Goal: Task Accomplishment & Management: Complete application form

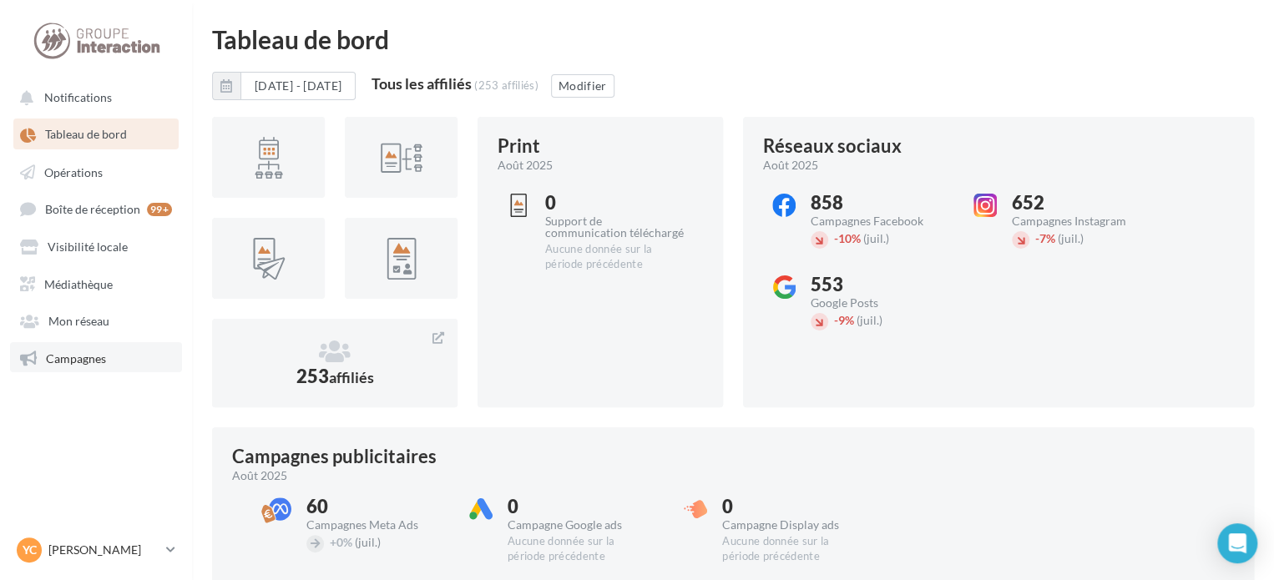
click at [62, 356] on span "Campagnes" at bounding box center [76, 358] width 60 height 14
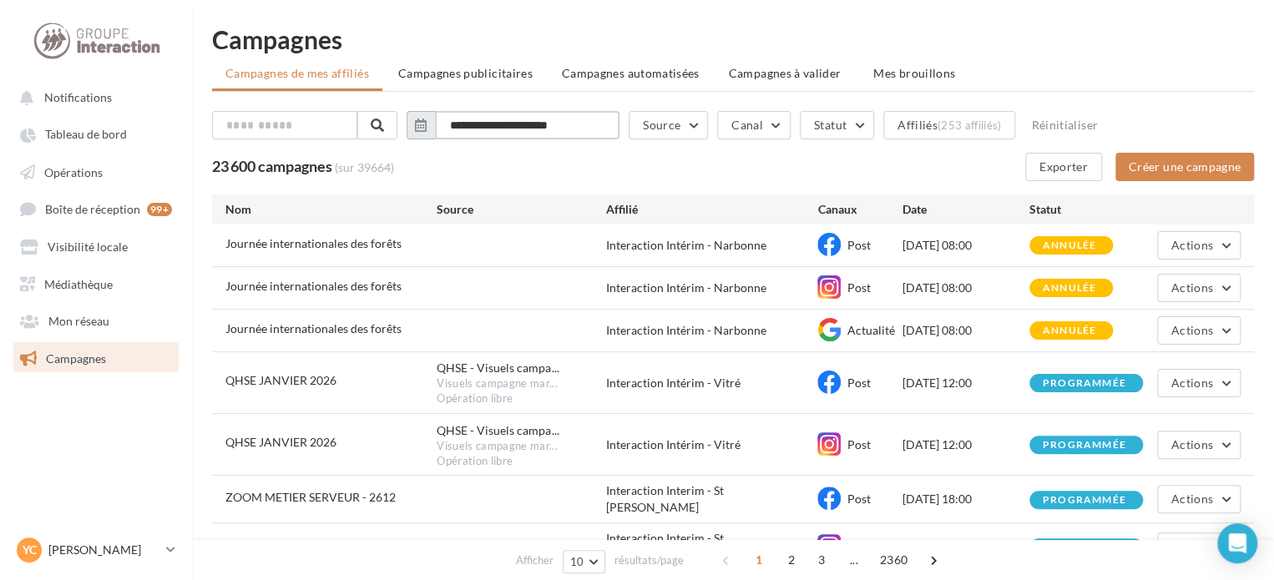
click at [471, 123] on input "**********" at bounding box center [527, 125] width 185 height 28
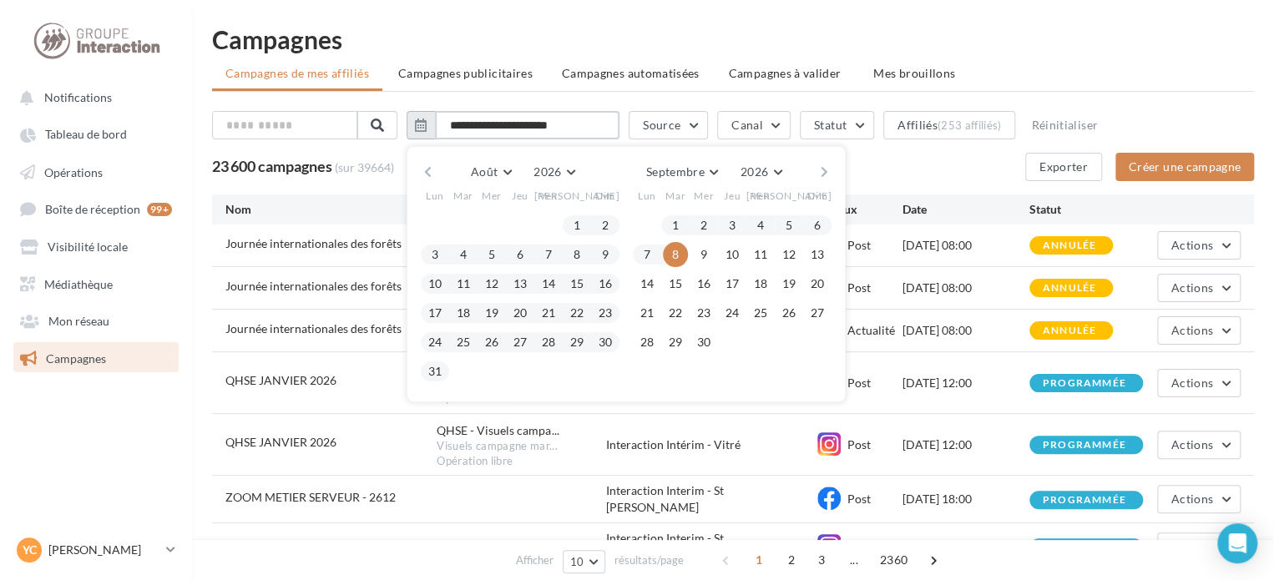
click at [543, 124] on input "**********" at bounding box center [527, 125] width 185 height 28
click at [604, 126] on input "**********" at bounding box center [527, 125] width 185 height 28
click at [518, 123] on input "**********" at bounding box center [527, 125] width 185 height 28
click at [946, 173] on div "23 600 campagnes (sur 39664) Exporter Créer une campagne" at bounding box center [733, 167] width 1042 height 28
type input "**********"
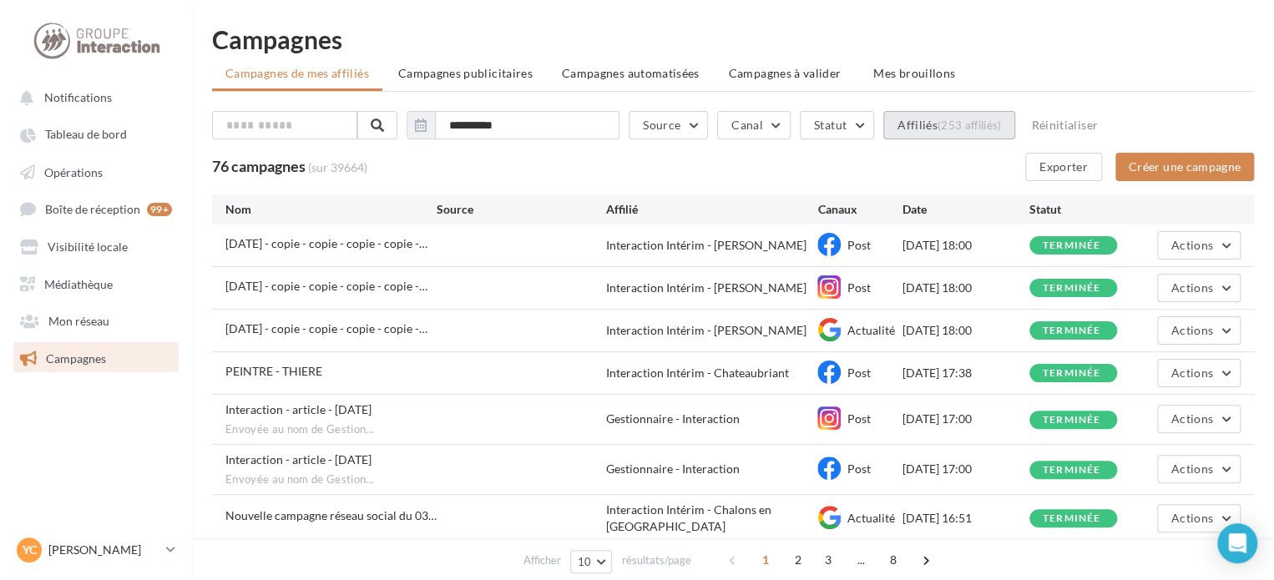
click at [1010, 125] on button "Affiliés (253 affiliés)" at bounding box center [949, 125] width 132 height 28
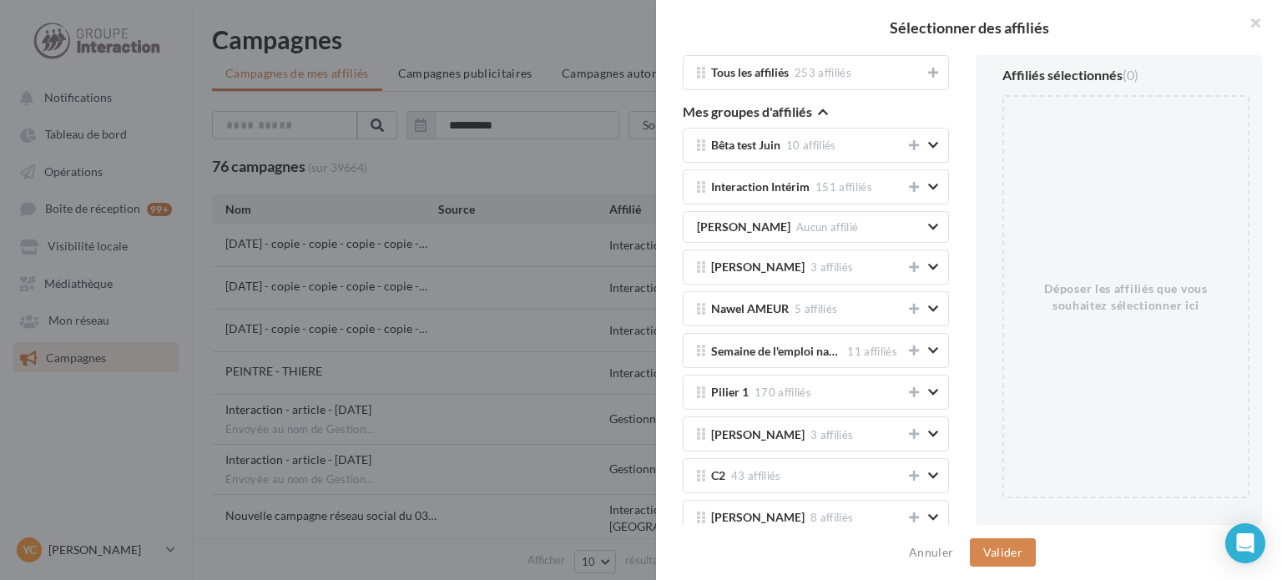
click at [815, 109] on button "Mes groupes d'affiliés" at bounding box center [755, 114] width 145 height 20
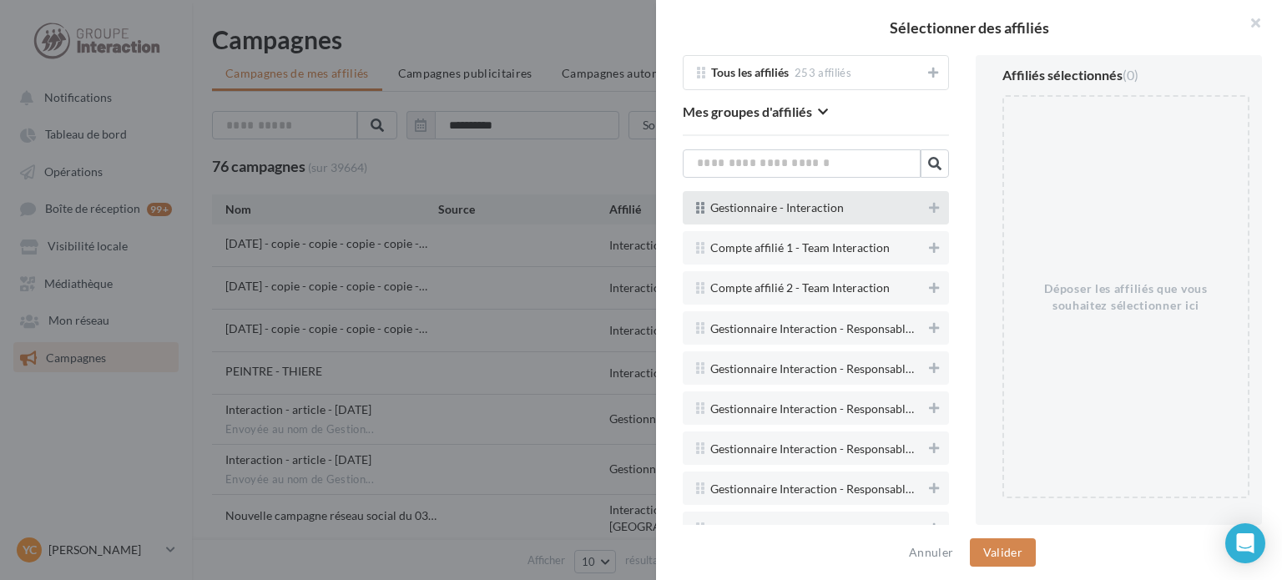
click at [907, 204] on span "Gestionnaire - Interaction" at bounding box center [816, 208] width 212 height 12
click at [929, 202] on icon at bounding box center [934, 208] width 10 height 12
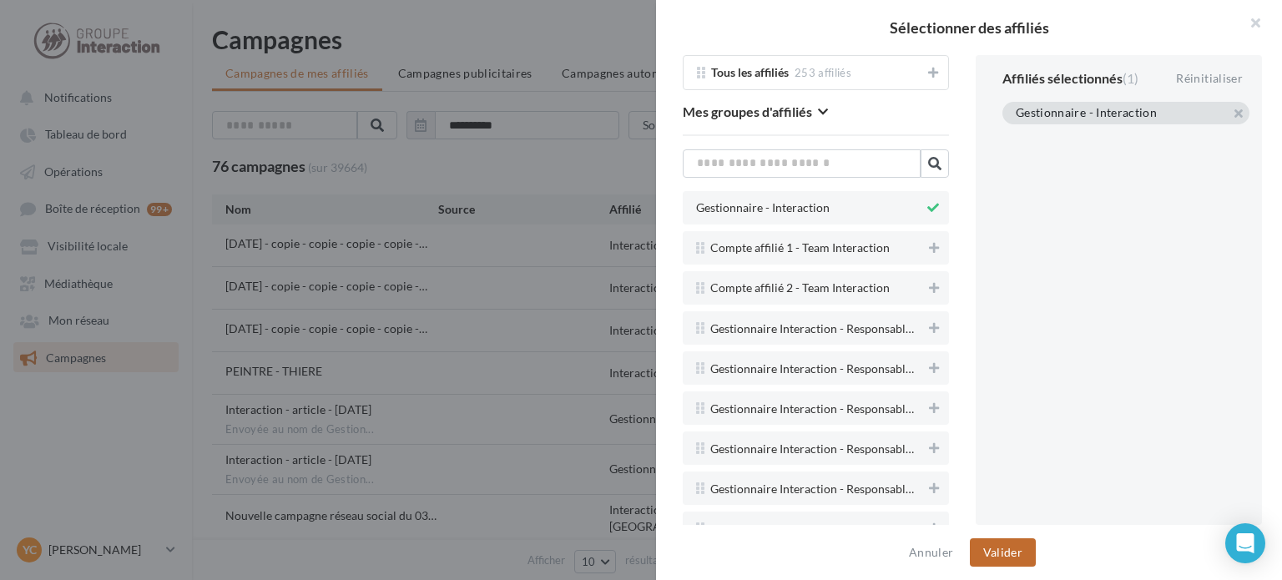
click at [998, 543] on button "Valider" at bounding box center [1003, 552] width 66 height 28
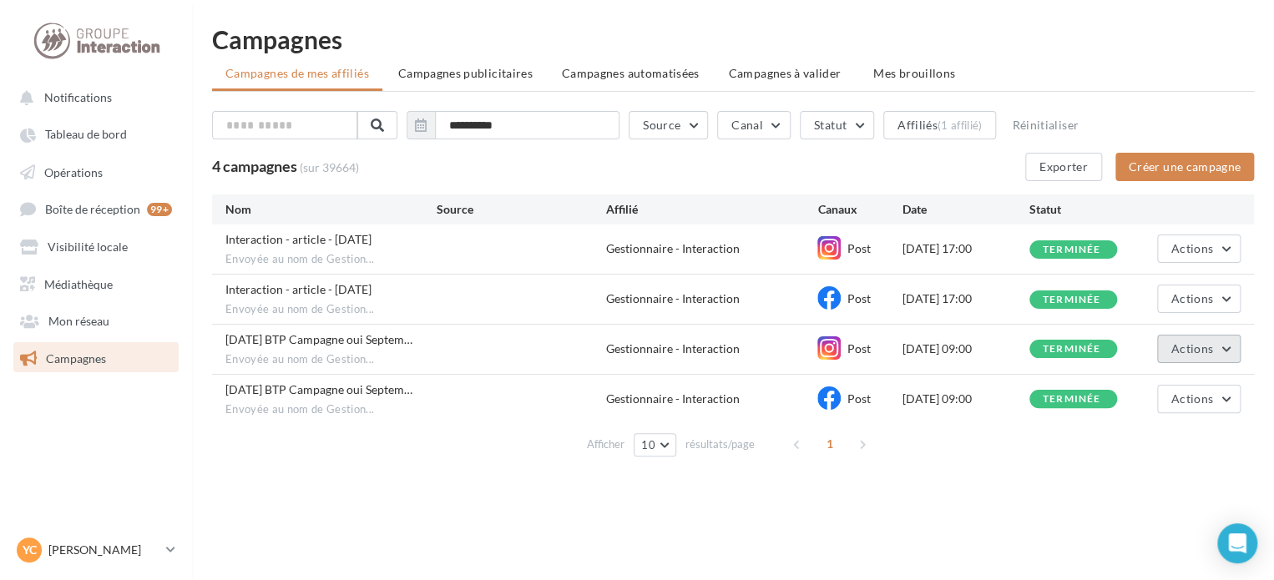
click at [1195, 349] on span "Actions" at bounding box center [1192, 348] width 42 height 14
click at [1175, 383] on button "Voir les résultats" at bounding box center [1157, 387] width 167 height 43
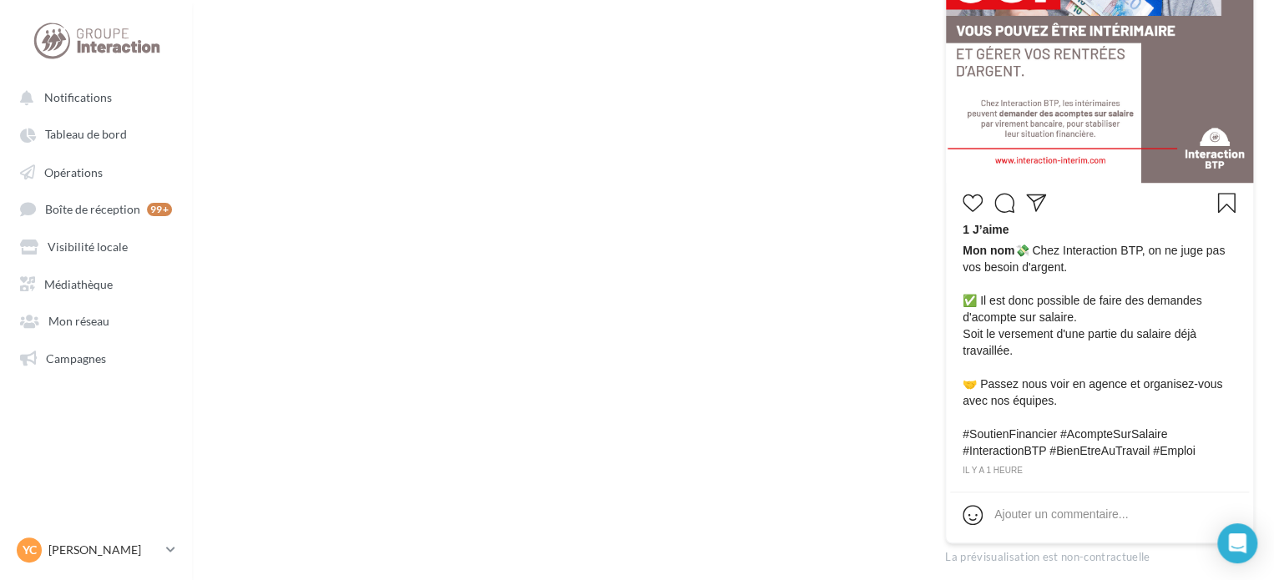
scroll to position [616, 0]
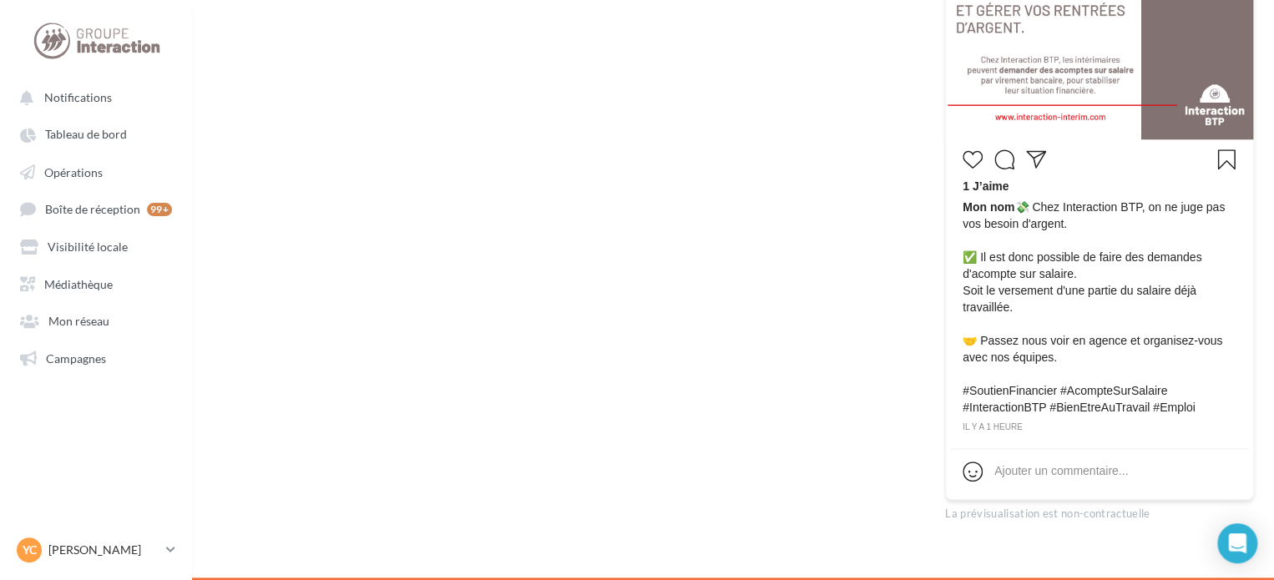
drag, startPoint x: 1020, startPoint y: 205, endPoint x: 1202, endPoint y: 404, distance: 269.4
click at [1202, 404] on span "Mon nom 💸 Chez Interaction BTP, on ne juge pas vos besoin d'argent. ✅ Il est do…" at bounding box center [1100, 307] width 274 height 217
copy span "💸 Chez Interaction BTP, on ne juge pas vos besoin d'argent. ✅ Il est donc possi…"
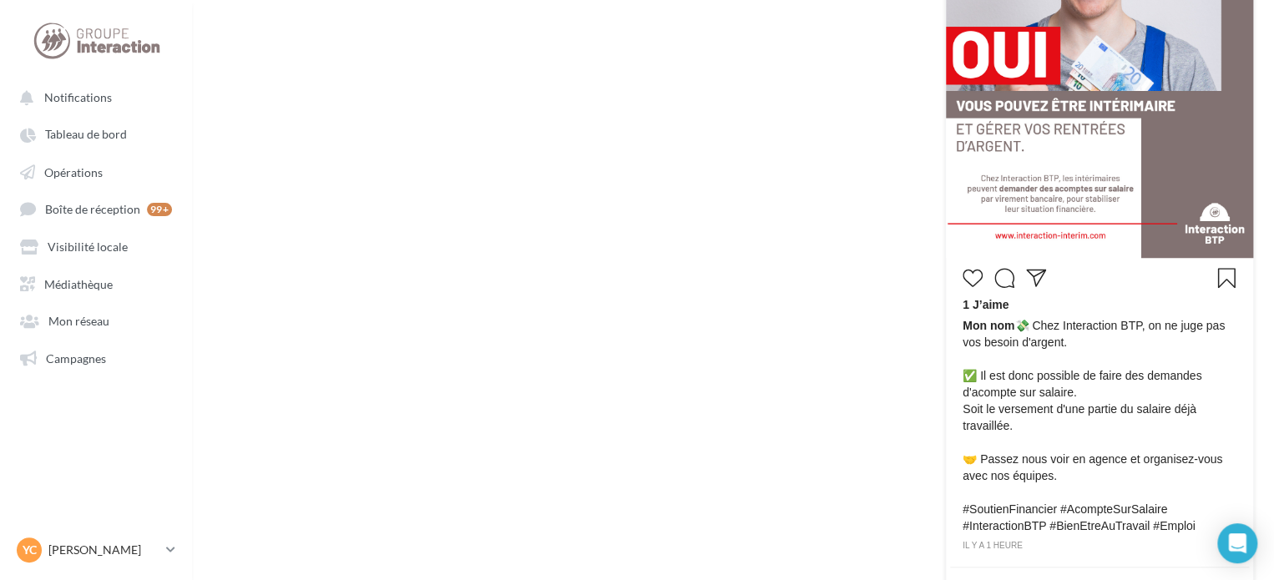
scroll to position [366, 0]
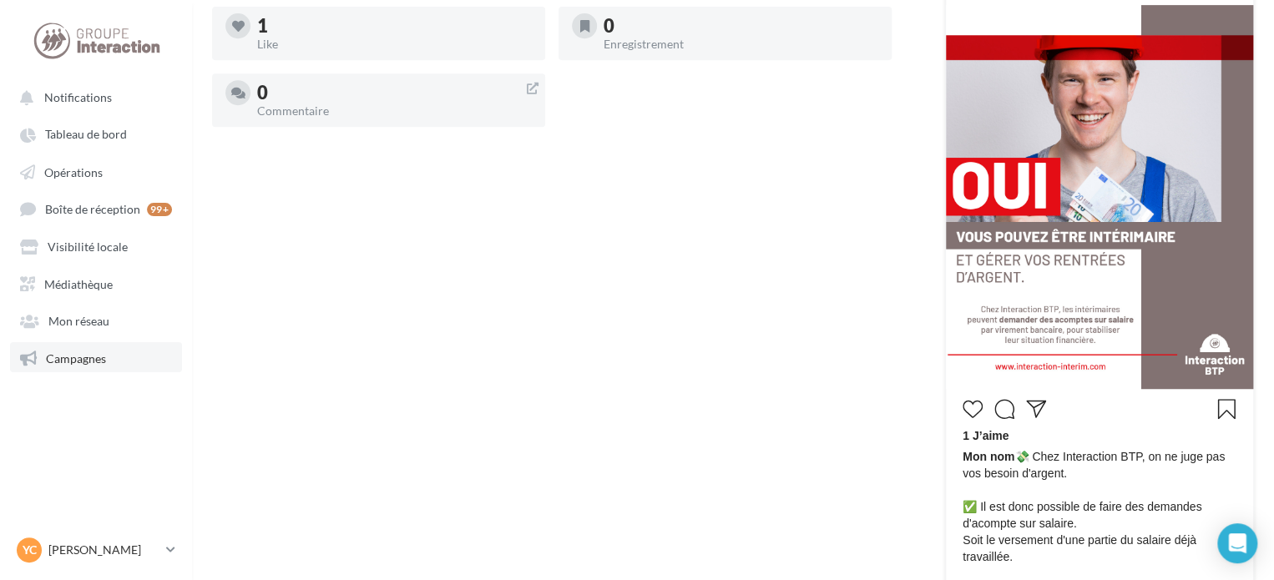
click at [123, 347] on link "Campagnes" at bounding box center [96, 357] width 172 height 30
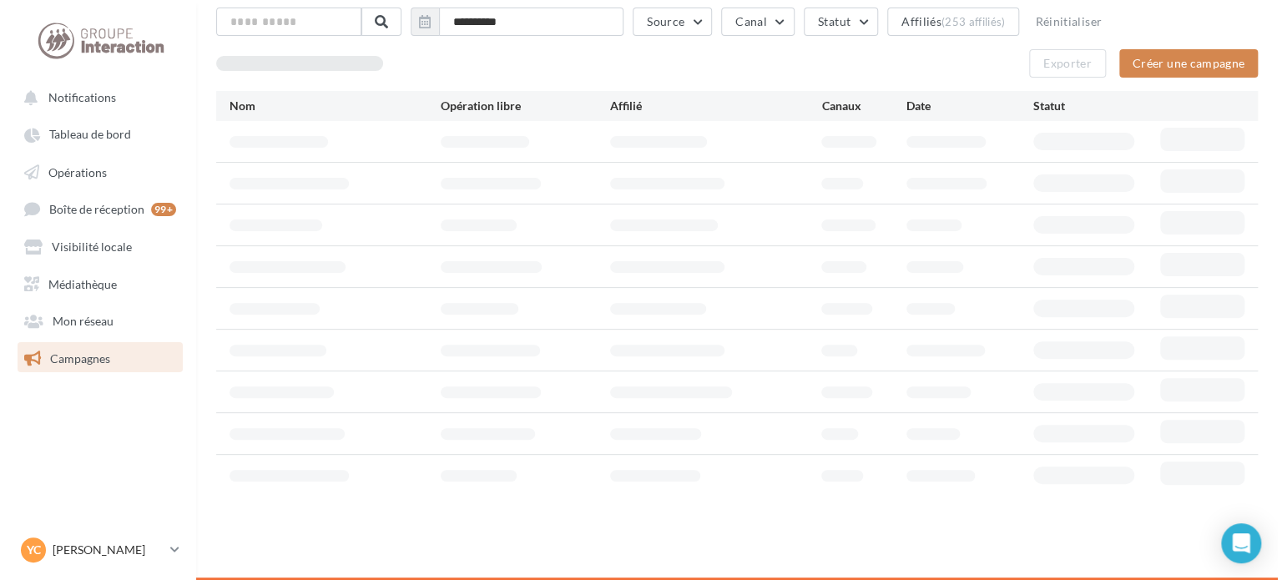
scroll to position [27, 0]
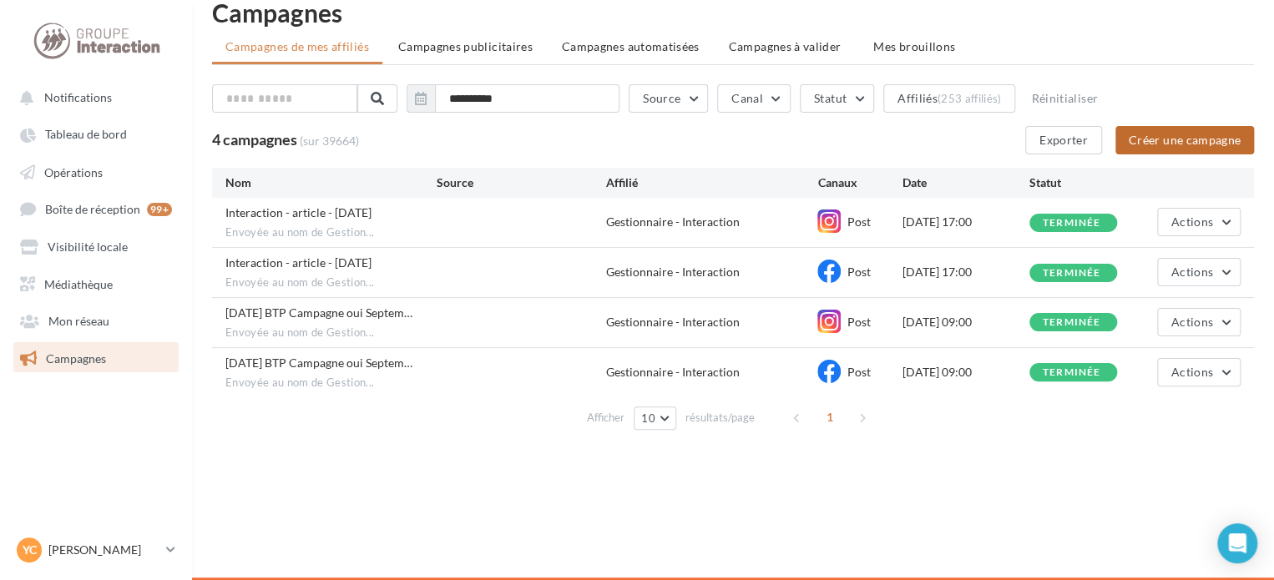
click at [1139, 144] on button "Créer une campagne" at bounding box center [1184, 140] width 139 height 28
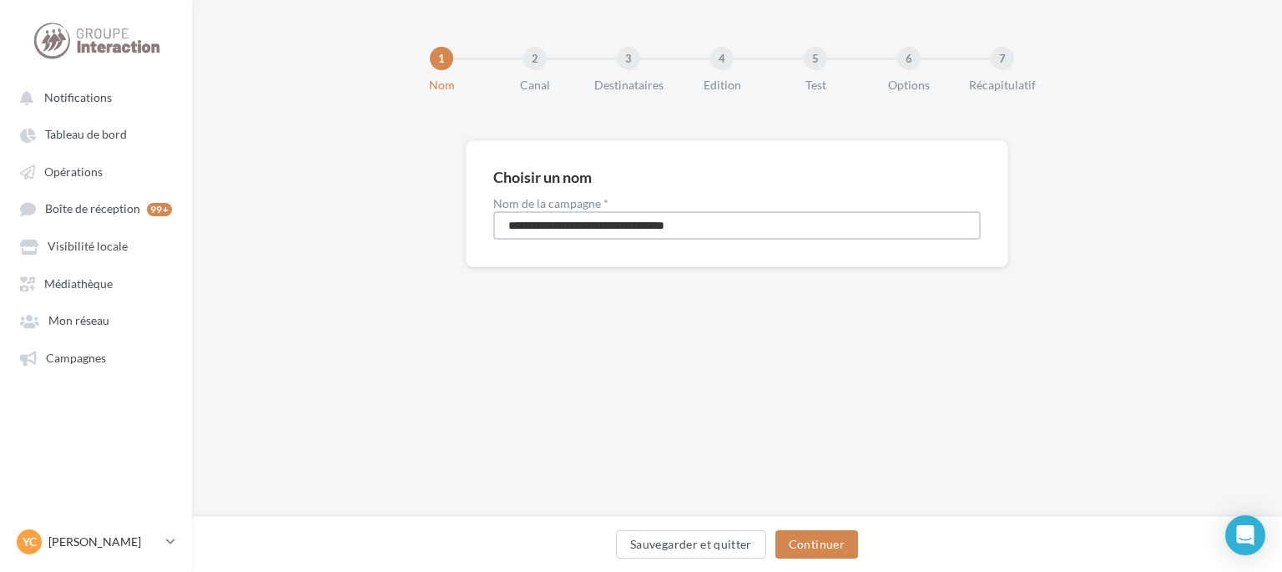
drag, startPoint x: 613, startPoint y: 220, endPoint x: 213, endPoint y: 209, distance: 400.0
click at [248, 218] on div "**********" at bounding box center [737, 230] width 1090 height 180
click at [643, 228] on input "**********" at bounding box center [737, 225] width 488 height 28
click at [664, 219] on input "**********" at bounding box center [737, 225] width 488 height 28
type input "**********"
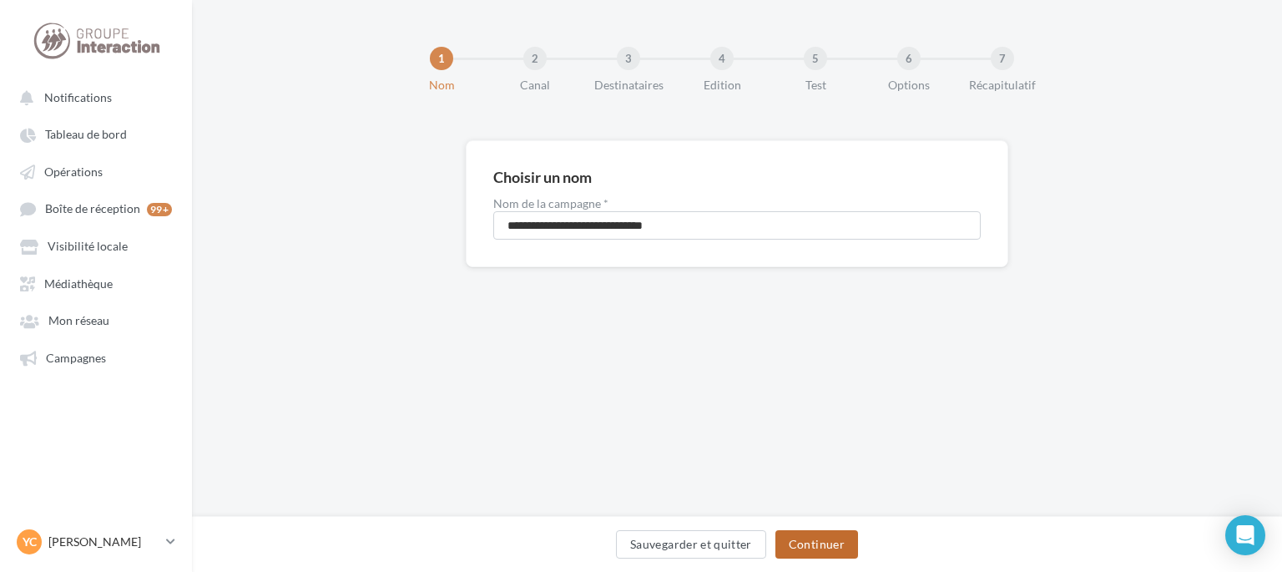
click at [852, 536] on button "Continuer" at bounding box center [817, 544] width 83 height 28
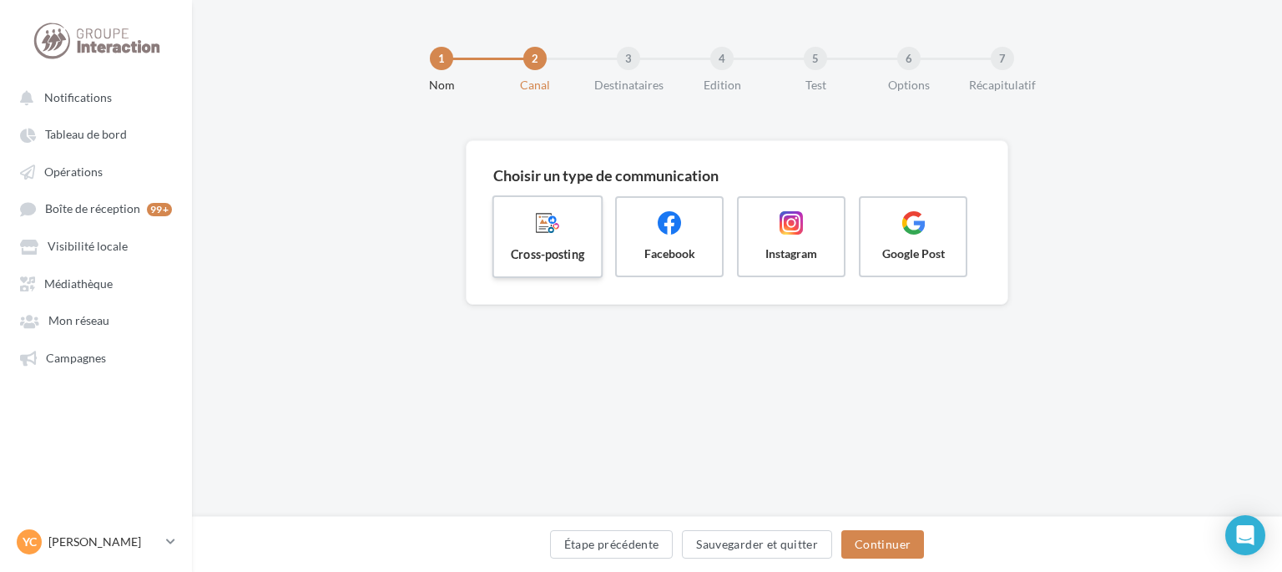
click at [555, 235] on span at bounding box center [548, 224] width 80 height 28
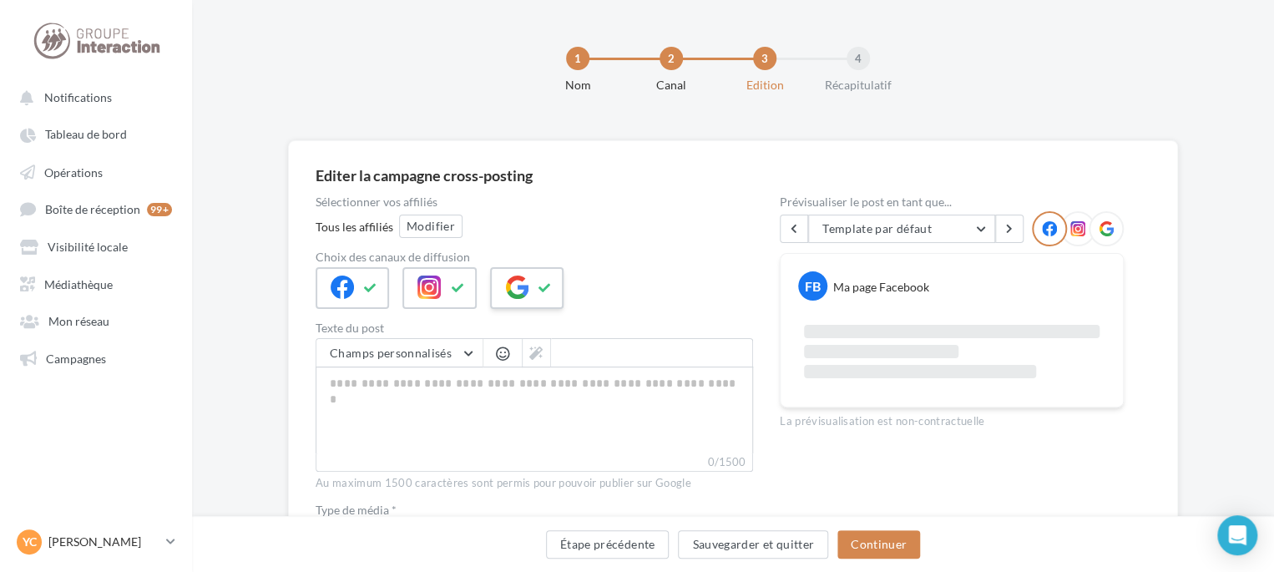
click at [541, 296] on button at bounding box center [545, 287] width 20 height 25
click at [434, 216] on button "Modifier" at bounding box center [430, 226] width 63 height 23
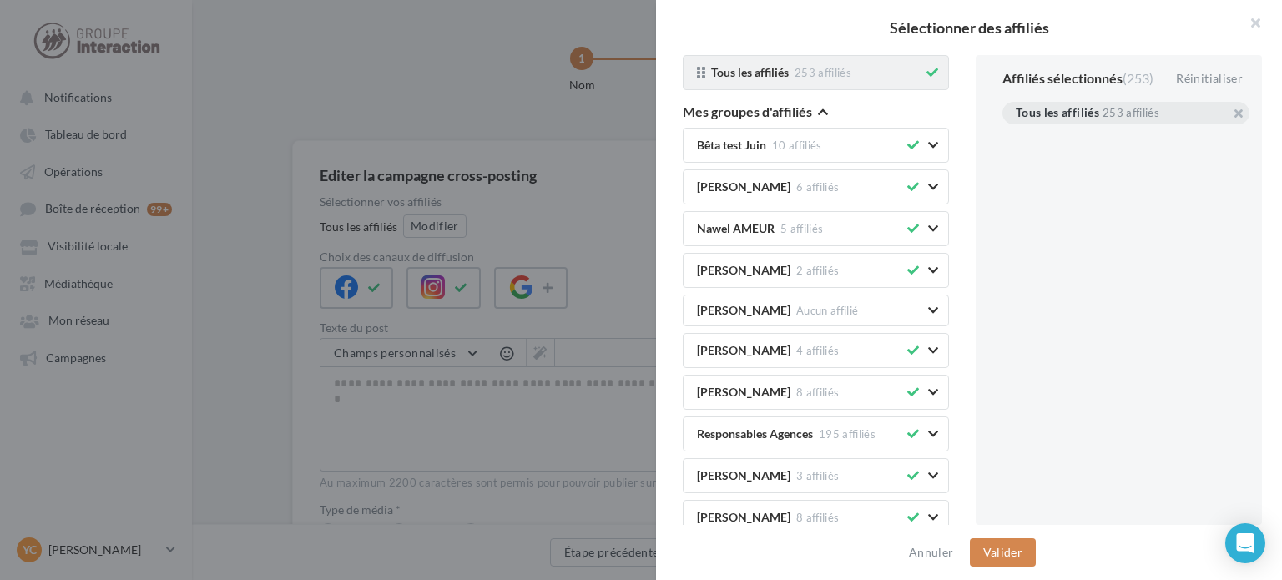
click at [927, 74] on icon at bounding box center [933, 73] width 12 height 12
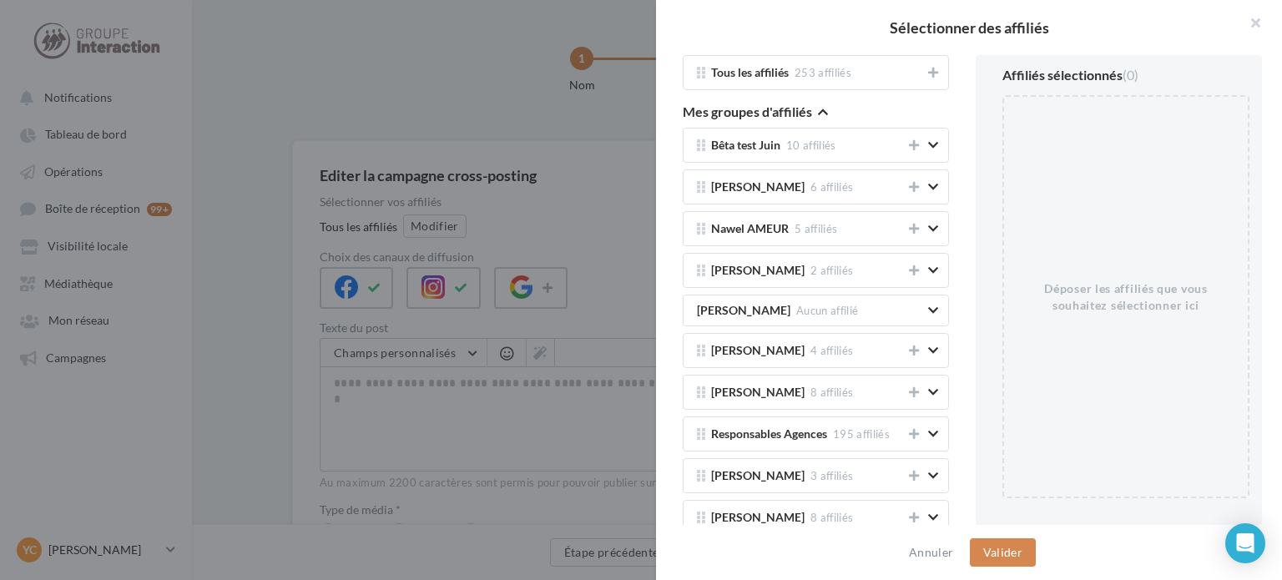
click at [823, 104] on span "button" at bounding box center [823, 112] width 10 height 17
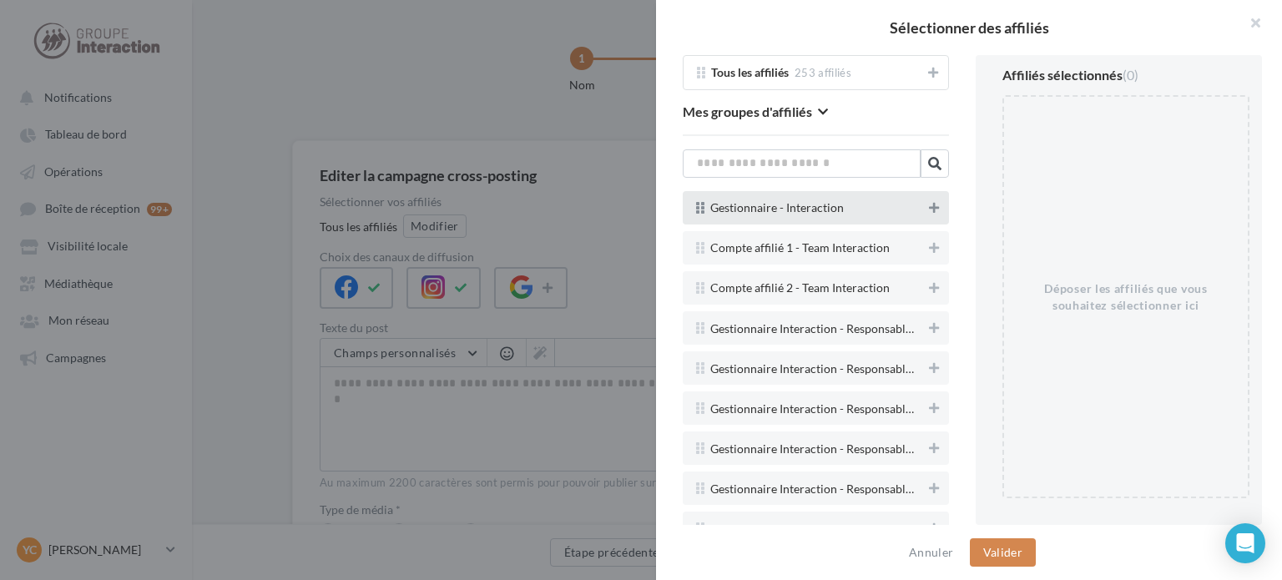
click at [926, 207] on button at bounding box center [934, 208] width 17 height 20
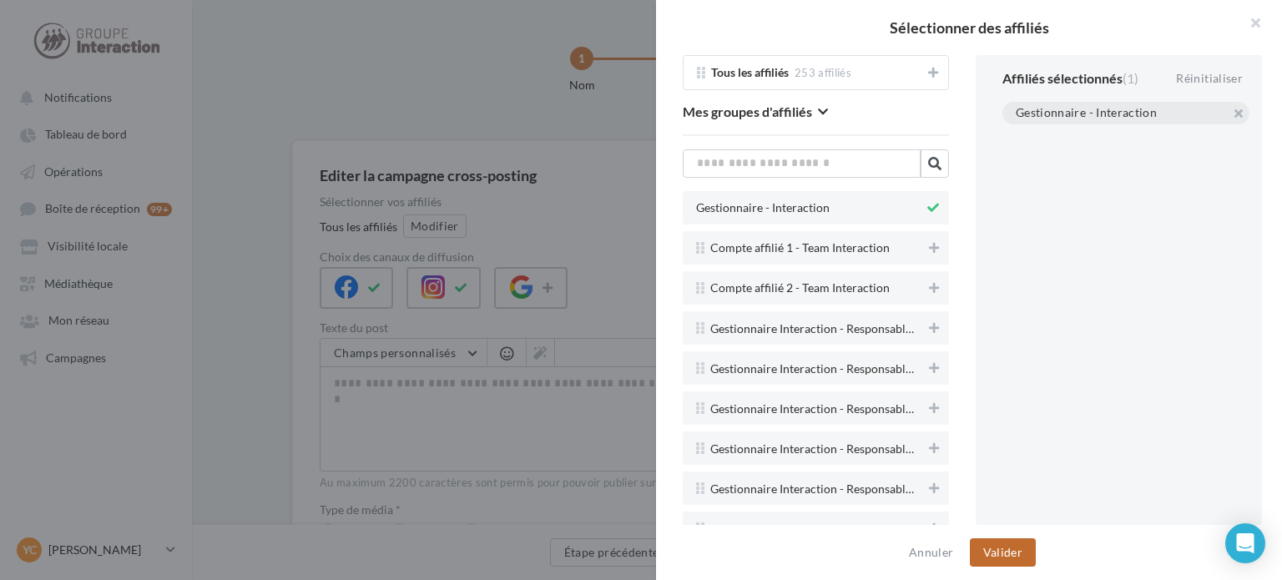
click at [1005, 559] on button "Valider" at bounding box center [1003, 552] width 66 height 28
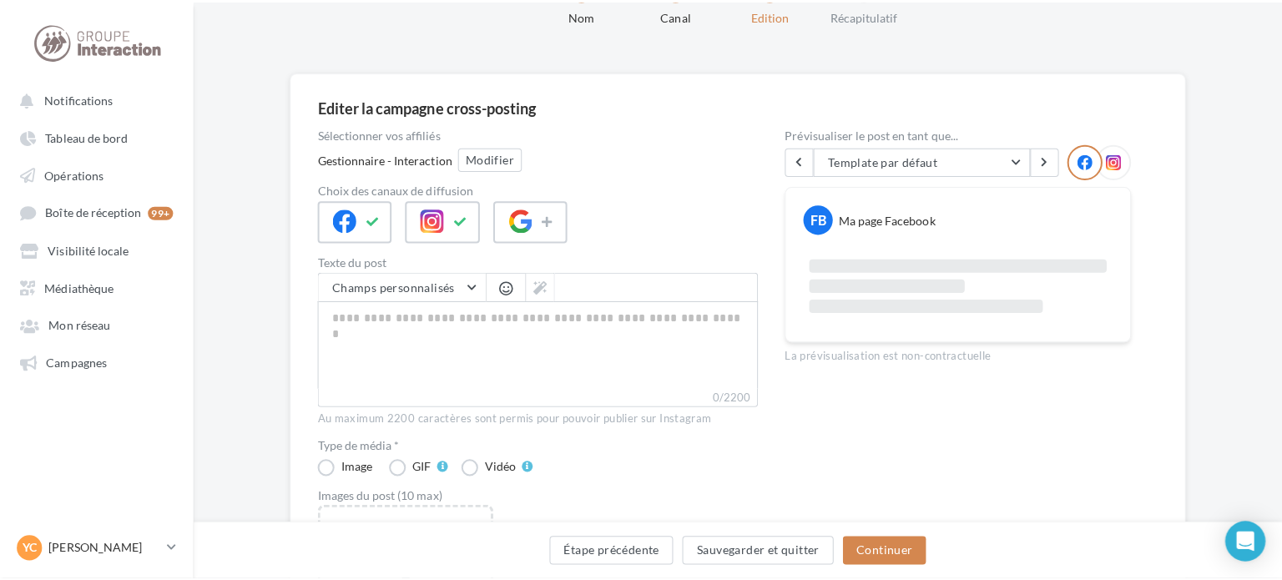
scroll to position [167, 0]
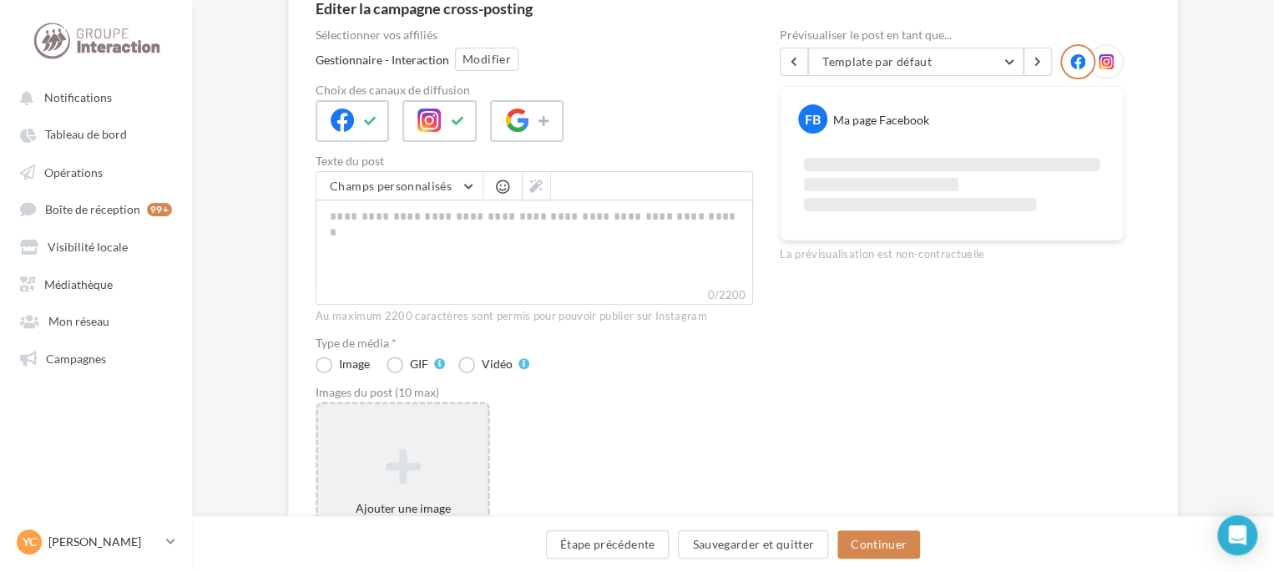
click at [428, 444] on div "Ajouter une image Format: jpg Taille min: 150x150 (LxH) Taille max: 1920x1350 (…" at bounding box center [402, 510] width 169 height 140
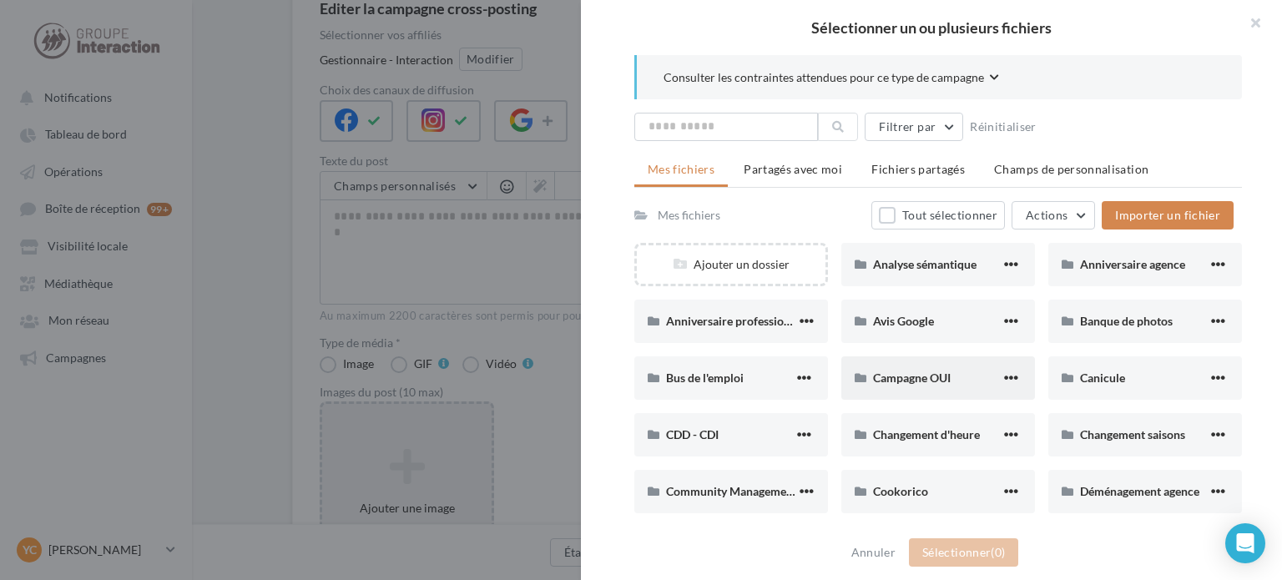
click at [932, 366] on div "Campagne OUI" at bounding box center [939, 377] width 194 height 43
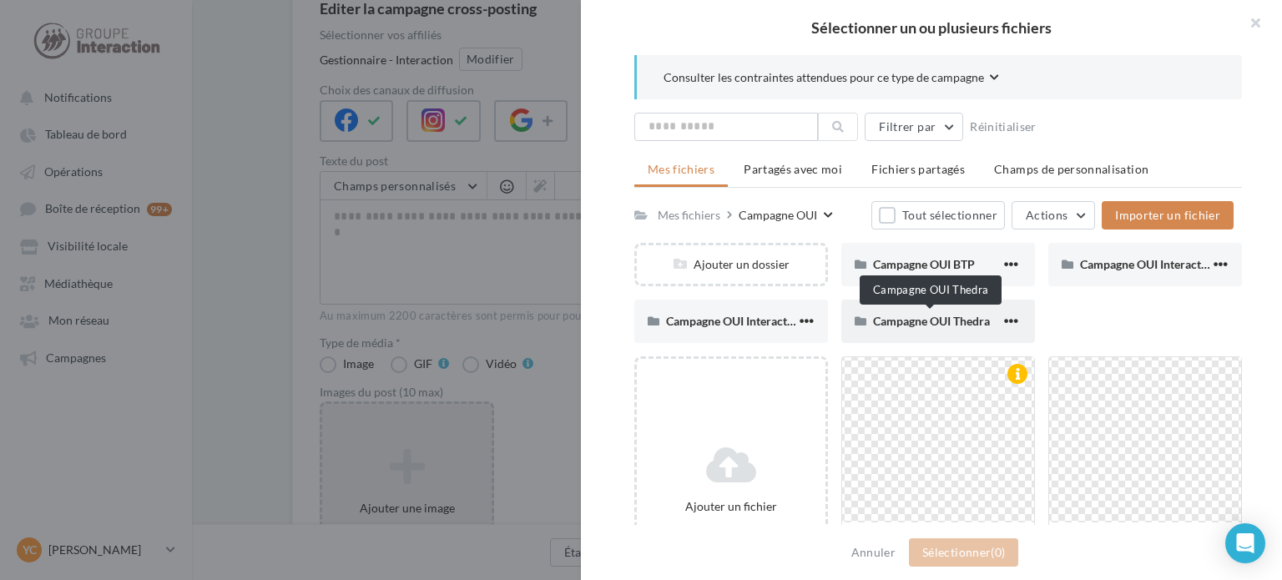
click at [934, 320] on span "Campagne OUI Thedra" at bounding box center [931, 321] width 117 height 14
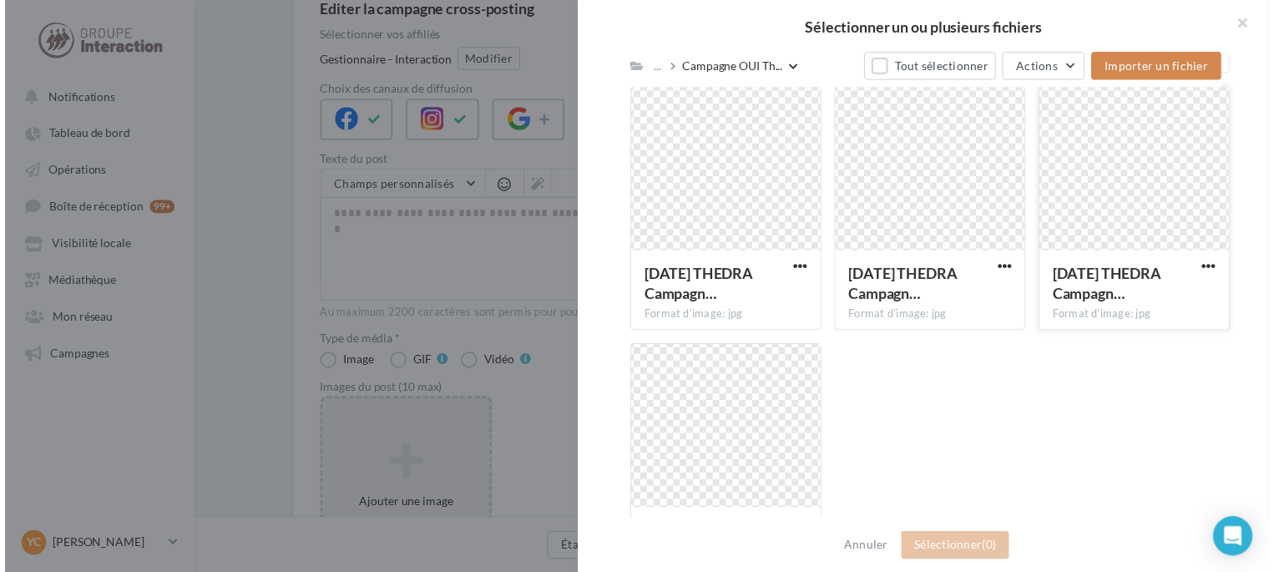
scroll to position [1073, 0]
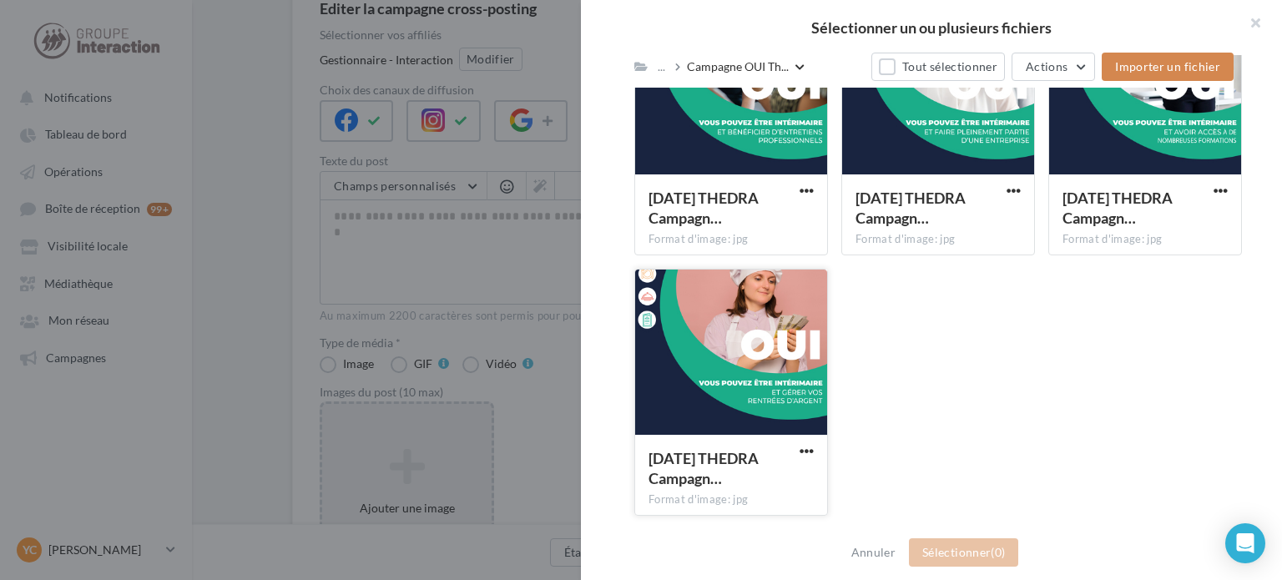
click at [715, 355] on div at bounding box center [731, 353] width 192 height 167
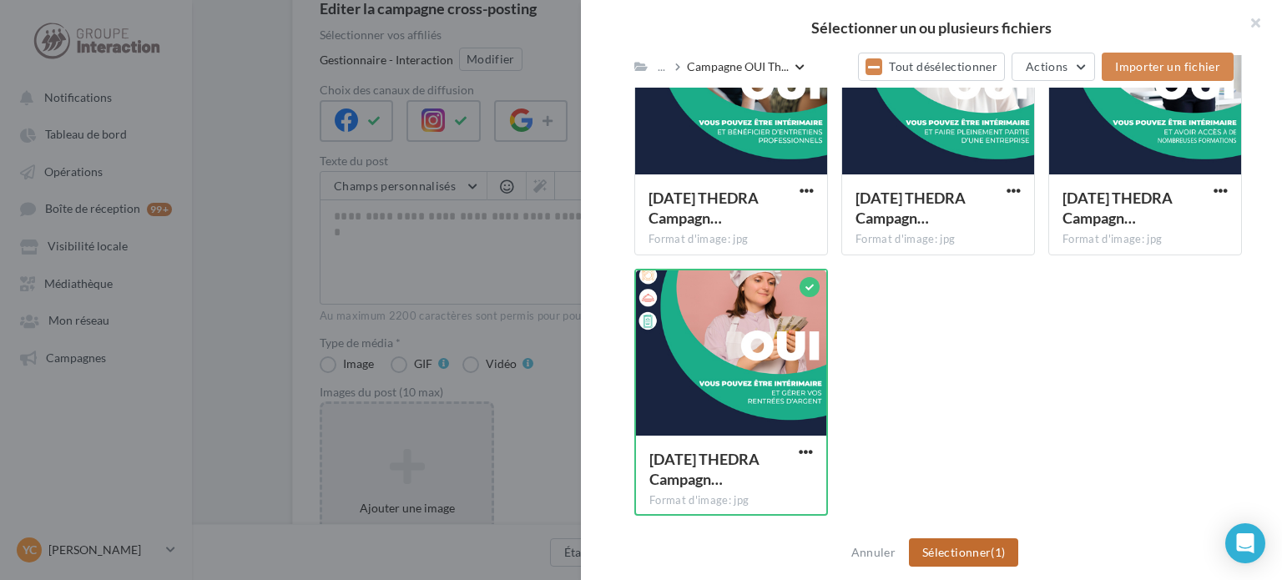
click at [970, 543] on button "Sélectionner (1)" at bounding box center [963, 552] width 109 height 28
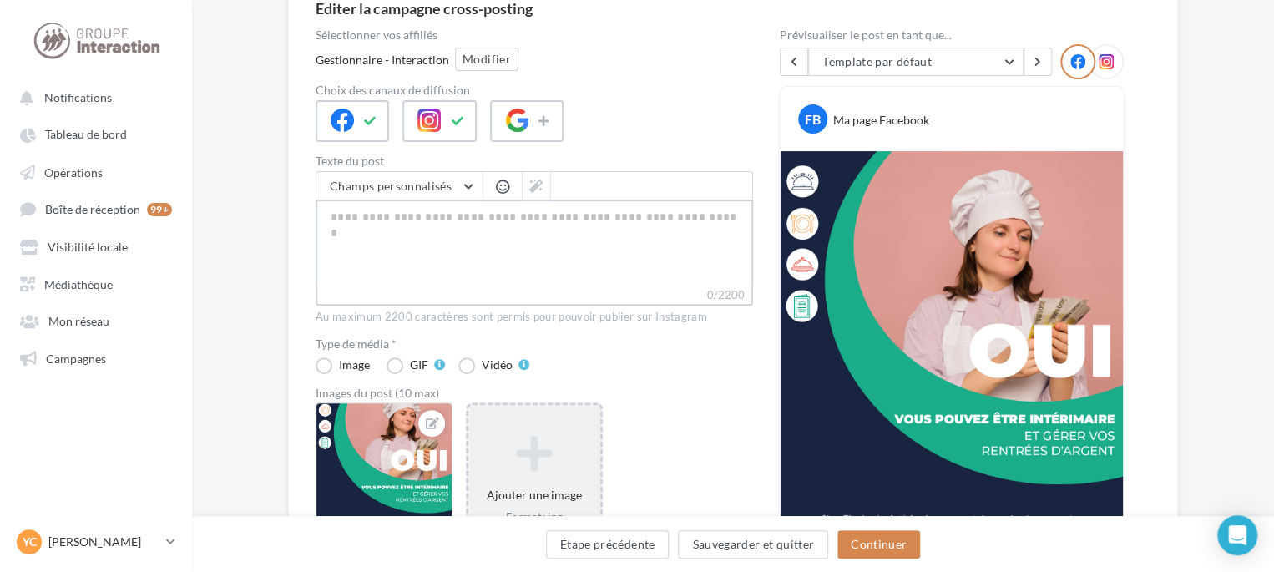
click at [397, 229] on textarea "0/2200" at bounding box center [534, 243] width 437 height 87
paste textarea "**********"
type textarea "**********"
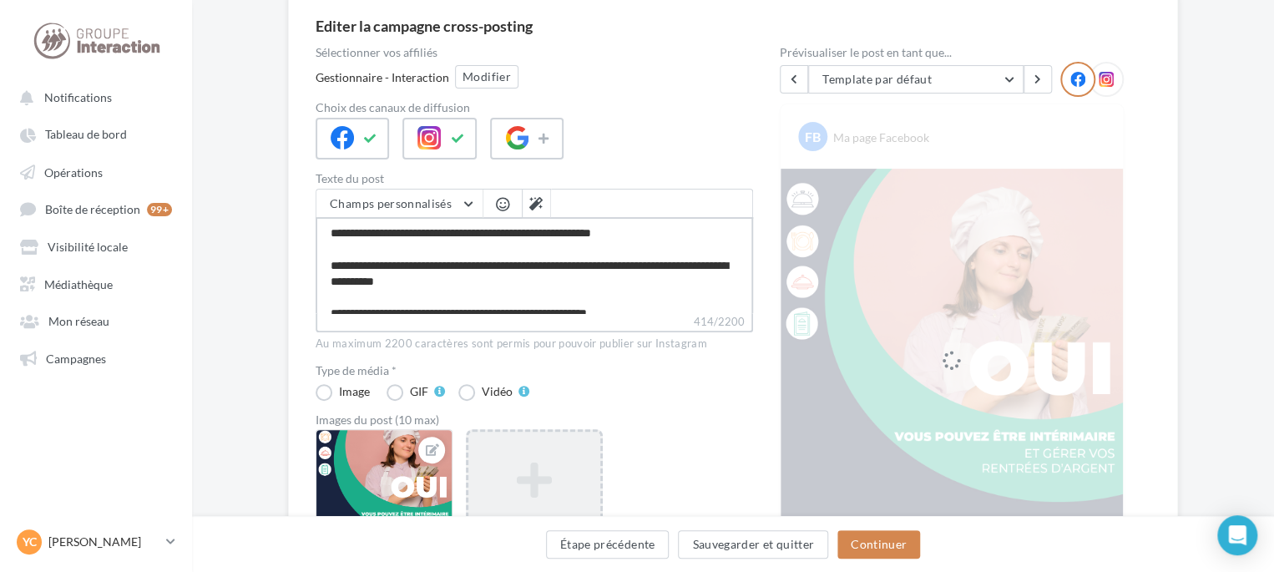
scroll to position [334, 0]
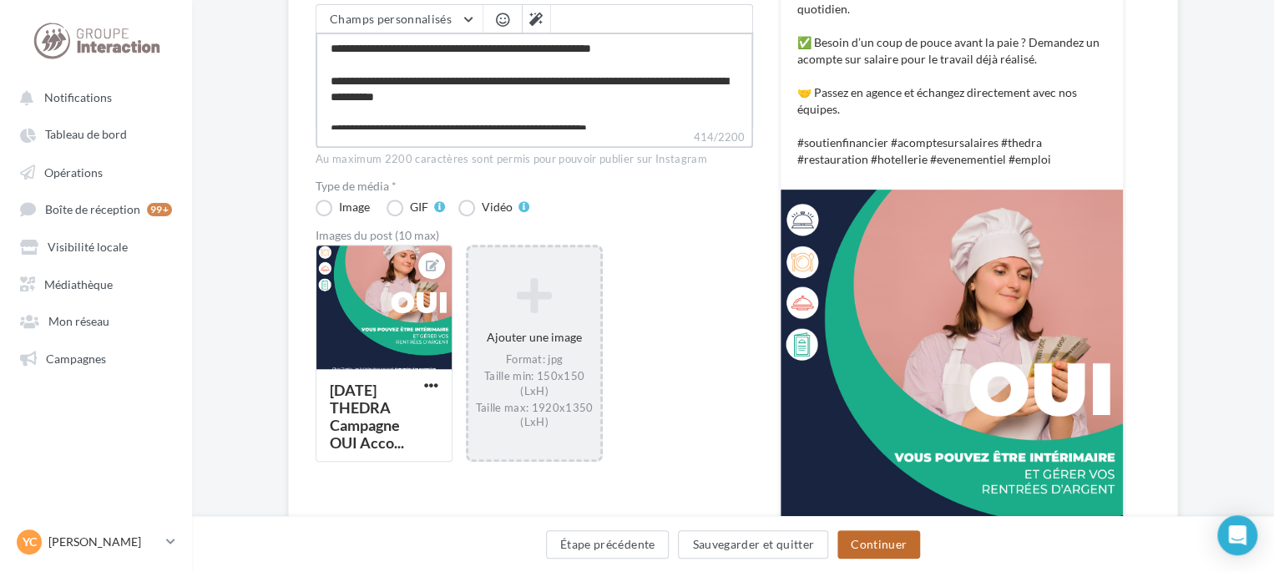
type textarea "**********"
click at [888, 547] on button "Continuer" at bounding box center [878, 544] width 83 height 28
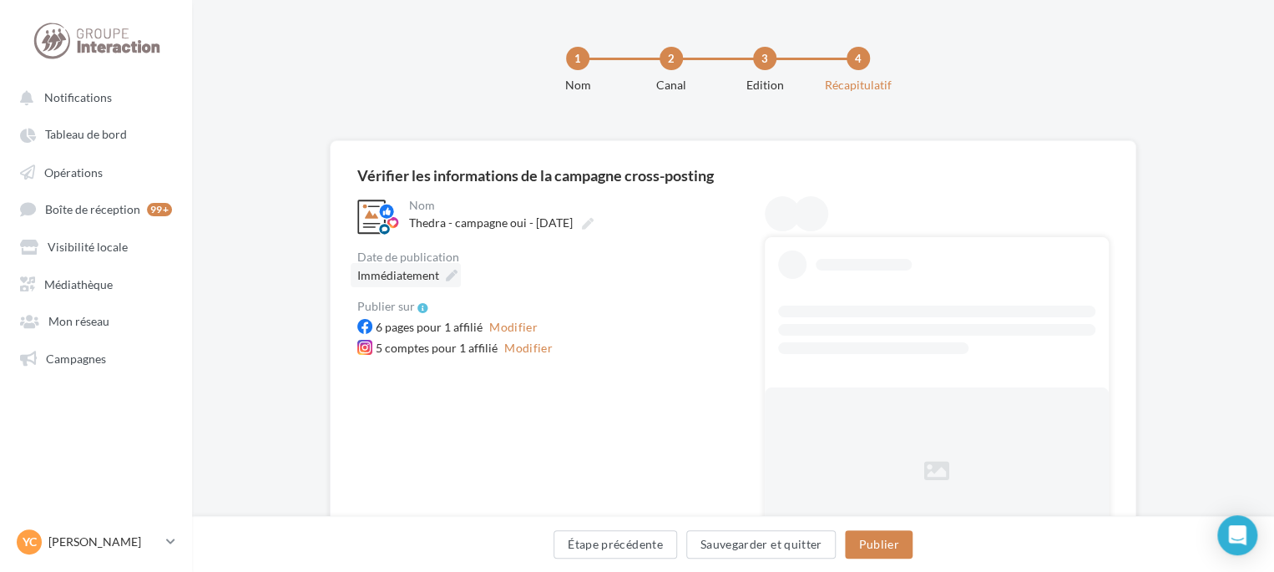
click at [391, 275] on span "Immédiatement" at bounding box center [398, 275] width 82 height 14
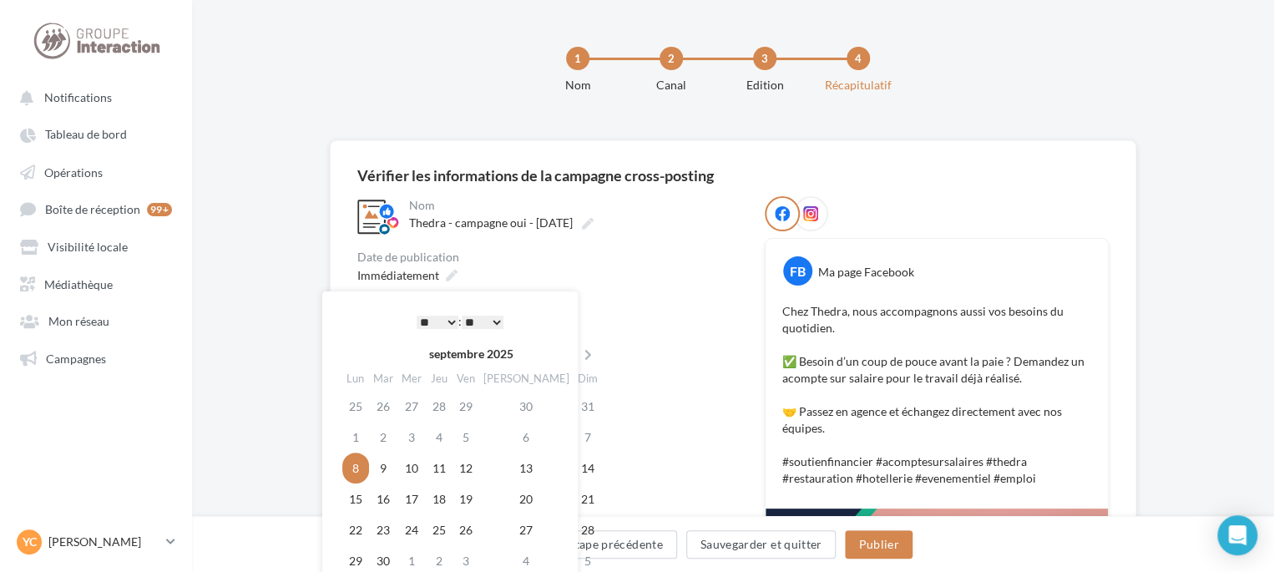
click at [445, 316] on select "* * * * * * * * * * ** ** ** ** ** ** ** ** ** ** ** ** ** **" at bounding box center [438, 322] width 42 height 13
click at [675, 334] on div "6 pages pour 1 affilié Modifier" at bounding box center [547, 327] width 381 height 21
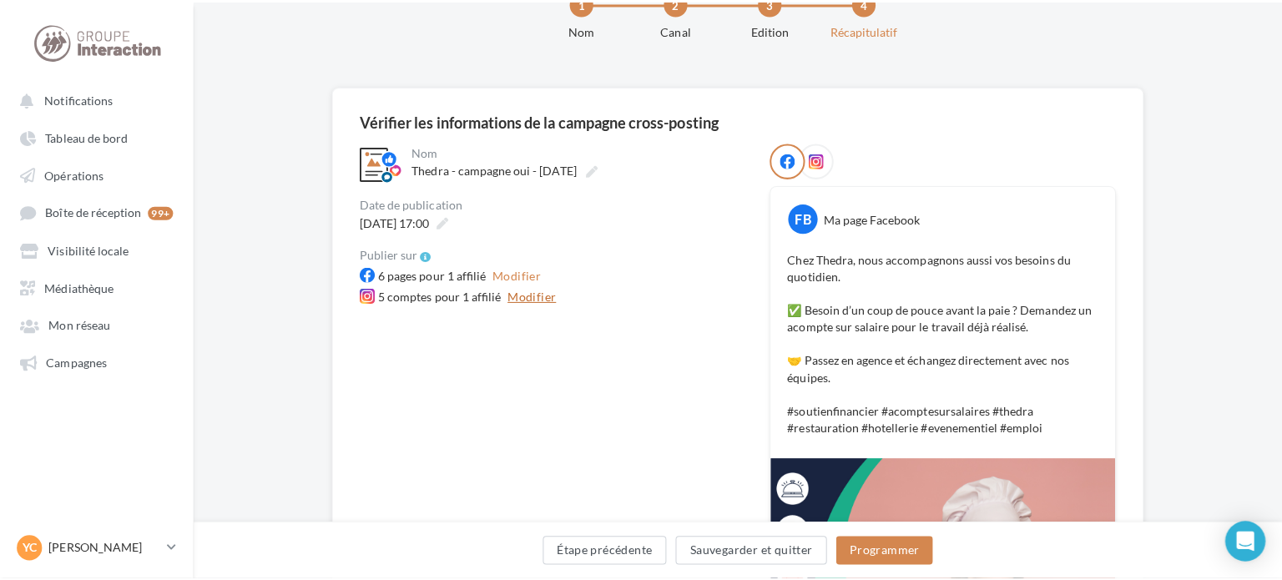
scroll to position [83, 0]
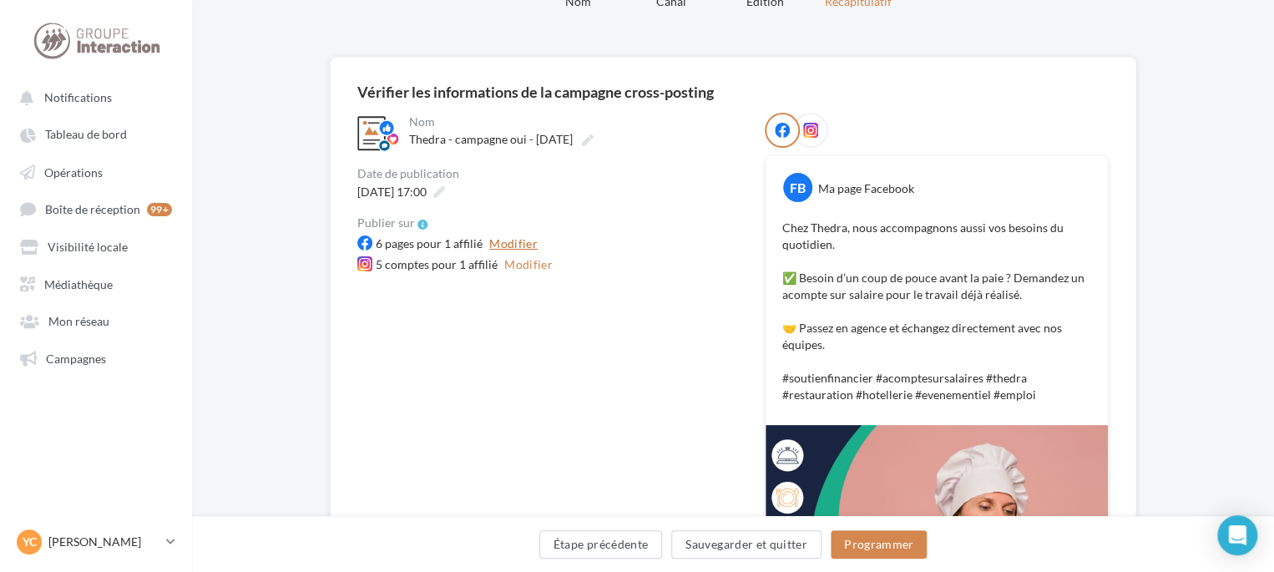
click at [518, 242] on button "Modifier" at bounding box center [514, 244] width 62 height 20
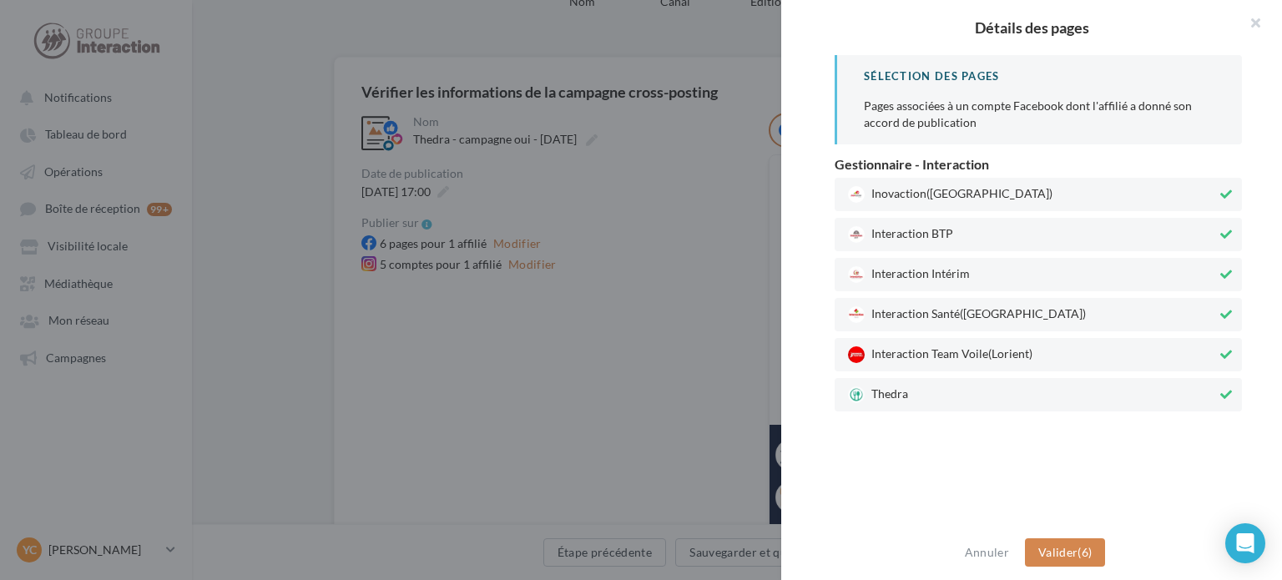
click at [936, 342] on div "Interaction Team Voile (Lorient)" at bounding box center [1038, 354] width 407 height 33
drag, startPoint x: 936, startPoint y: 320, endPoint x: 936, endPoint y: 291, distance: 28.4
click at [936, 316] on span "Interaction Santé (Paris)" at bounding box center [1032, 314] width 369 height 17
click at [932, 271] on span "Interaction Intérim" at bounding box center [1032, 274] width 369 height 17
drag, startPoint x: 927, startPoint y: 226, endPoint x: 932, endPoint y: 211, distance: 15.8
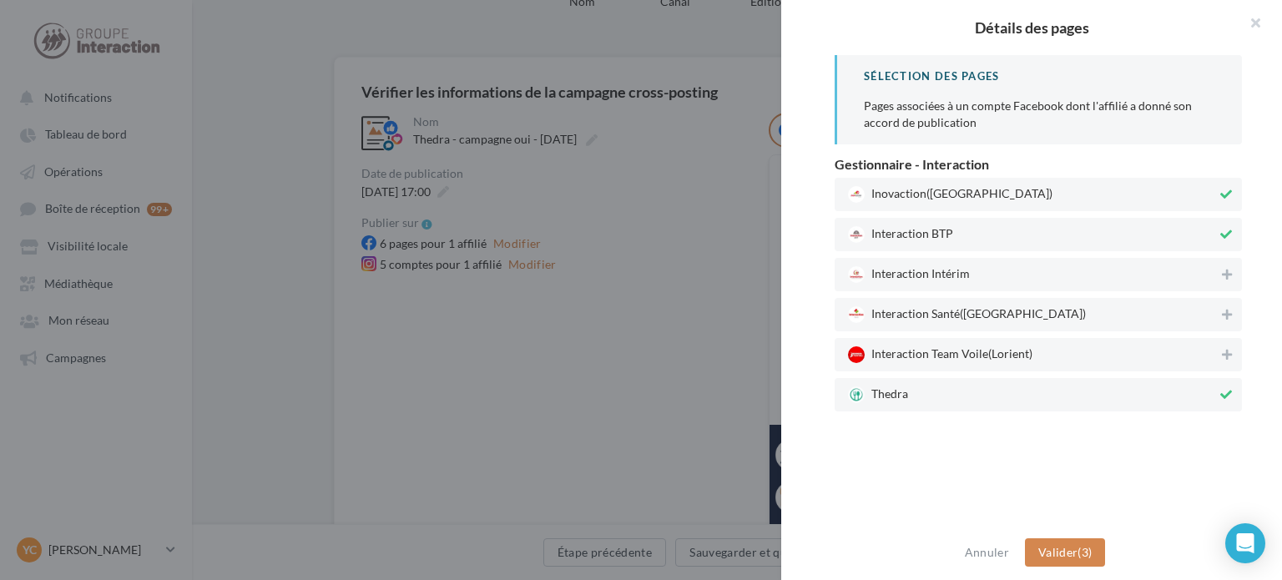
click at [927, 225] on div "Interaction BTP" at bounding box center [1038, 234] width 407 height 33
click at [938, 194] on span "(Rennes)" at bounding box center [990, 192] width 126 height 14
click at [1051, 557] on span "Valider" at bounding box center [1058, 552] width 39 height 14
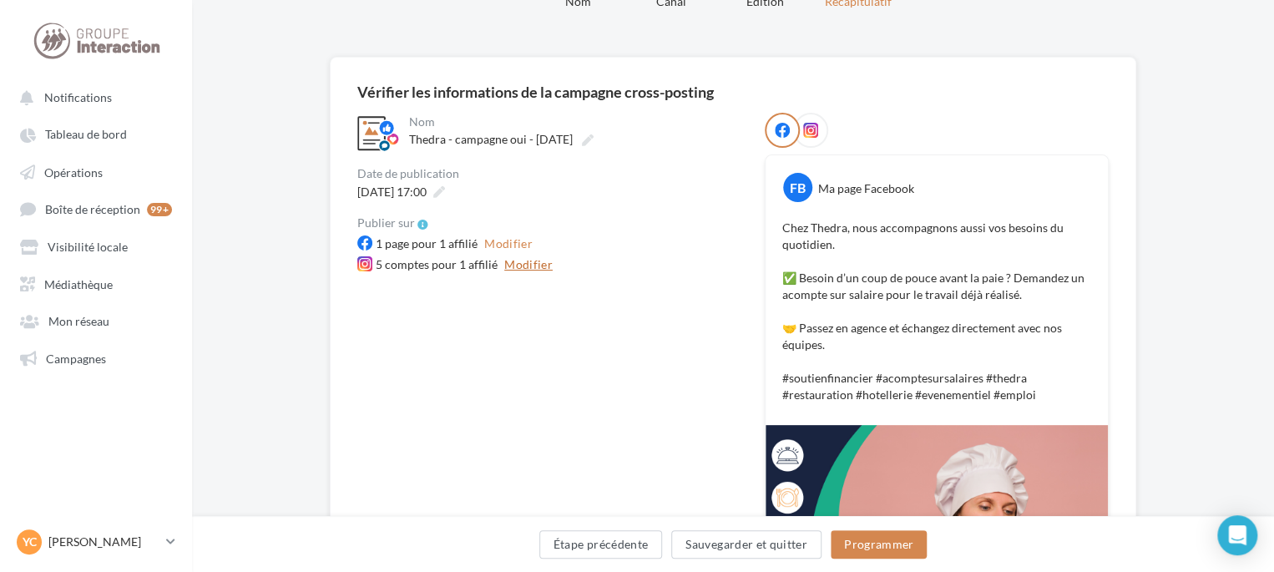
click at [533, 269] on button "Modifier" at bounding box center [529, 265] width 62 height 20
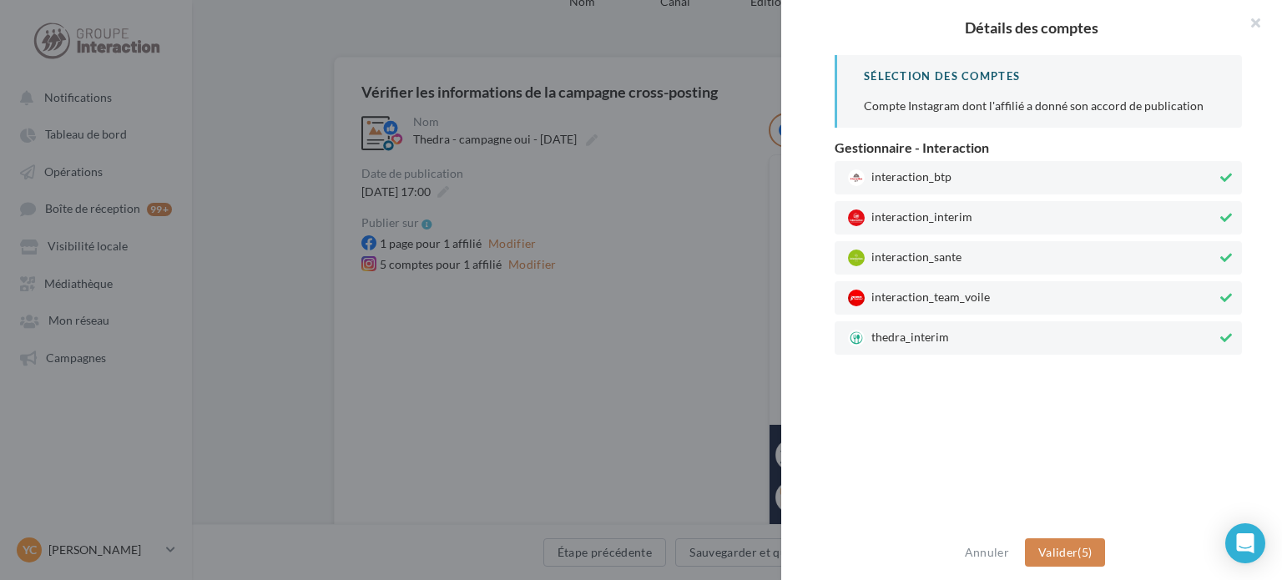
click at [1059, 304] on span "interaction_team_voile" at bounding box center [1032, 298] width 369 height 17
click at [1026, 260] on span "interaction_sante" at bounding box center [1032, 258] width 369 height 17
click at [1019, 215] on span "interaction_interim" at bounding box center [1032, 218] width 369 height 17
click at [1019, 183] on span "interaction_btp" at bounding box center [1032, 177] width 369 height 17
click at [1043, 554] on span "Valider" at bounding box center [1058, 552] width 39 height 14
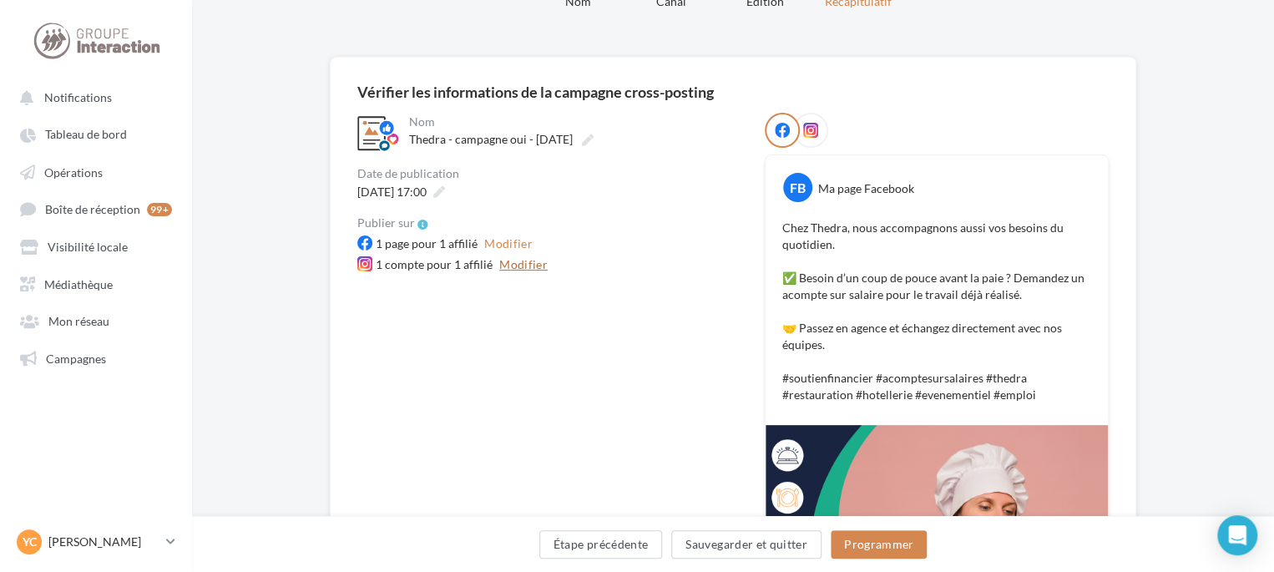
click at [539, 263] on button "Modifier" at bounding box center [524, 265] width 62 height 20
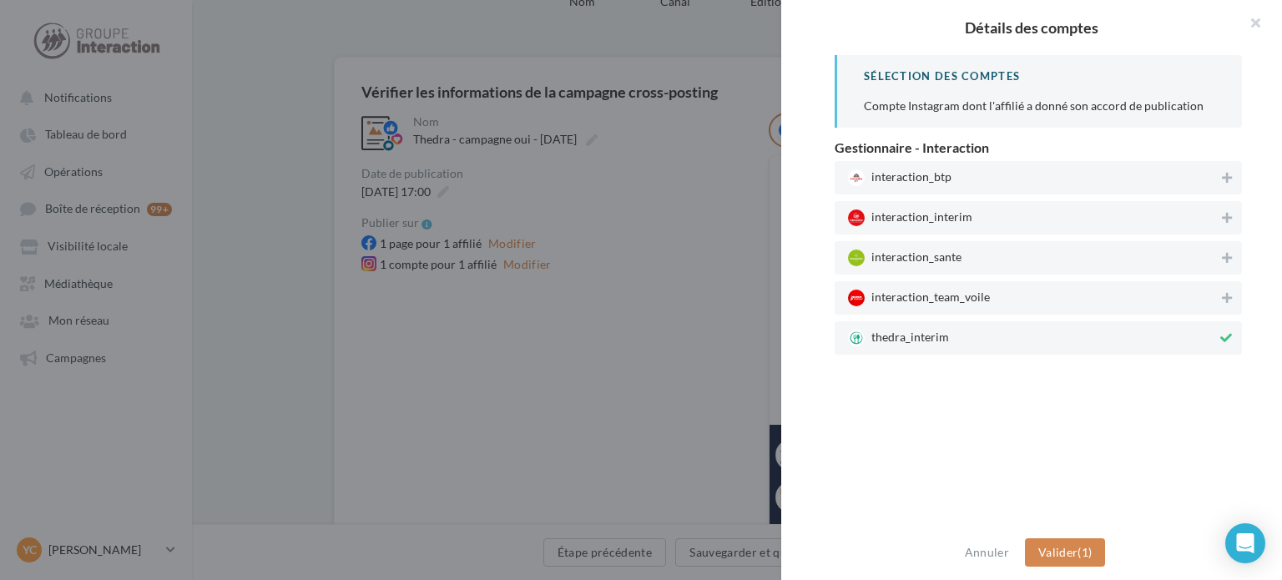
click at [562, 235] on div at bounding box center [641, 290] width 1282 height 580
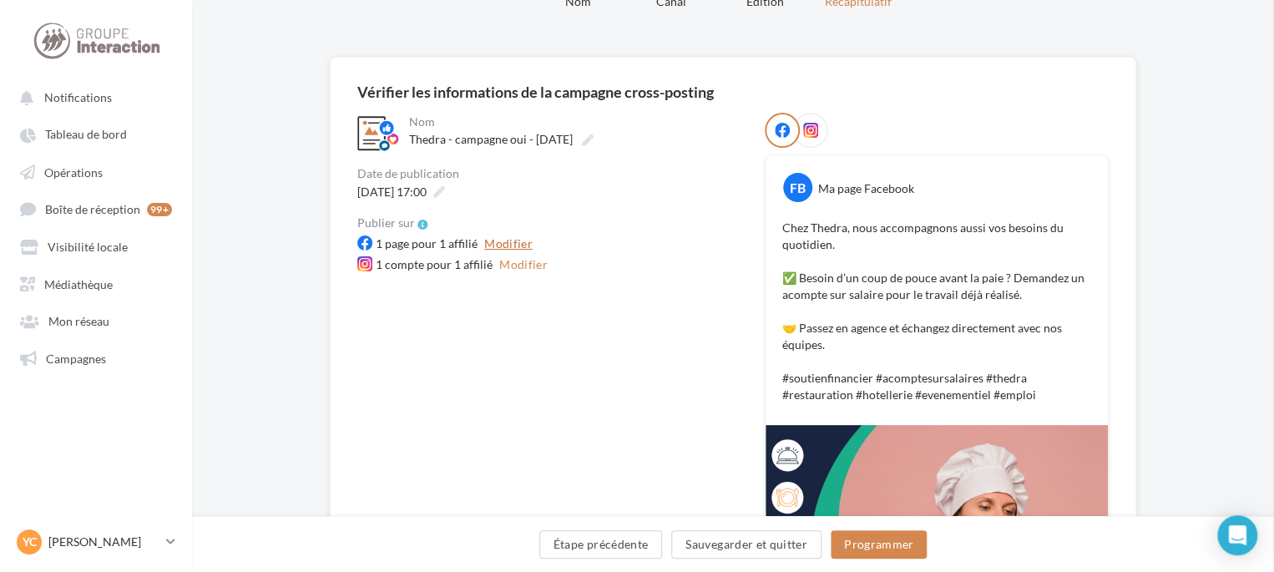
click at [522, 238] on button "Modifier" at bounding box center [509, 244] width 62 height 20
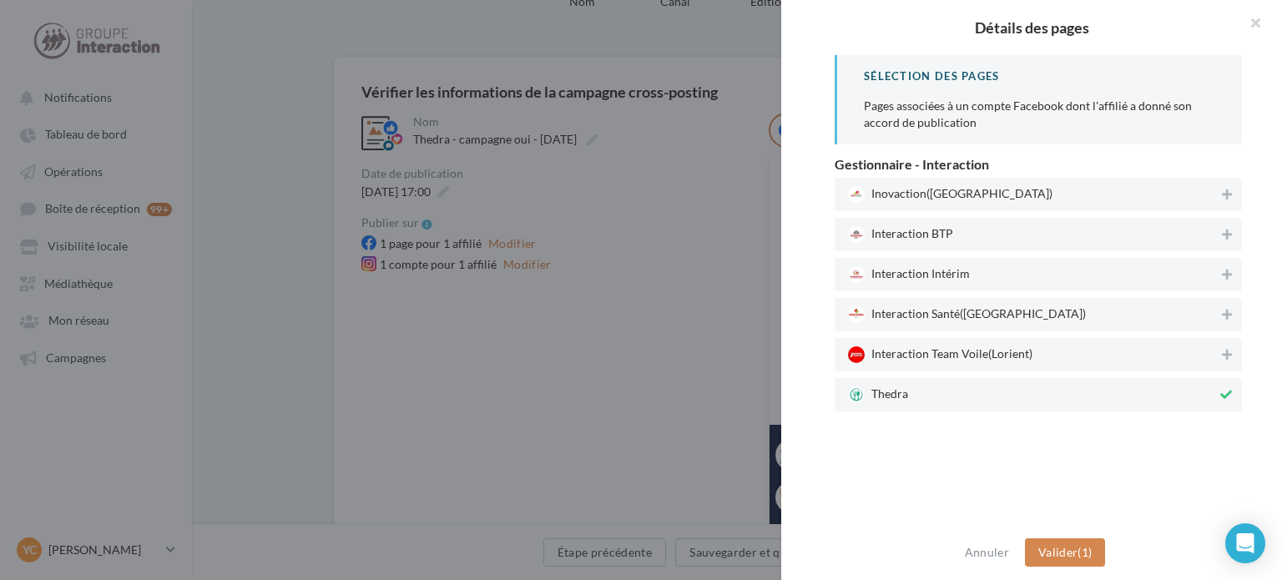
click at [590, 337] on div at bounding box center [641, 290] width 1282 height 580
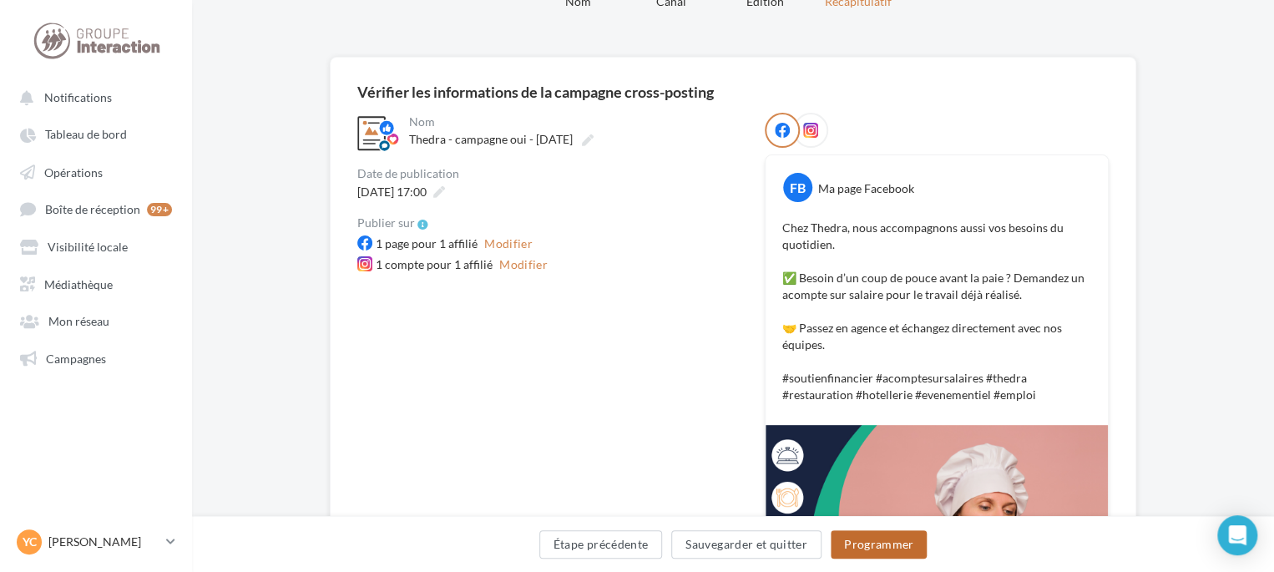
click at [872, 550] on button "Programmer" at bounding box center [879, 544] width 97 height 28
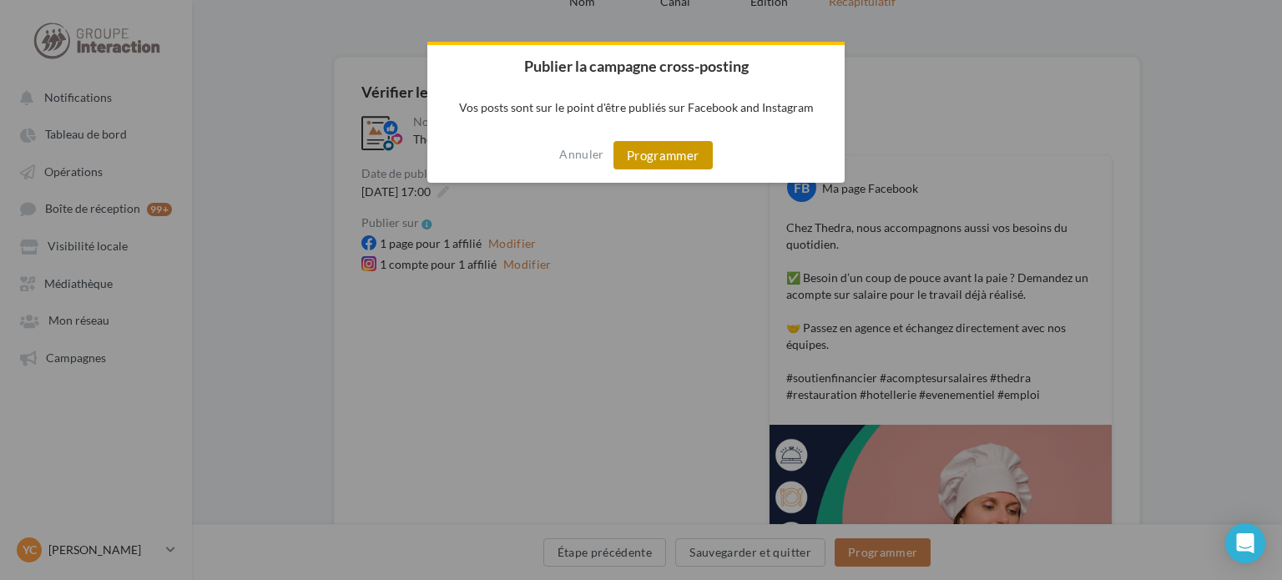
click at [668, 144] on button "Programmer" at bounding box center [663, 155] width 99 height 28
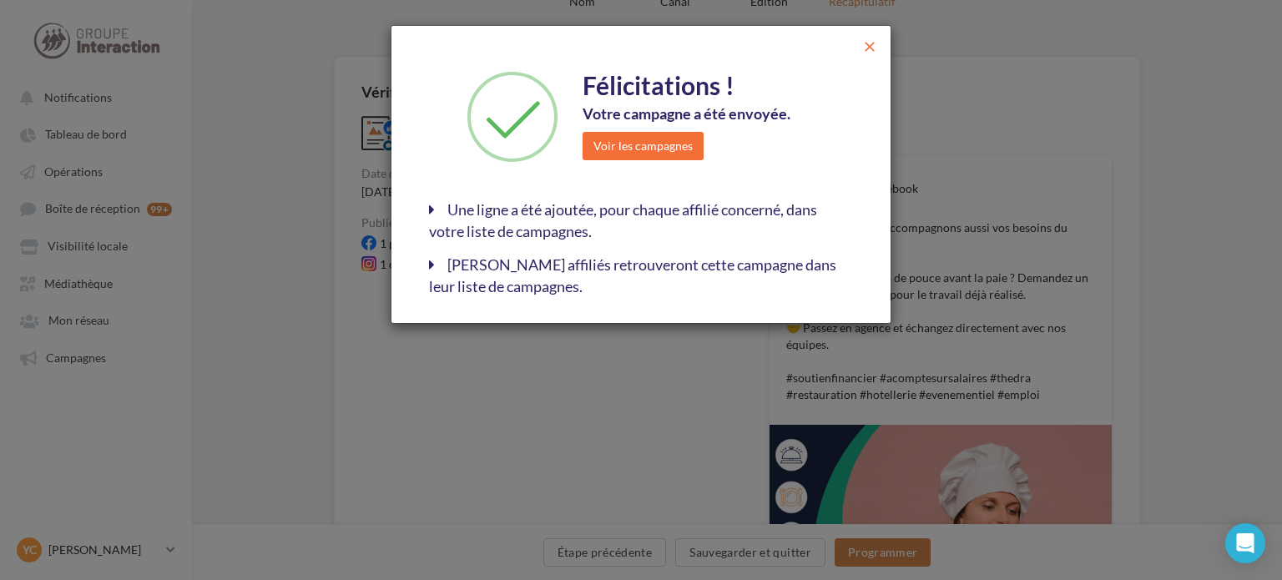
click at [868, 49] on span "close" at bounding box center [870, 46] width 17 height 17
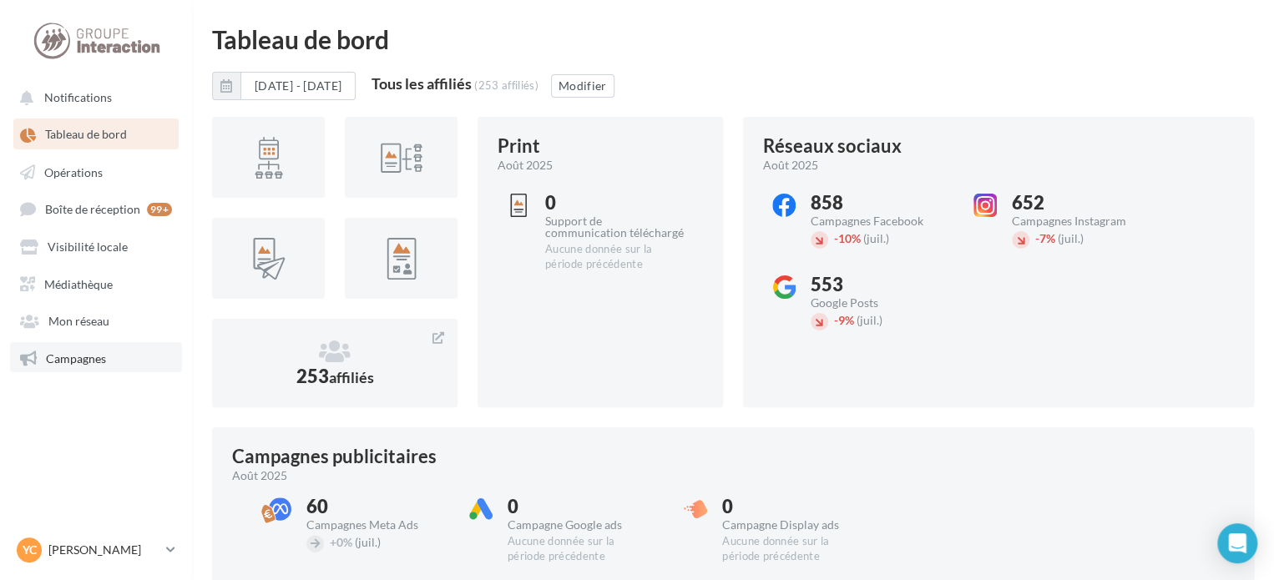
click at [128, 361] on link "Campagnes" at bounding box center [96, 357] width 172 height 30
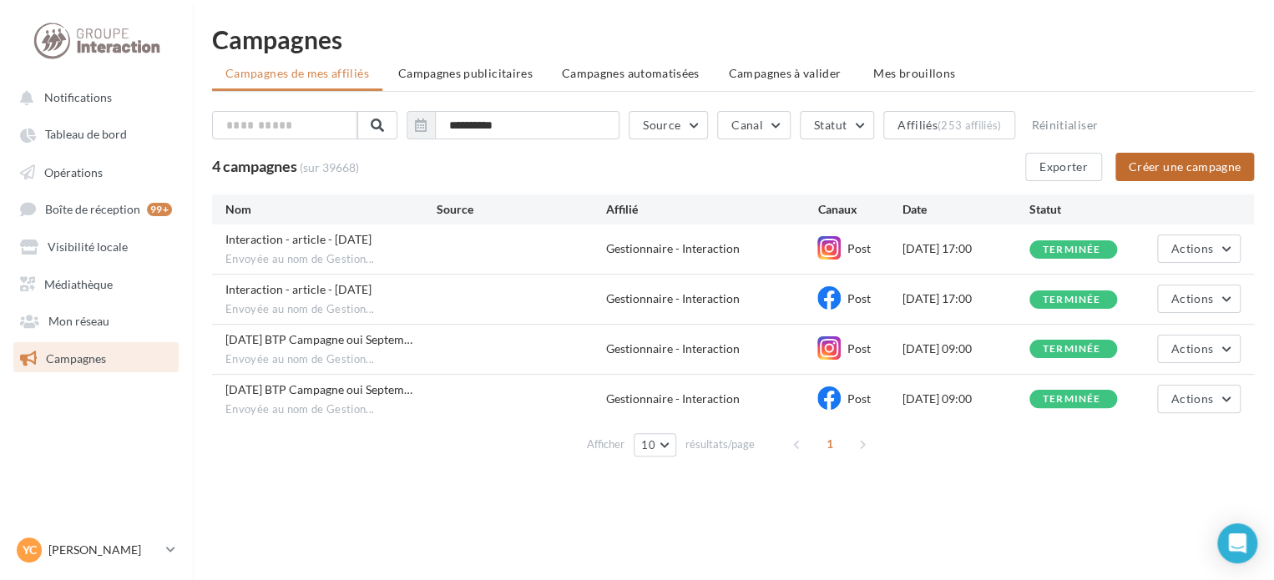
click at [1172, 167] on button "Créer une campagne" at bounding box center [1184, 167] width 139 height 28
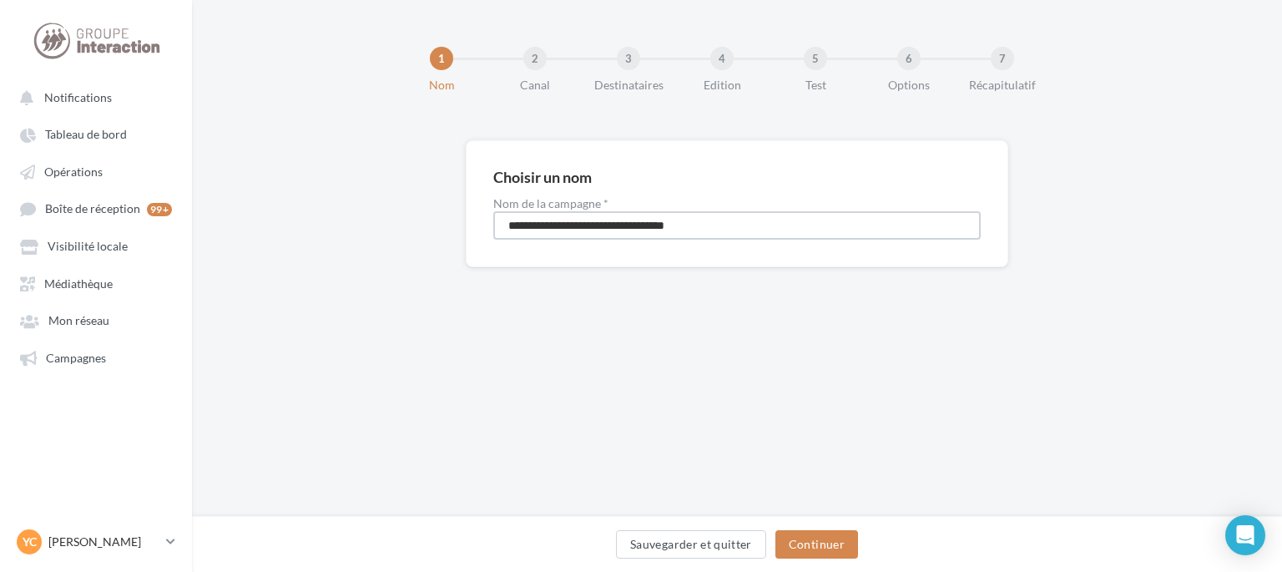
drag, startPoint x: 755, startPoint y: 224, endPoint x: 311, endPoint y: 220, distance: 444.1
click at [311, 220] on div "**********" at bounding box center [737, 230] width 1090 height 180
type input "**********"
click at [811, 538] on button "Continuer" at bounding box center [817, 544] width 83 height 28
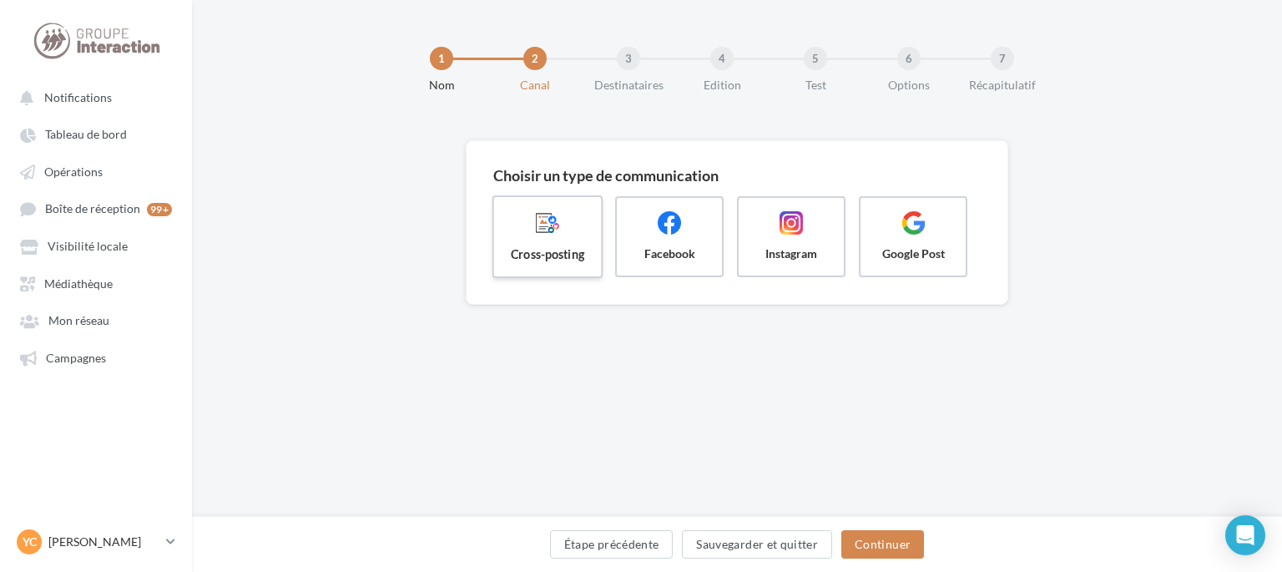
click at [572, 244] on label "Cross-posting" at bounding box center [548, 236] width 111 height 83
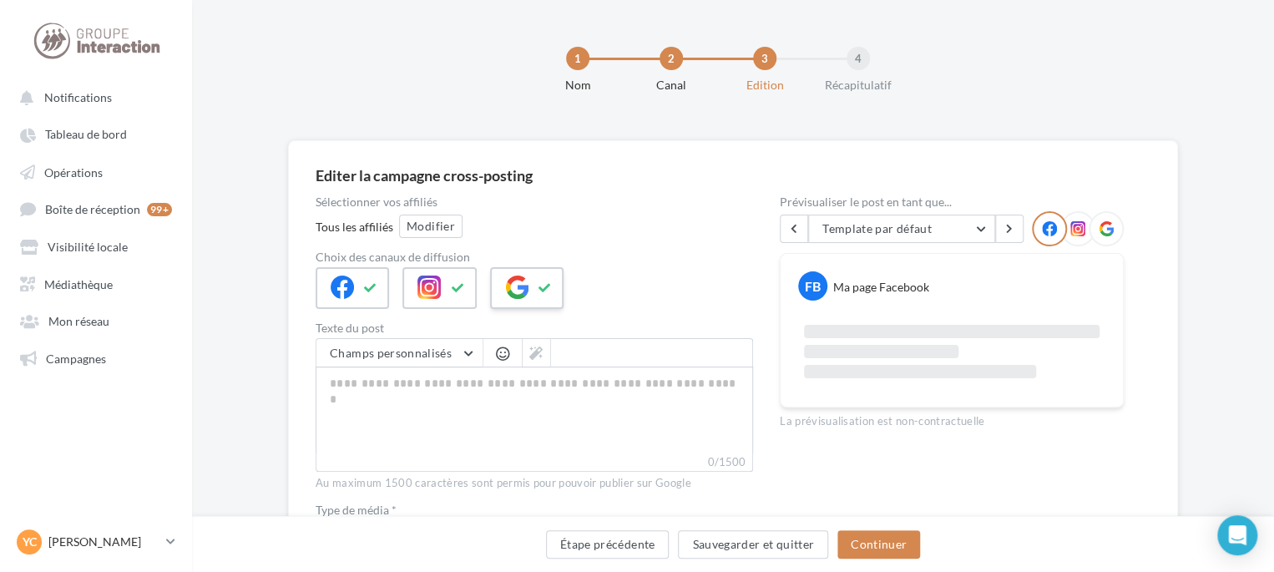
click at [524, 276] on icon at bounding box center [516, 286] width 23 height 23
click at [442, 226] on button "Modifier" at bounding box center [430, 226] width 63 height 23
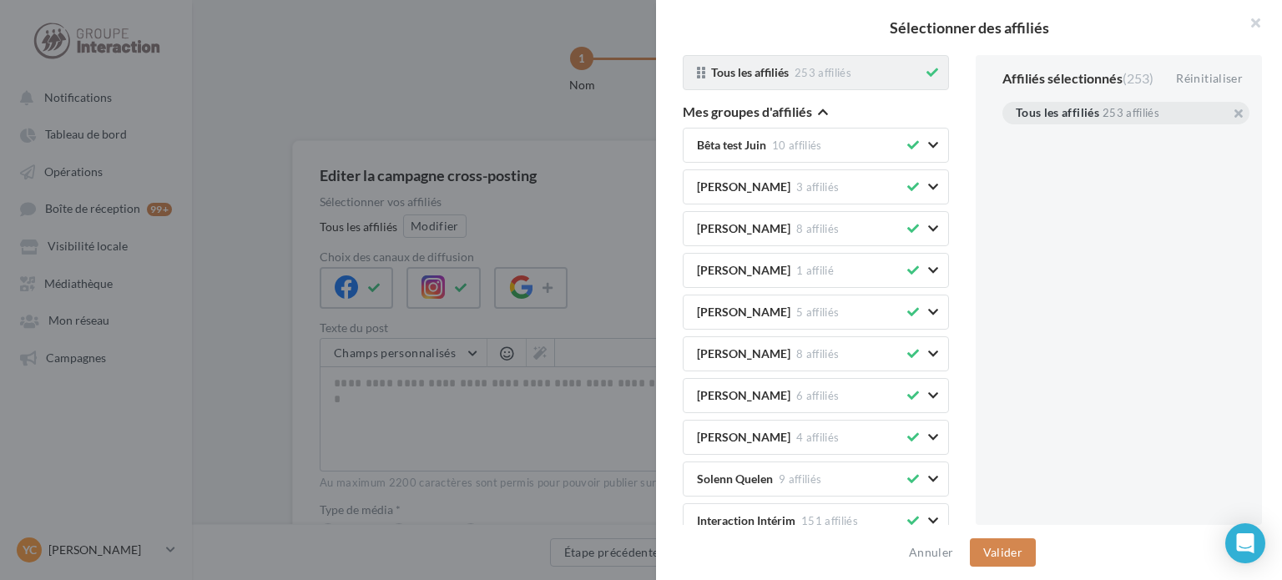
click at [927, 73] on icon at bounding box center [933, 73] width 12 height 12
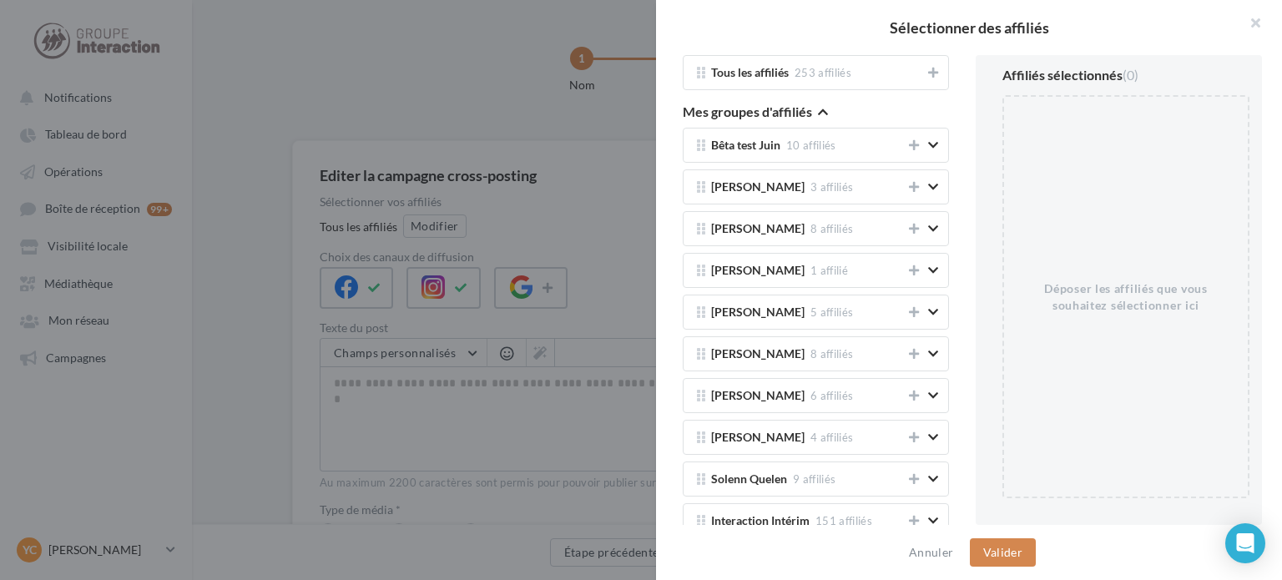
click at [831, 113] on div "Mes groupes d'affiliés" at bounding box center [816, 113] width 266 height 18
click at [822, 106] on icon "button" at bounding box center [823, 112] width 10 height 12
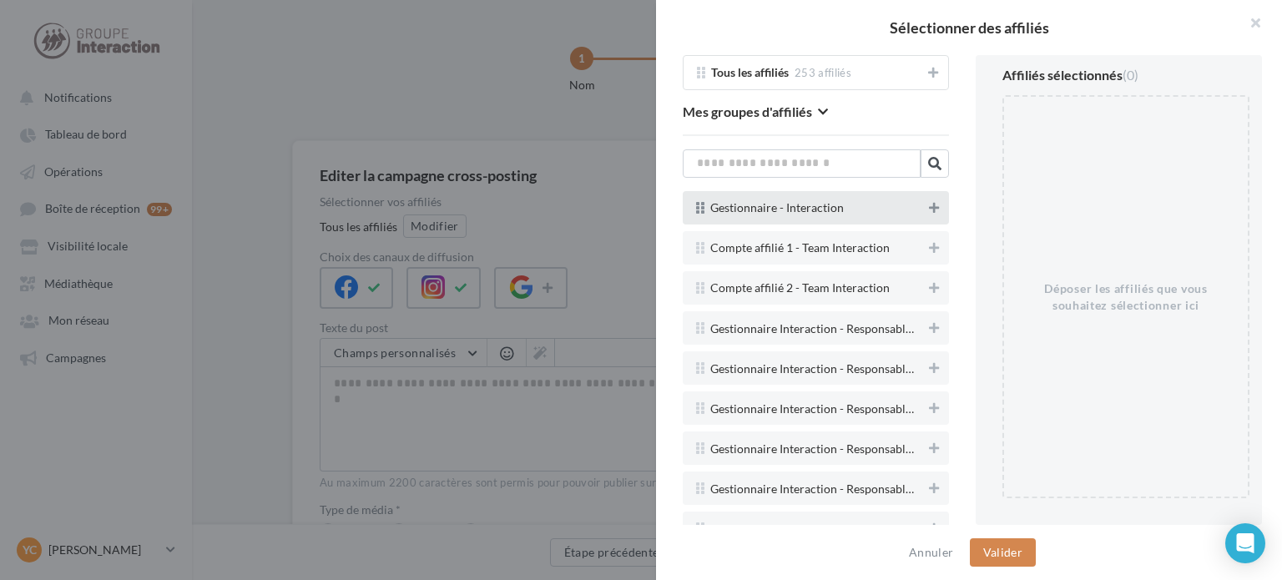
click at [929, 212] on icon at bounding box center [934, 208] width 10 height 12
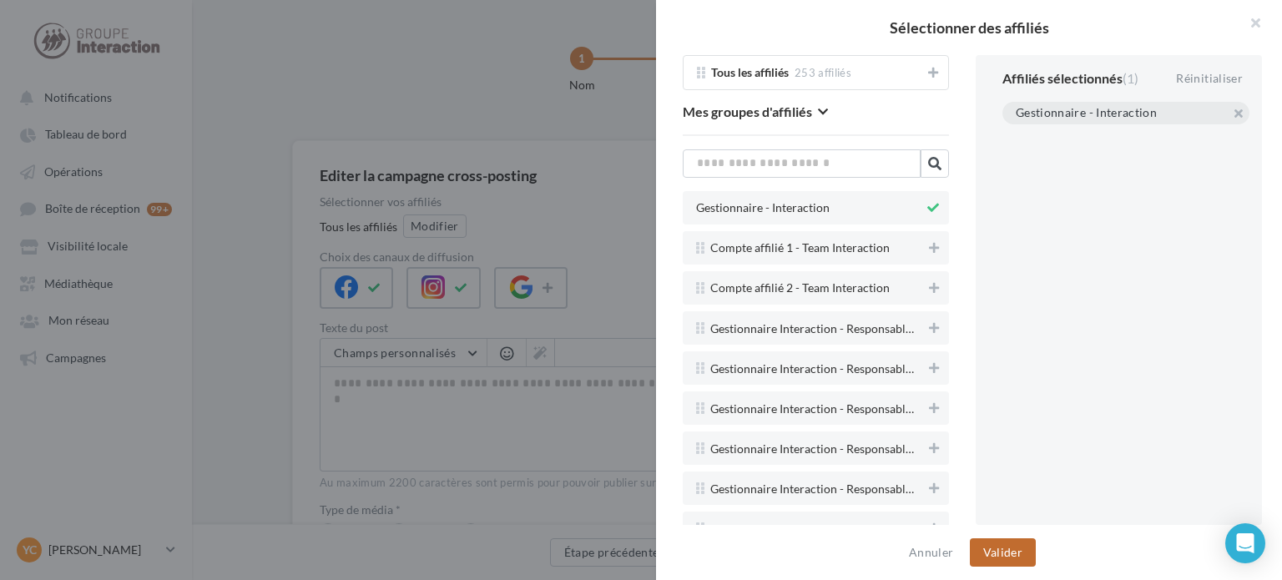
click at [1016, 550] on button "Valider" at bounding box center [1003, 552] width 66 height 28
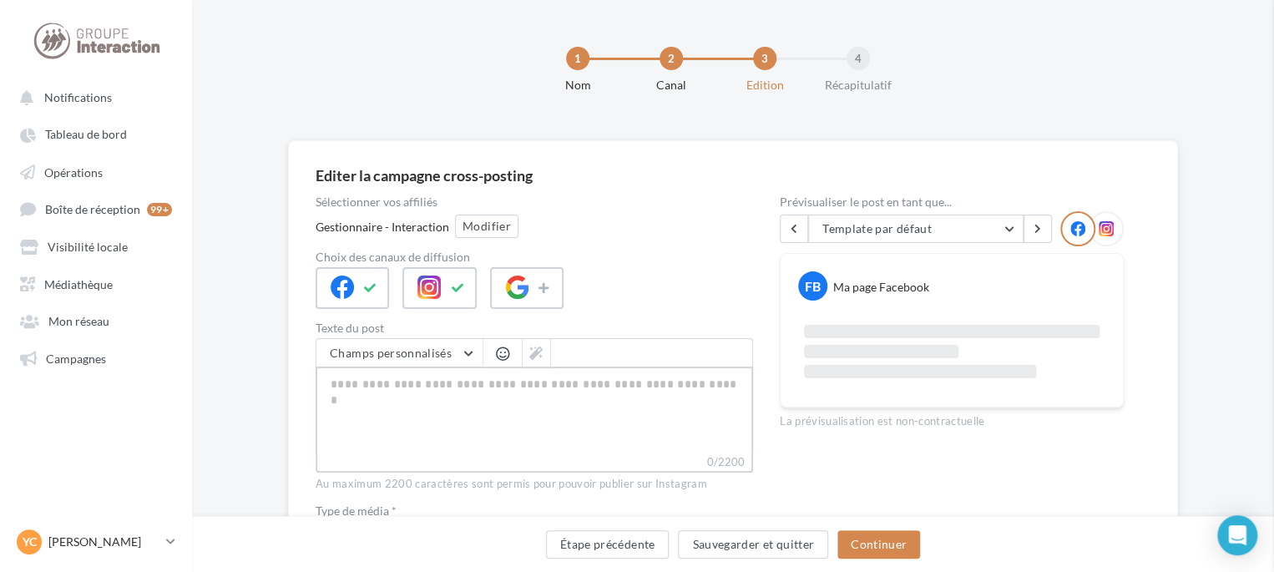
click at [477, 421] on textarea "0/2200" at bounding box center [534, 409] width 437 height 87
paste textarea "**********"
type textarea "**********"
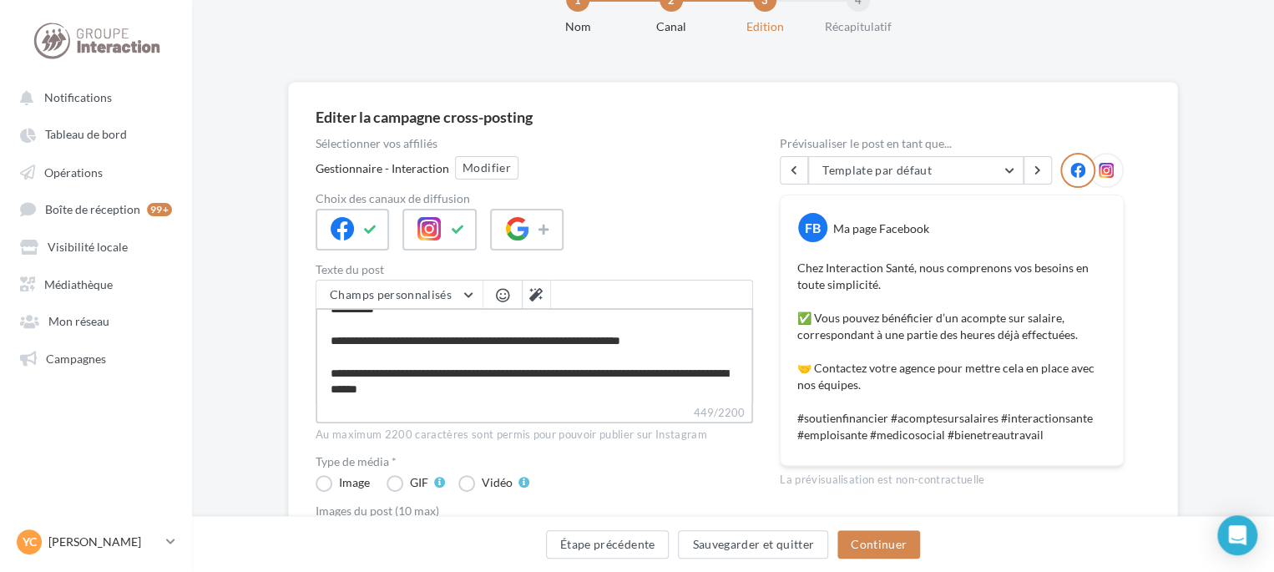
scroll to position [250, 0]
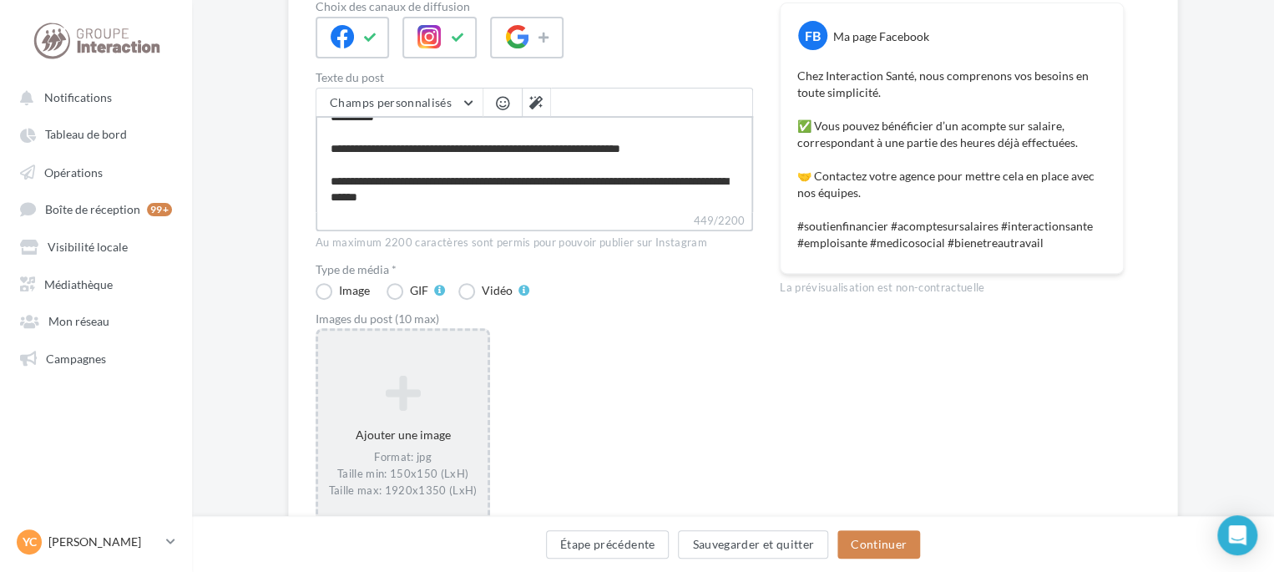
type textarea "**********"
click at [441, 363] on div "Ajouter une image Format: jpg Taille min: 150x150 (LxH) Taille max: 1920x1350 (…" at bounding box center [403, 435] width 174 height 217
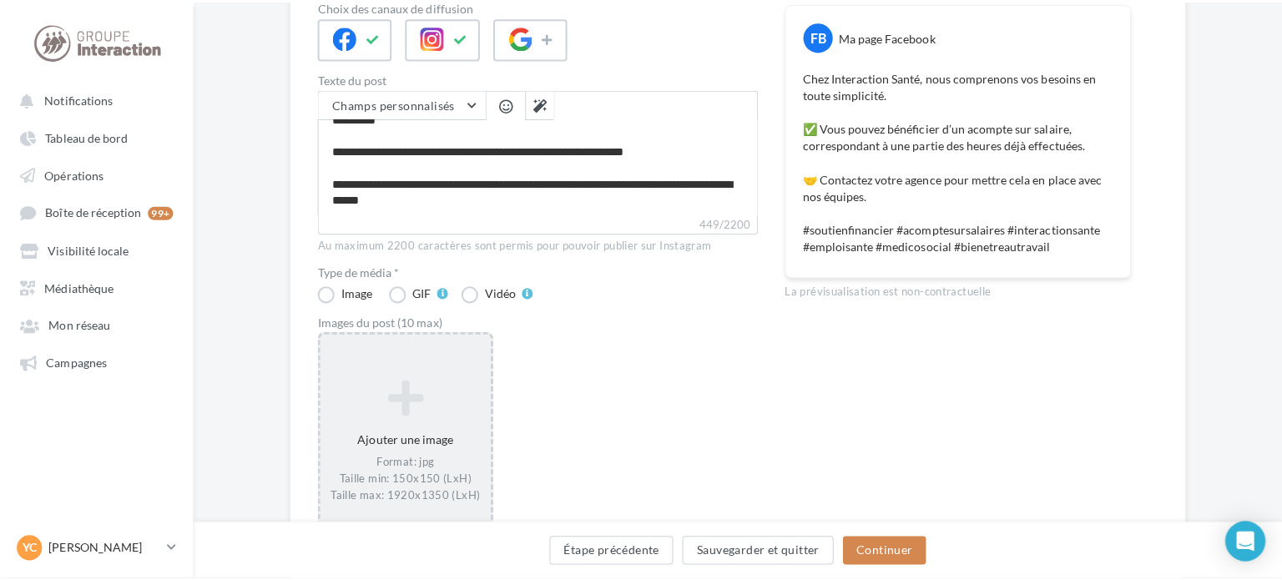
scroll to position [63, 0]
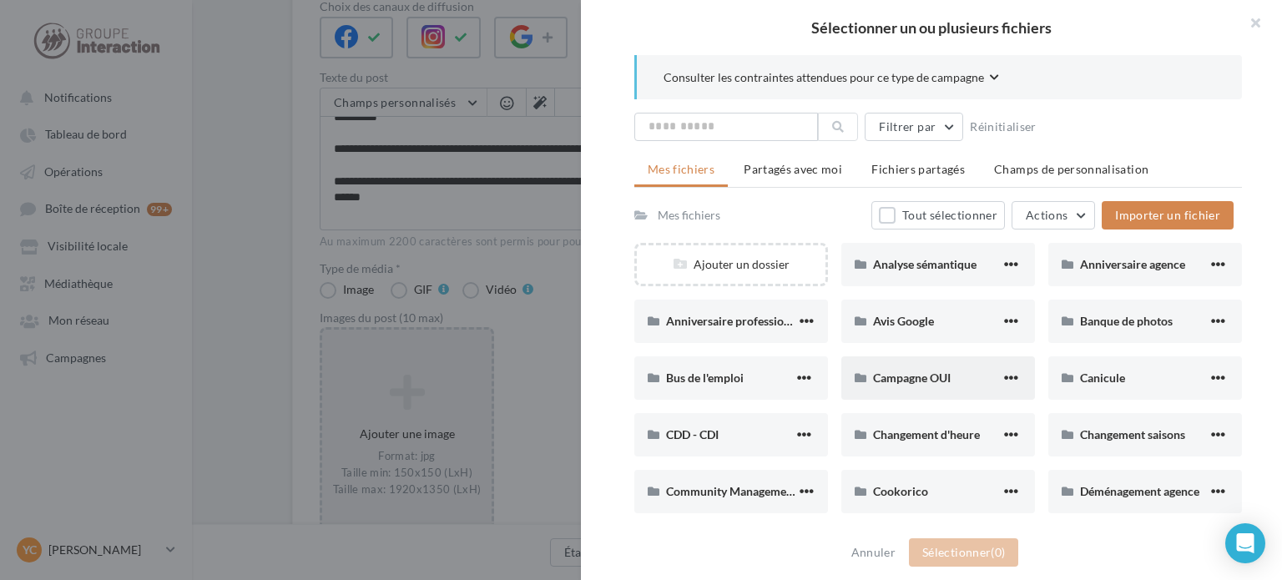
click at [968, 389] on div "Campagne OUI" at bounding box center [939, 377] width 194 height 43
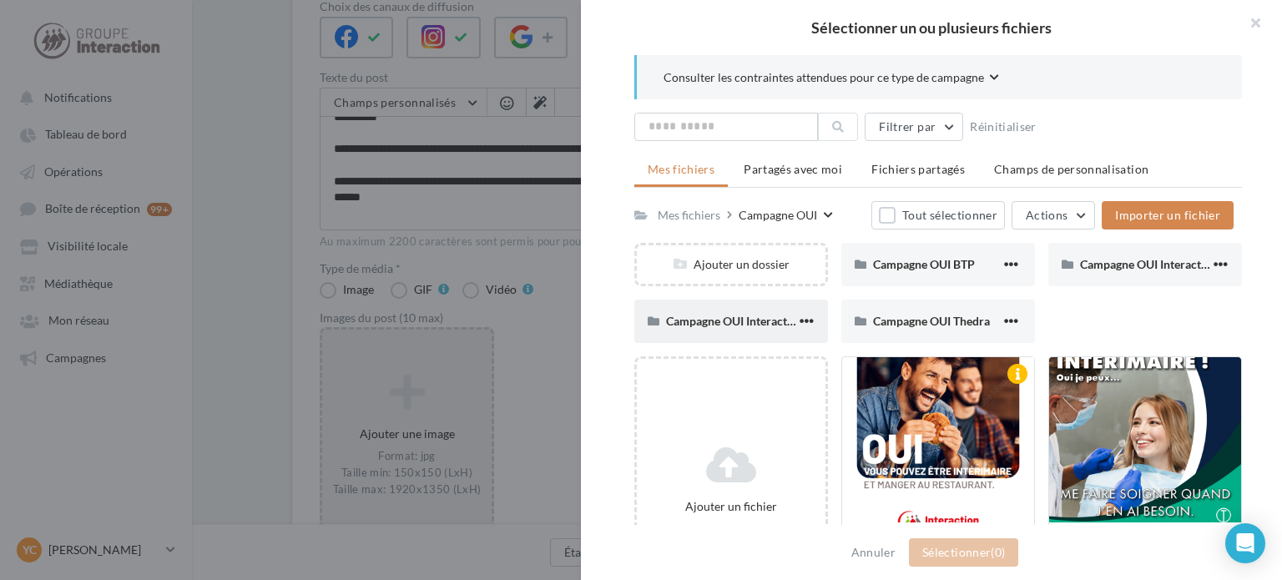
click at [771, 306] on div "Campagne OUI Interaction Santé" at bounding box center [731, 321] width 194 height 43
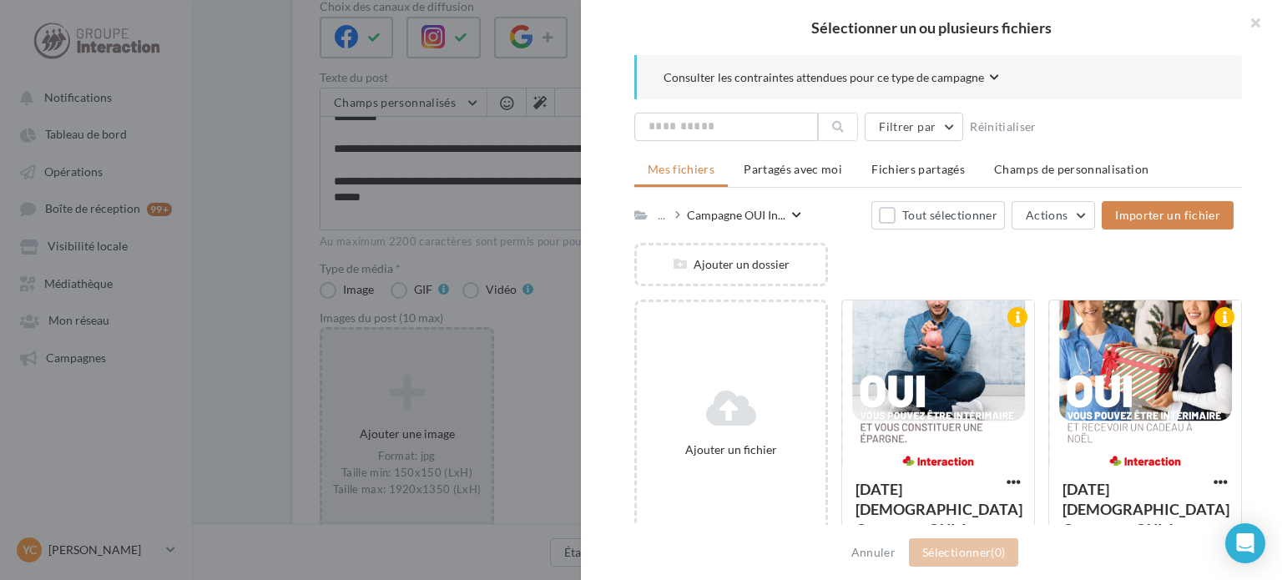
click at [707, 205] on div "Campagne OUI In..." at bounding box center [744, 214] width 114 height 18
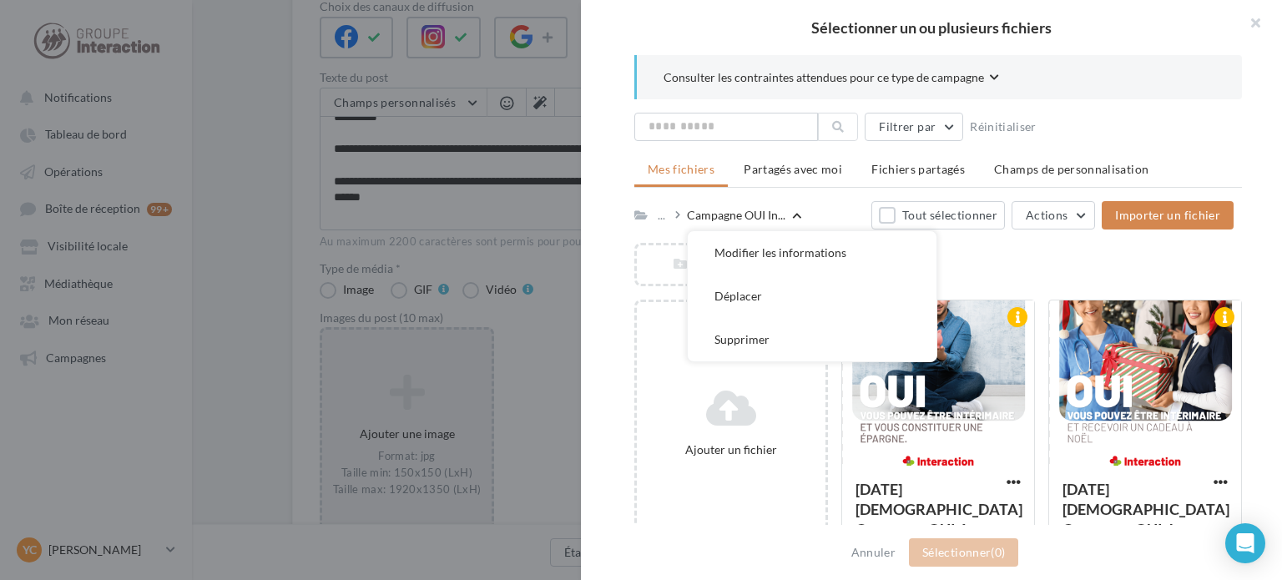
click at [634, 210] on div "Consulter les contraintes attendues pour ce type de campagne Filtrer par Réinit…" at bounding box center [938, 291] width 715 height 472
click at [670, 177] on li "Mes fichiers" at bounding box center [681, 170] width 94 height 33
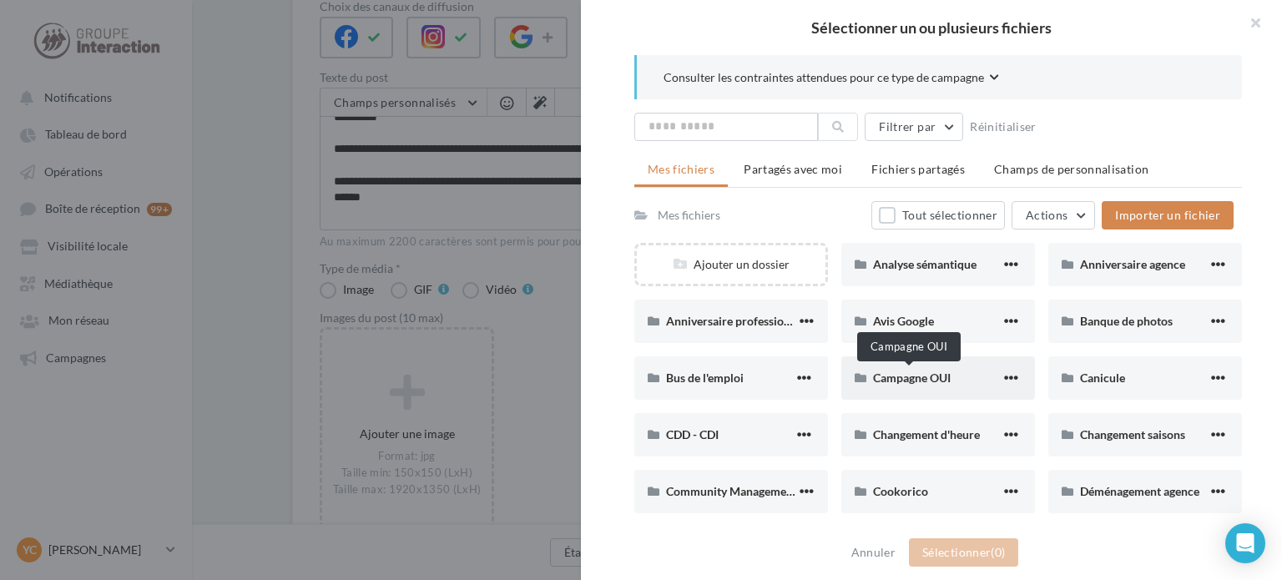
click at [902, 383] on span "Campagne OUI" at bounding box center [912, 378] width 78 height 14
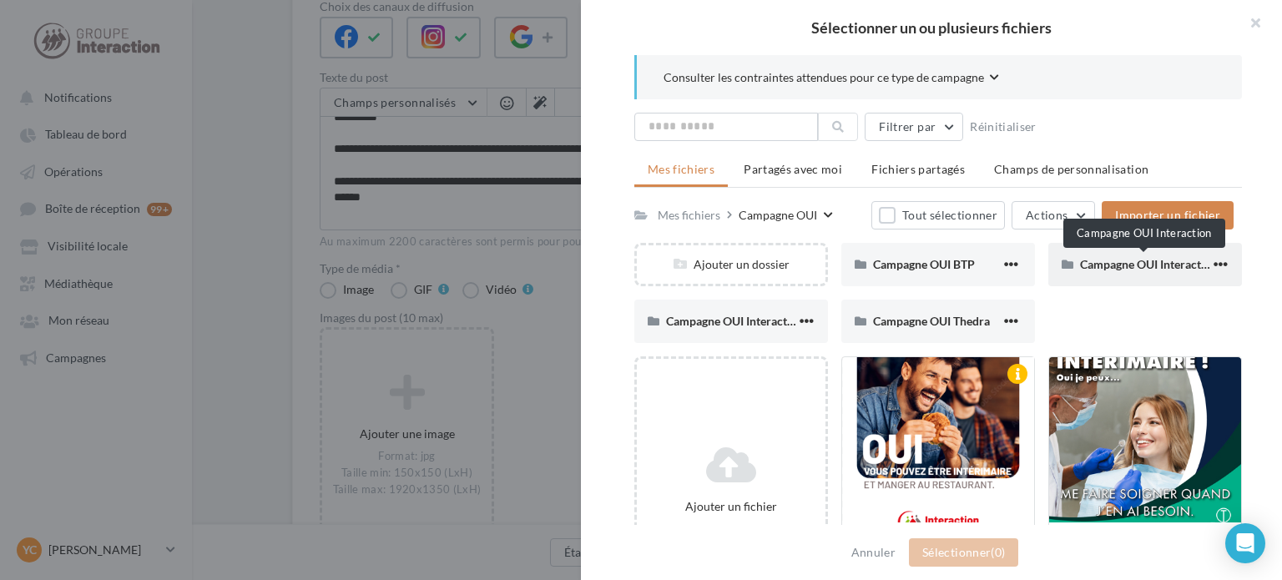
click at [1099, 267] on span "Campagne OUI Interaction" at bounding box center [1149, 264] width 138 height 14
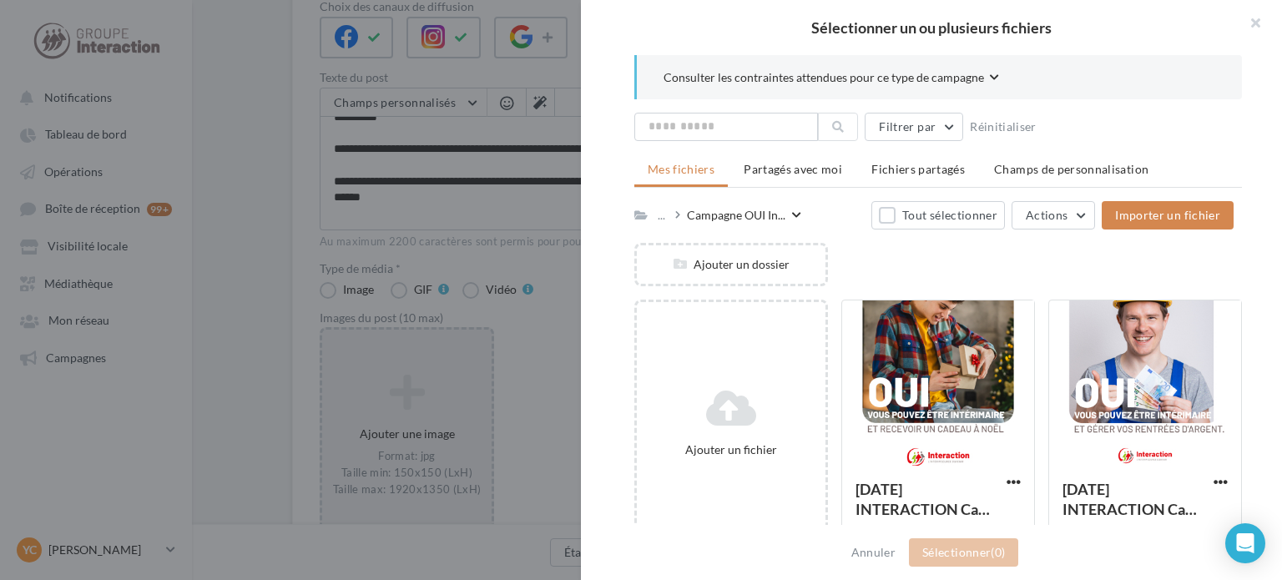
click at [670, 174] on span "Mes fichiers" at bounding box center [681, 169] width 67 height 14
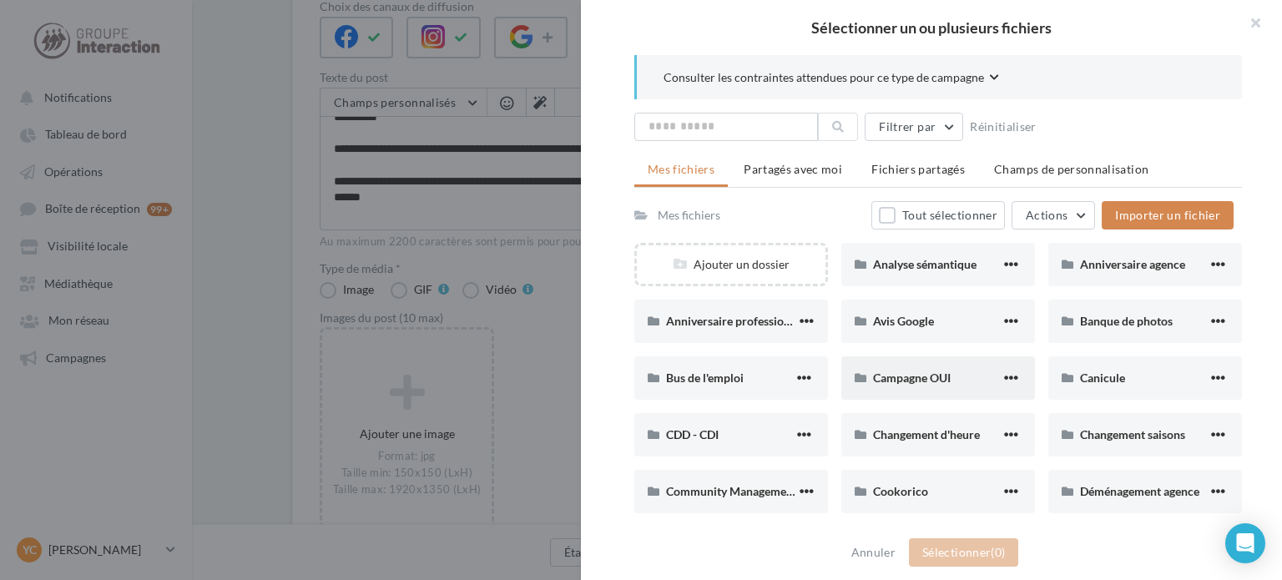
click at [942, 373] on span "Campagne OUI" at bounding box center [912, 378] width 78 height 14
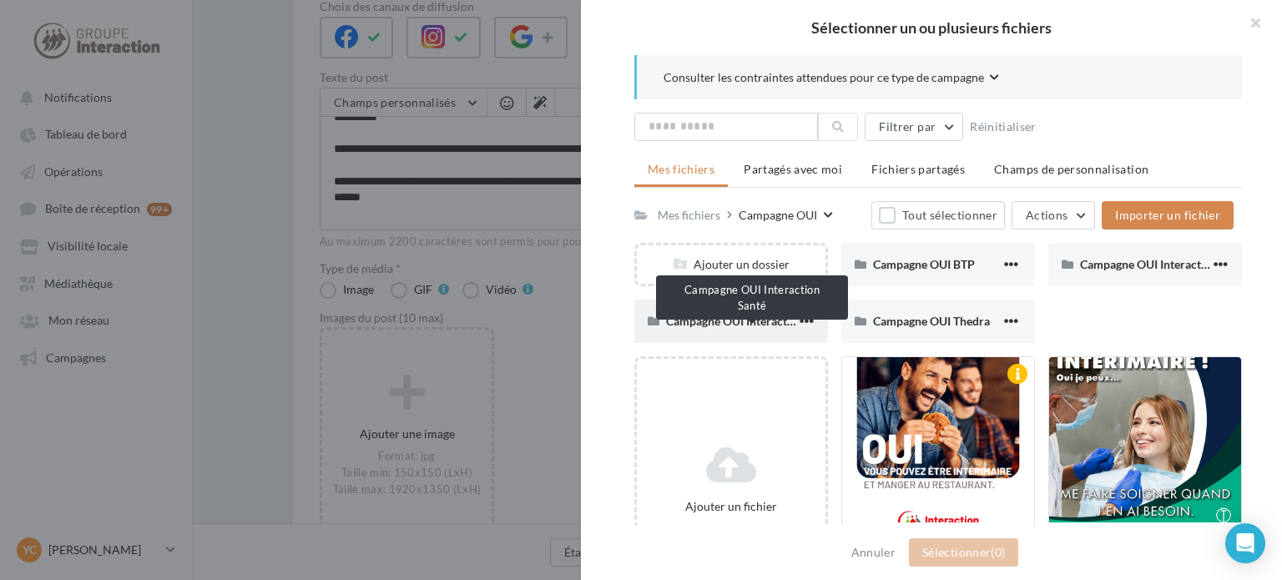
click at [685, 316] on span "Campagne OUI Interaction Santé" at bounding box center [750, 321] width 169 height 14
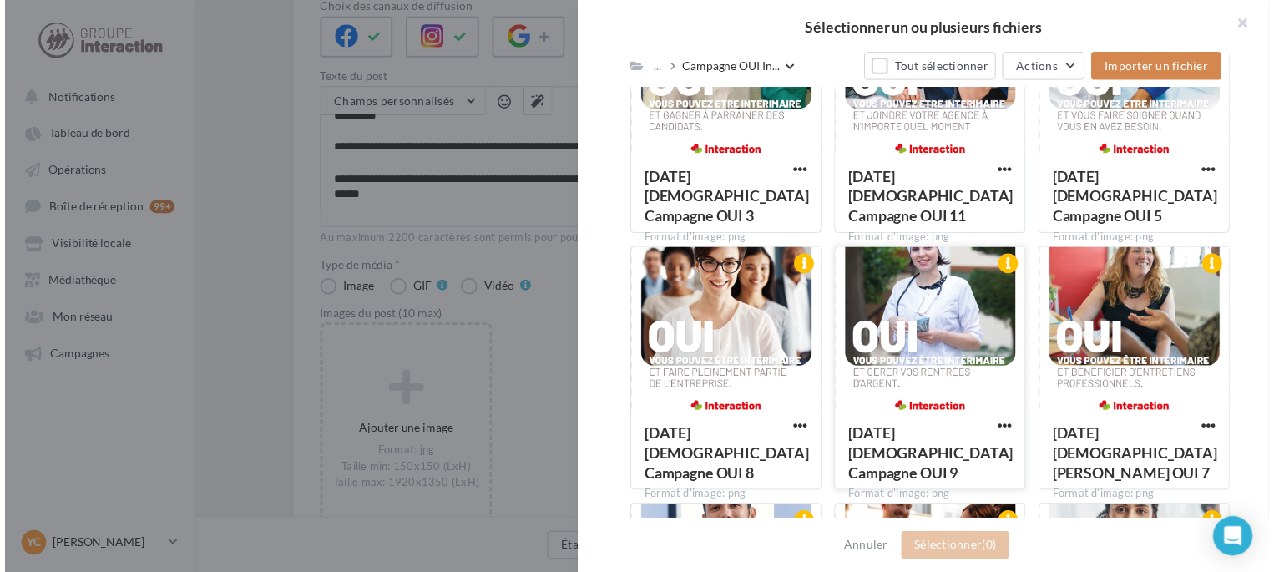
scroll to position [562, 0]
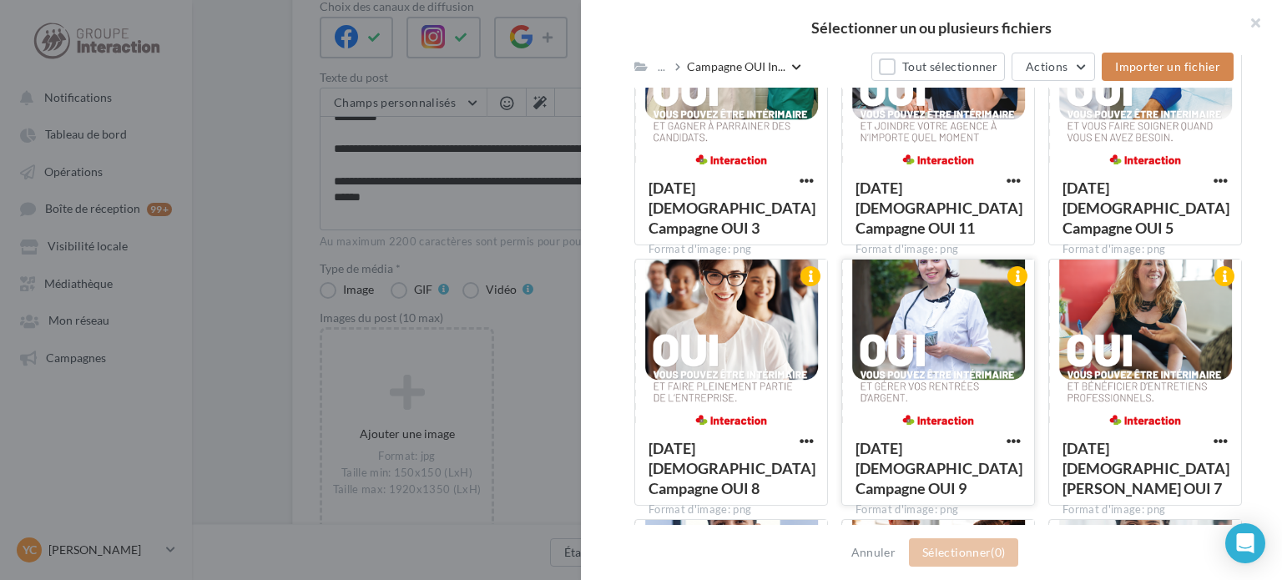
click at [925, 310] on div at bounding box center [938, 343] width 192 height 167
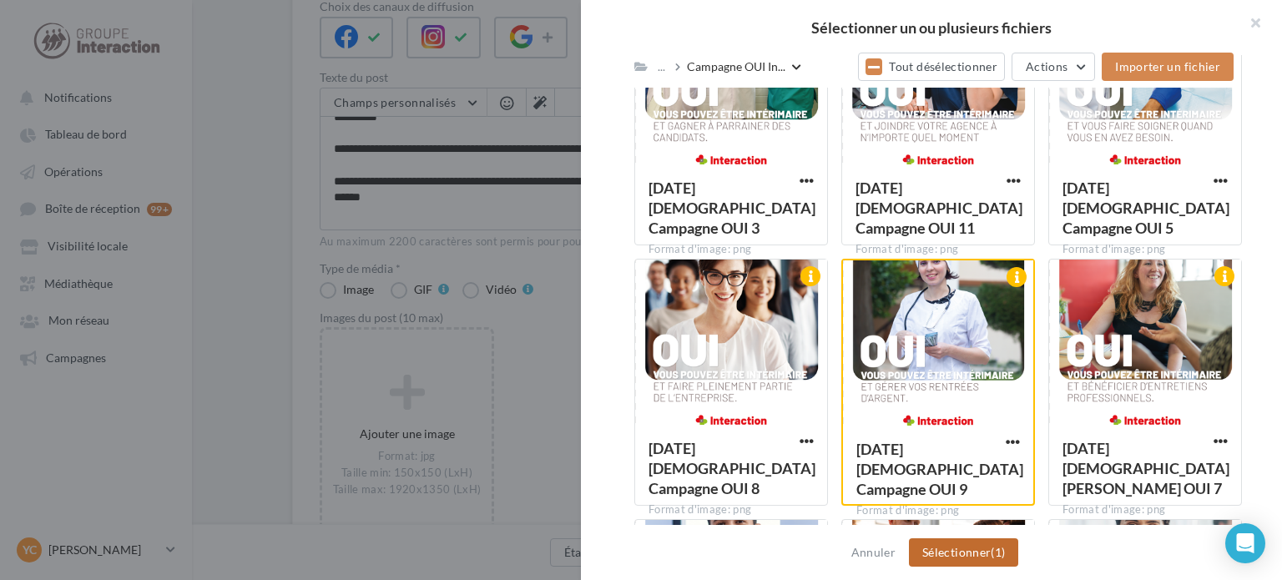
click at [968, 548] on button "Sélectionner (1)" at bounding box center [963, 552] width 109 height 28
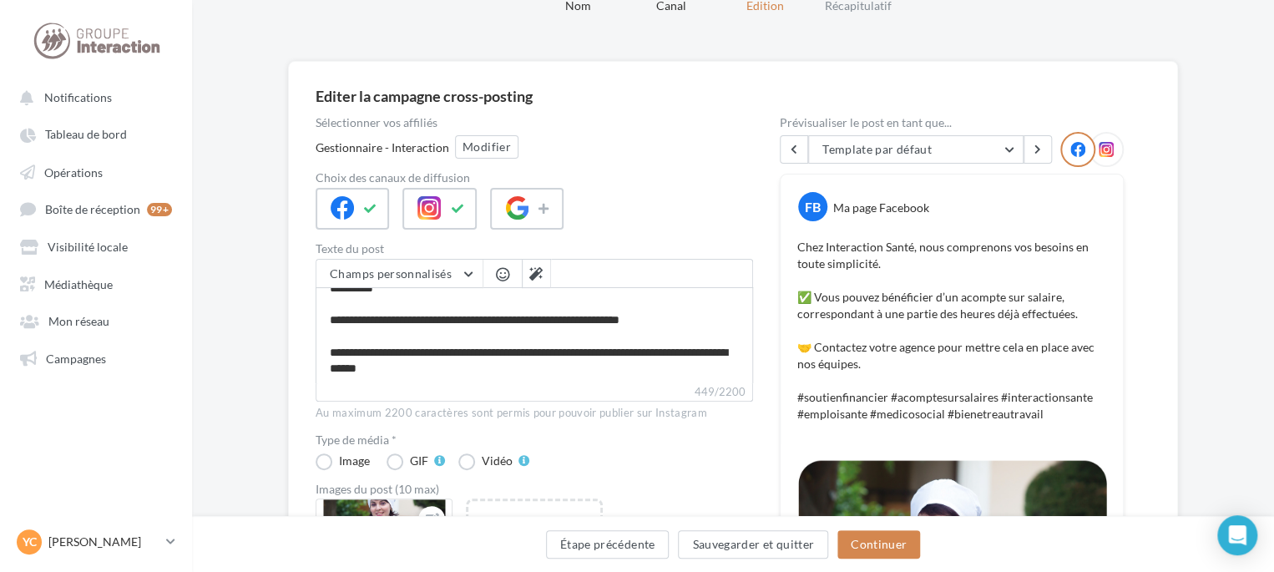
scroll to position [167, 0]
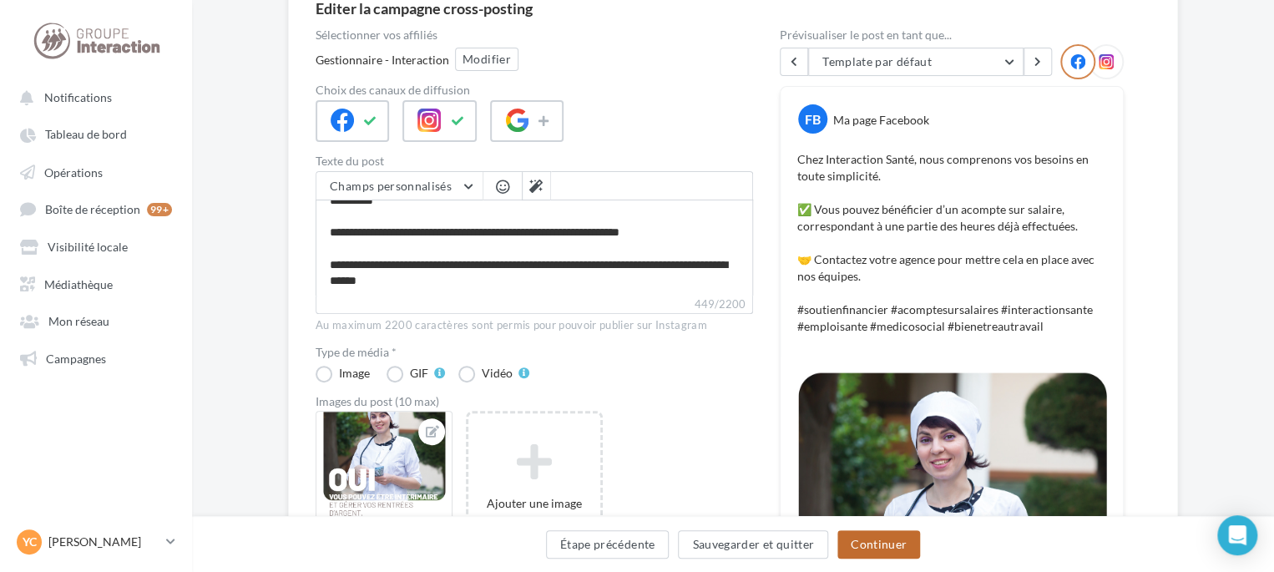
click at [905, 533] on button "Continuer" at bounding box center [878, 544] width 83 height 28
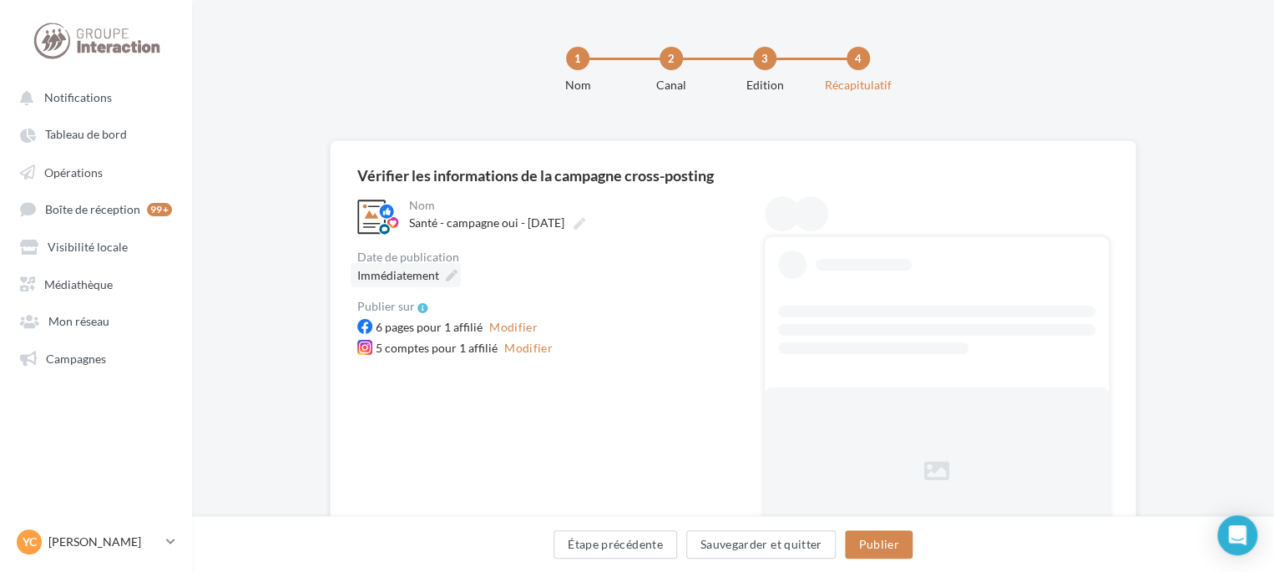
click at [388, 285] on div "Immédiatement" at bounding box center [406, 275] width 110 height 24
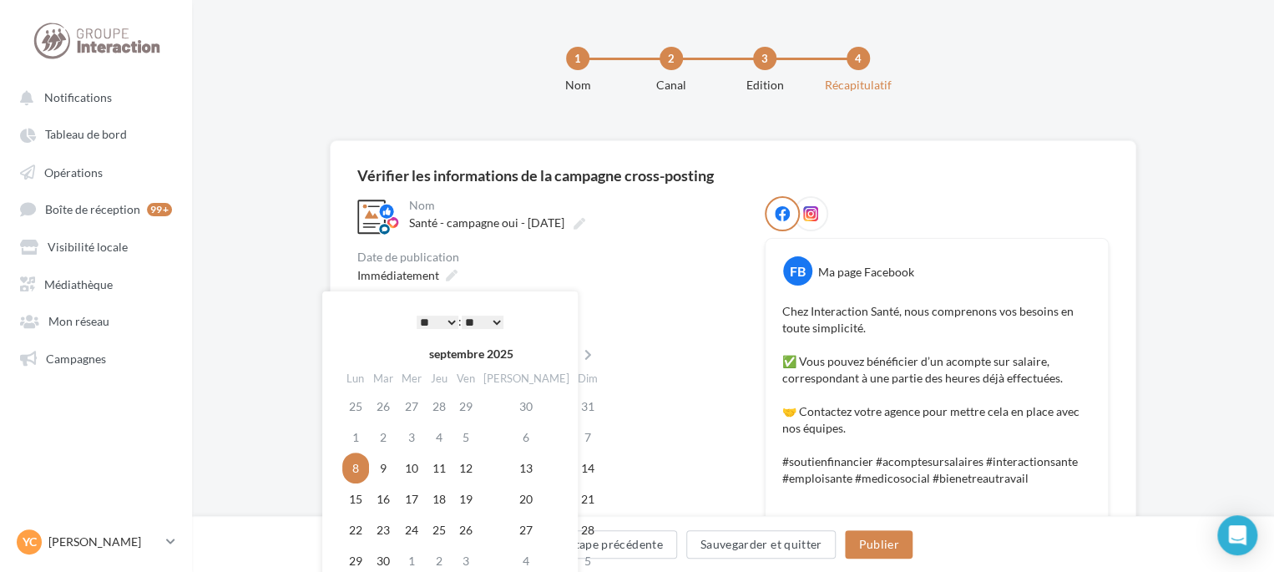
click at [451, 321] on select "* * * * * * * * * * ** ** ** ** ** ** ** ** ** ** ** ** ** **" at bounding box center [438, 322] width 42 height 13
click at [552, 276] on div "Immédiatement" at bounding box center [547, 275] width 381 height 24
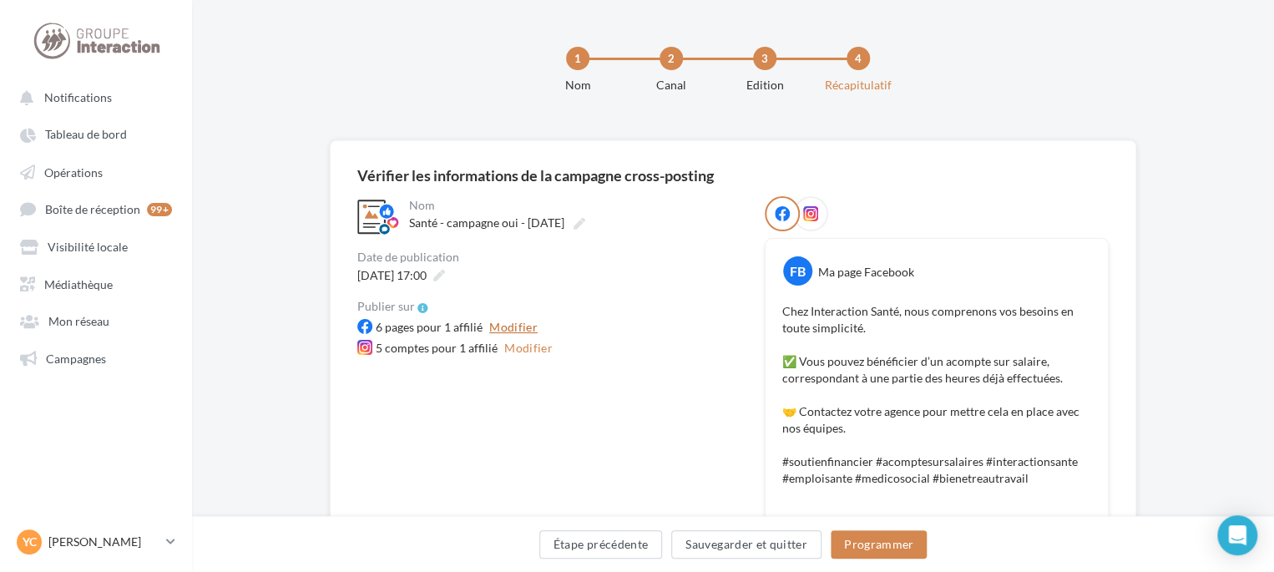
click at [508, 325] on button "Modifier" at bounding box center [514, 327] width 62 height 20
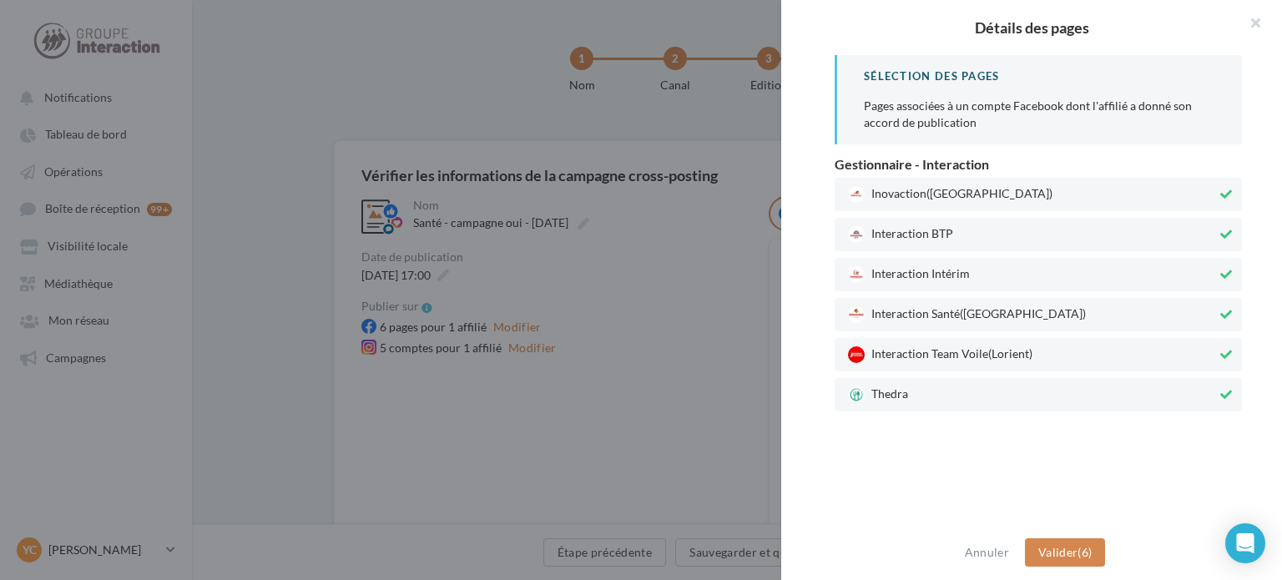
click at [977, 357] on span "Interaction Team Voile (Lorient)" at bounding box center [1032, 354] width 369 height 17
click at [968, 270] on span "Interaction Intérim" at bounding box center [1032, 274] width 369 height 17
click at [968, 233] on span "Interaction BTP" at bounding box center [1032, 234] width 369 height 17
click at [978, 196] on span "Inovaction (Rennes)" at bounding box center [1032, 194] width 369 height 17
click at [1045, 383] on div "Thedra" at bounding box center [1038, 394] width 407 height 33
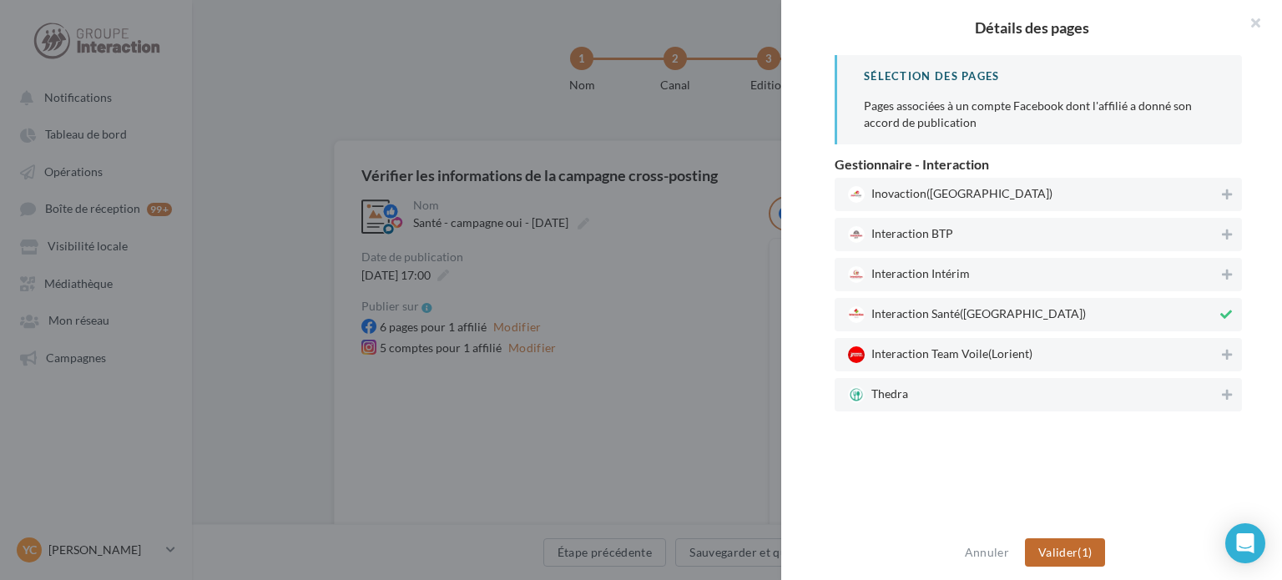
click at [1084, 547] on button "Valider (1)" at bounding box center [1065, 552] width 81 height 28
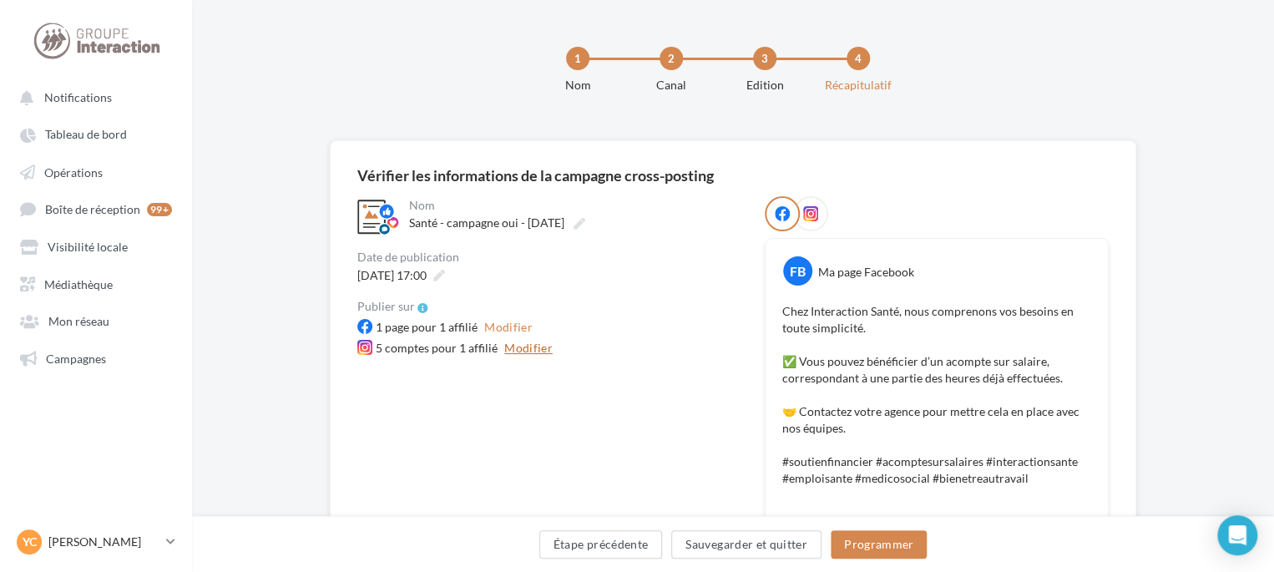
click at [508, 346] on button "Modifier" at bounding box center [529, 348] width 62 height 20
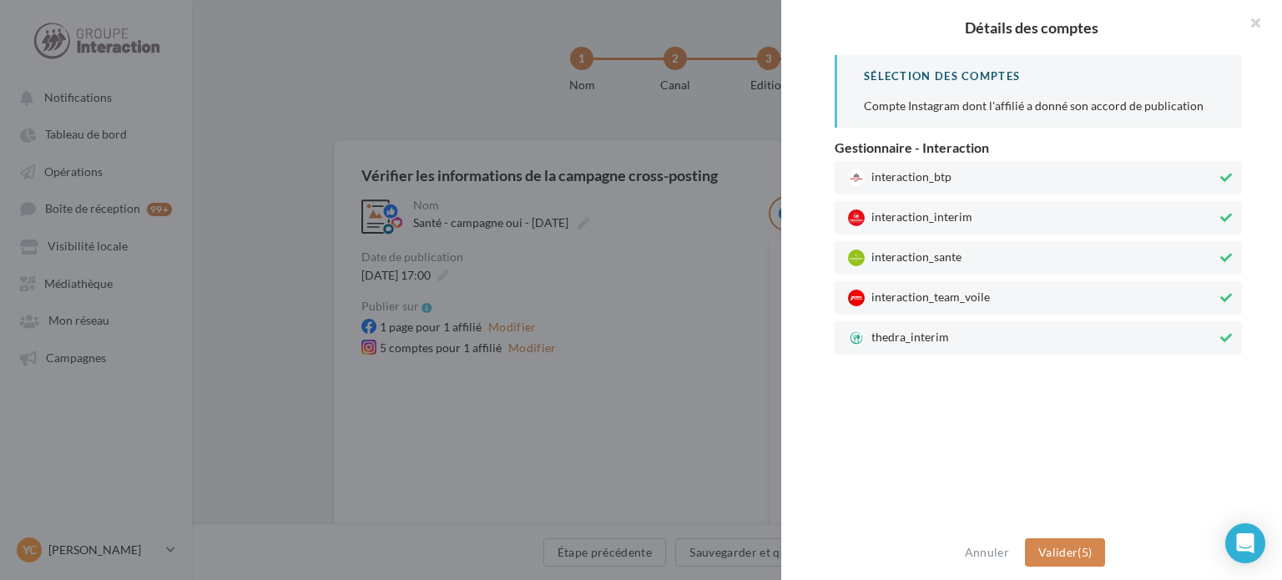
click at [962, 330] on span "thedra_interim" at bounding box center [1032, 338] width 369 height 17
drag, startPoint x: 968, startPoint y: 307, endPoint x: 980, endPoint y: 267, distance: 42.0
click at [968, 305] on div "interaction_team_voile" at bounding box center [1038, 297] width 407 height 33
click at [979, 217] on span "interaction_interim" at bounding box center [1032, 218] width 369 height 17
click at [986, 176] on span "interaction_btp" at bounding box center [1032, 177] width 369 height 17
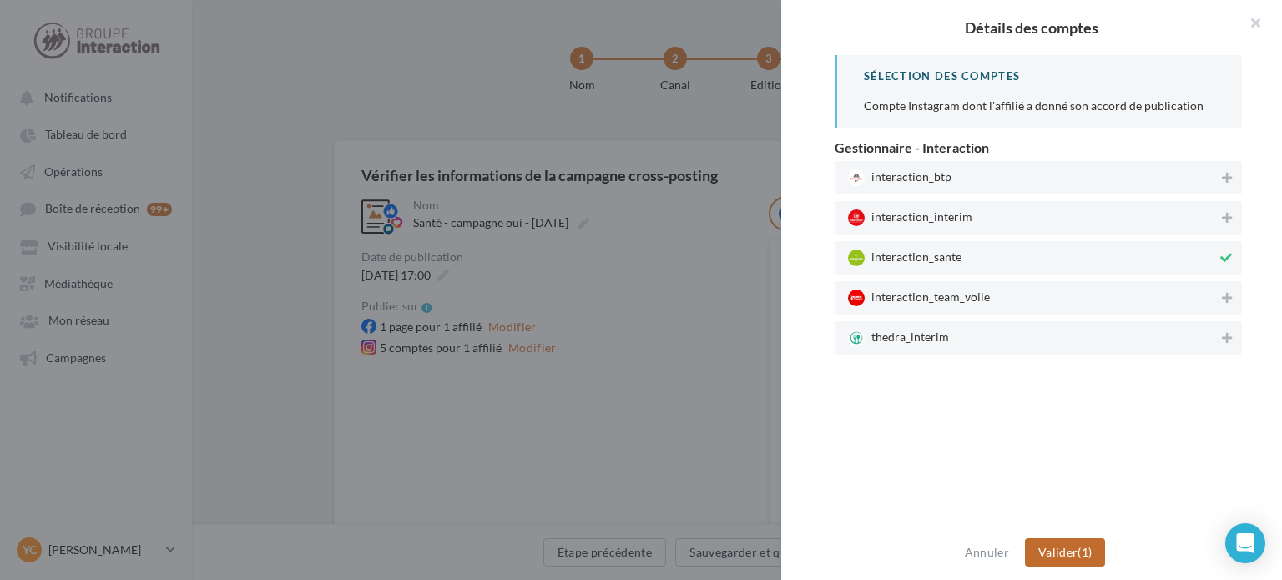
click at [1071, 556] on span "Valider" at bounding box center [1058, 552] width 39 height 14
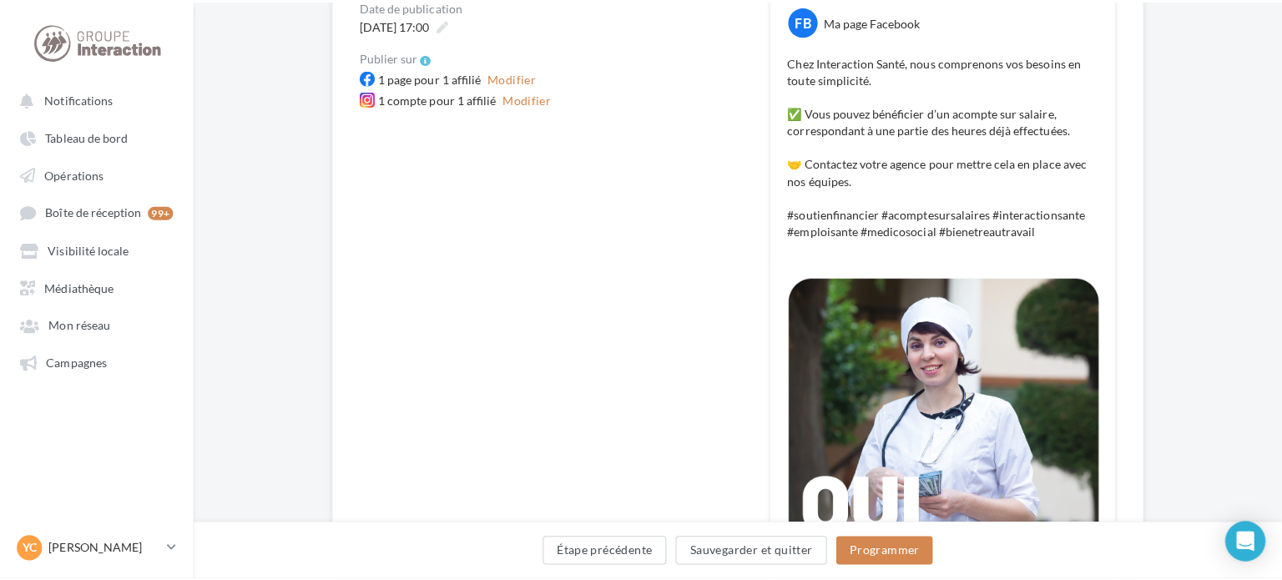
scroll to position [501, 0]
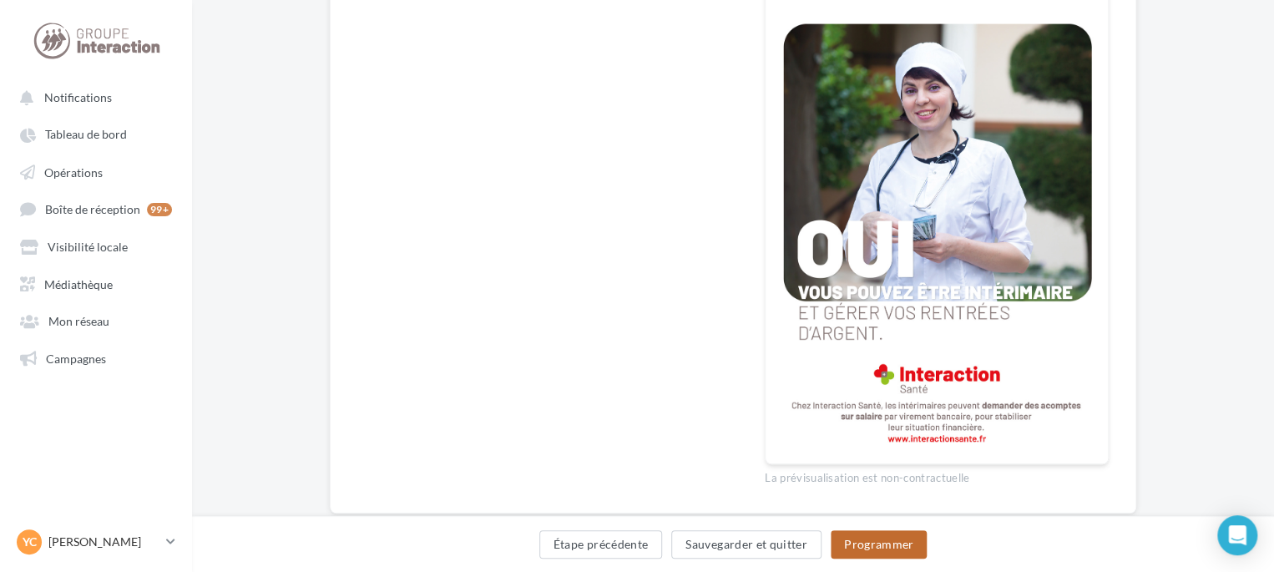
click at [901, 541] on button "Programmer" at bounding box center [879, 544] width 97 height 28
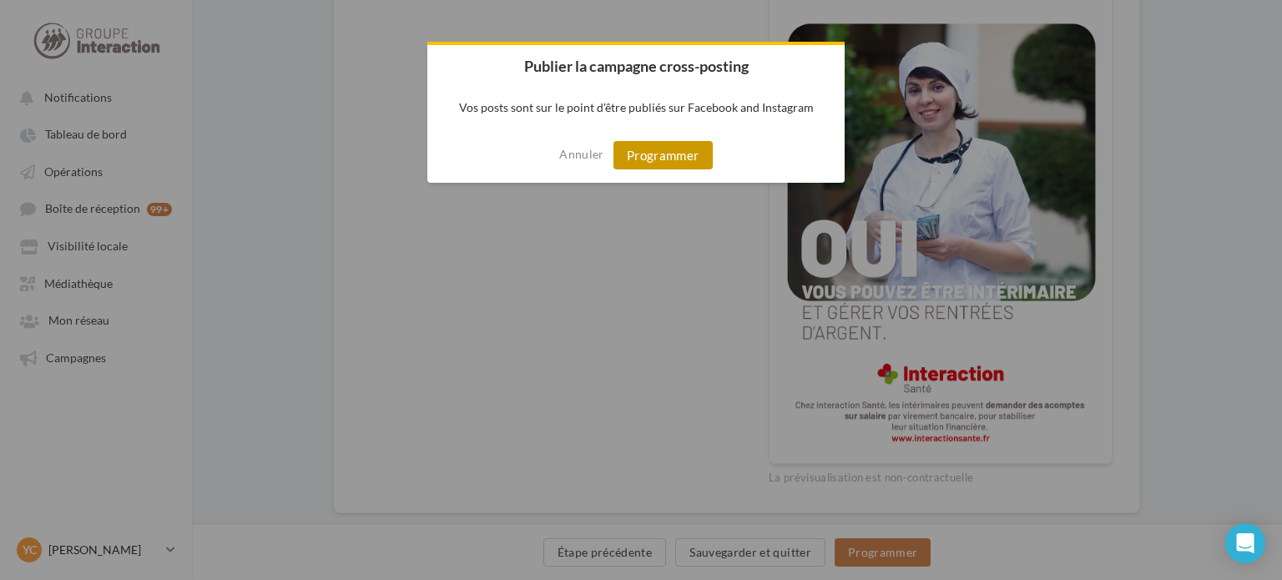
drag, startPoint x: 630, startPoint y: 153, endPoint x: 651, endPoint y: 157, distance: 21.3
click at [631, 153] on button "Programmer" at bounding box center [663, 155] width 99 height 28
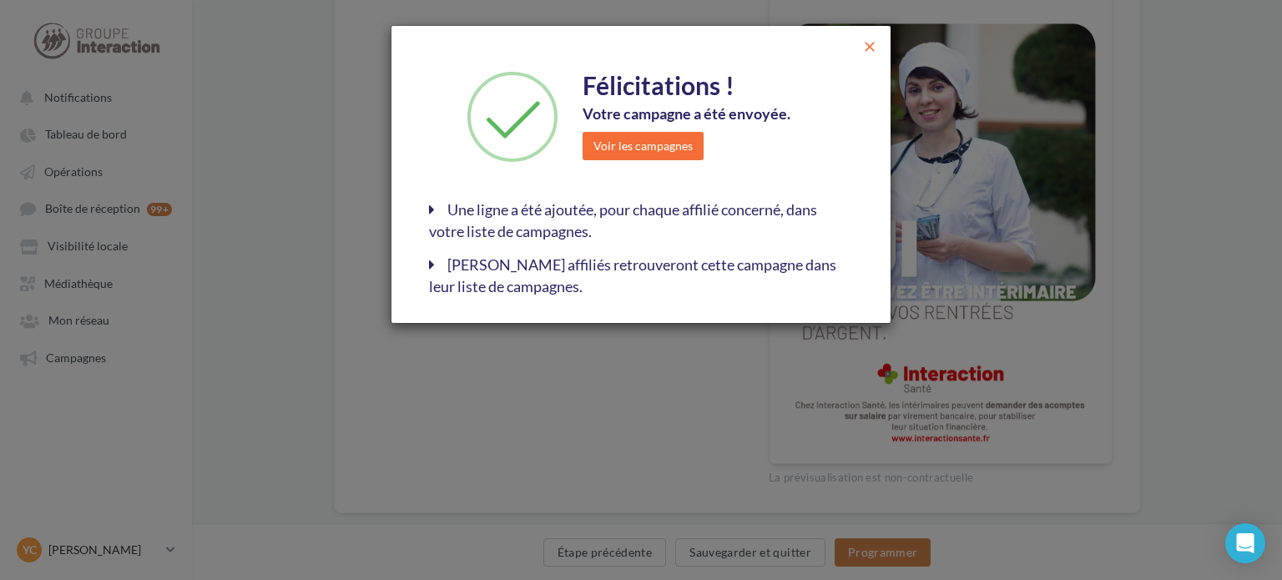
click at [868, 51] on span "close" at bounding box center [870, 46] width 17 height 17
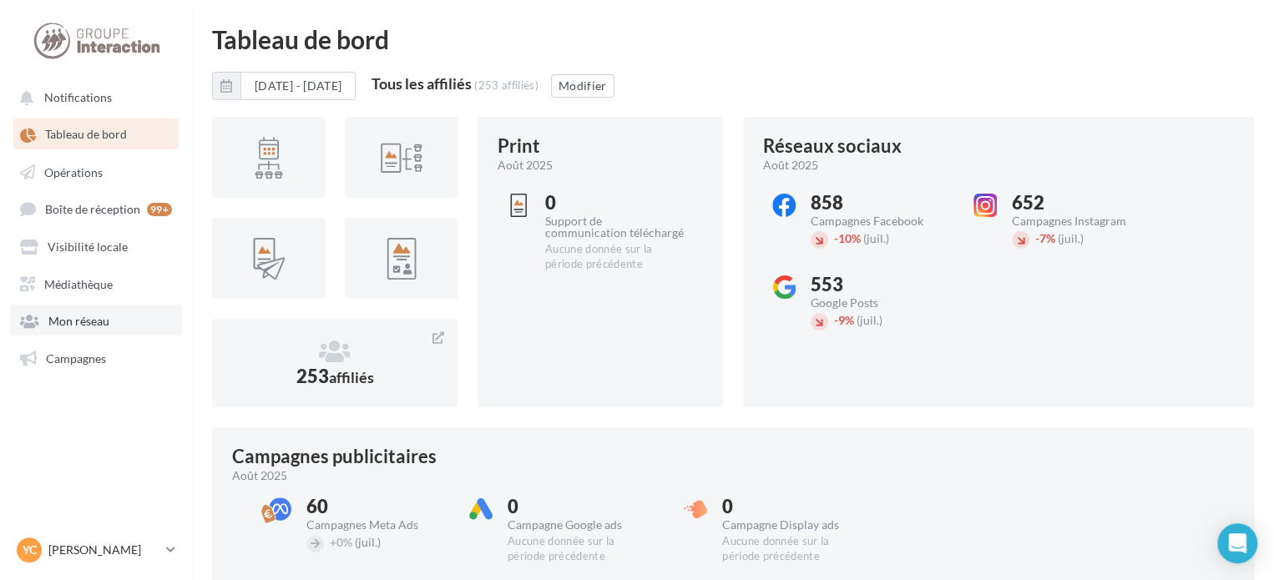
drag, startPoint x: 101, startPoint y: 355, endPoint x: 159, endPoint y: 333, distance: 62.3
click at [101, 355] on span "Campagnes" at bounding box center [76, 358] width 60 height 14
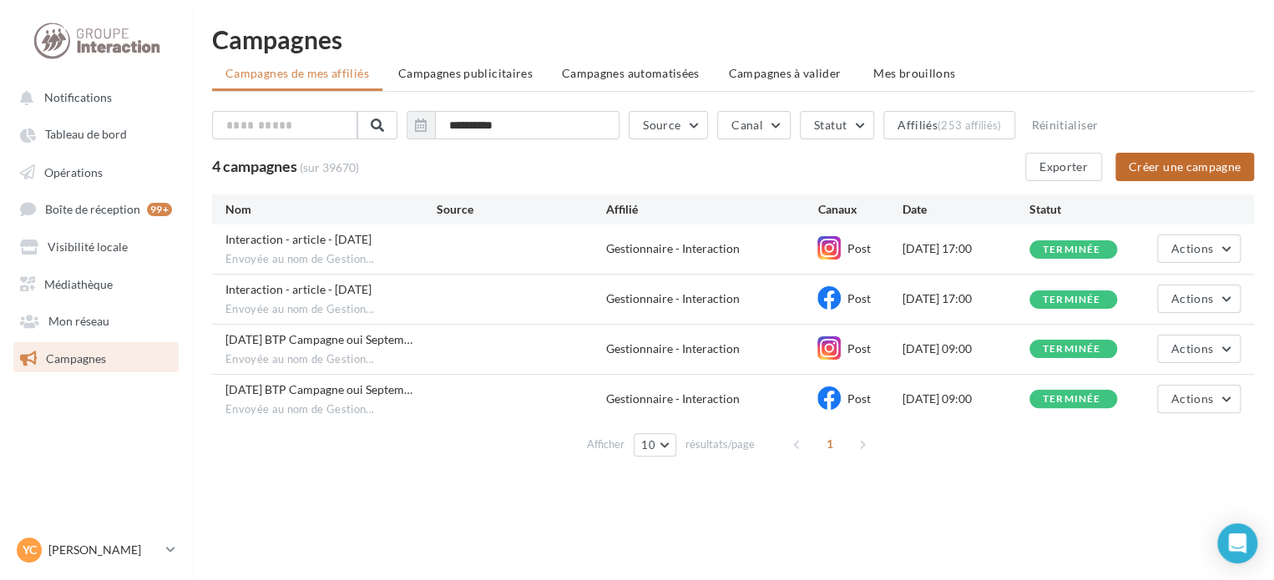
click at [1210, 165] on button "Créer une campagne" at bounding box center [1184, 167] width 139 height 28
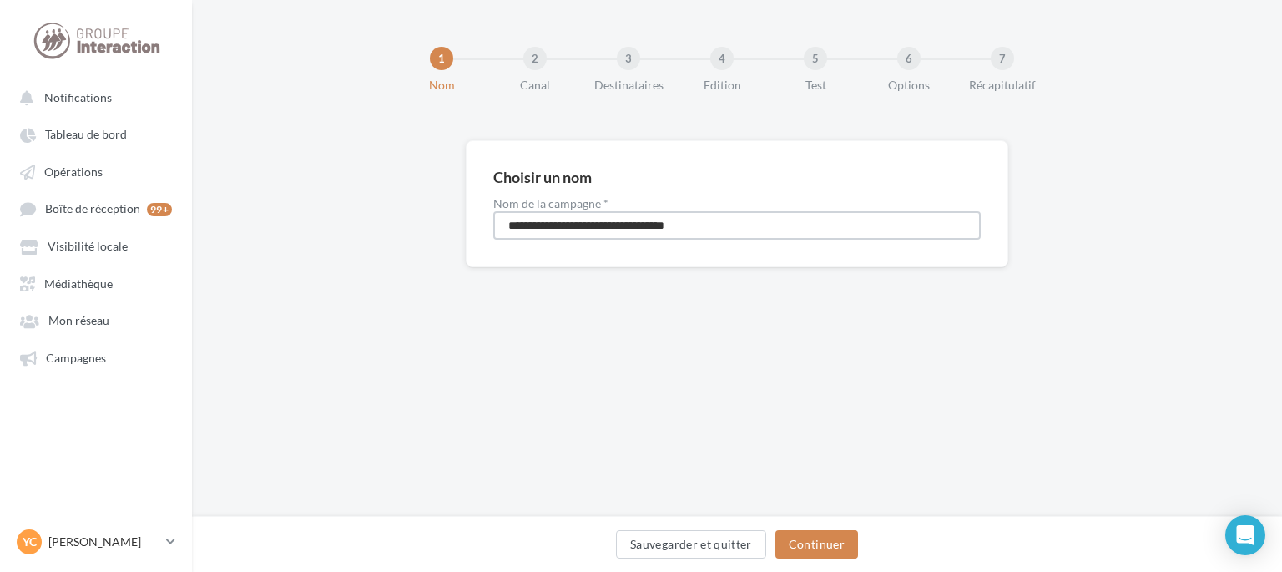
drag, startPoint x: 741, startPoint y: 223, endPoint x: 411, endPoint y: 227, distance: 329.8
click at [417, 225] on div "**********" at bounding box center [737, 230] width 1090 height 180
type input "**********"
click at [822, 538] on button "Continuer" at bounding box center [817, 544] width 83 height 28
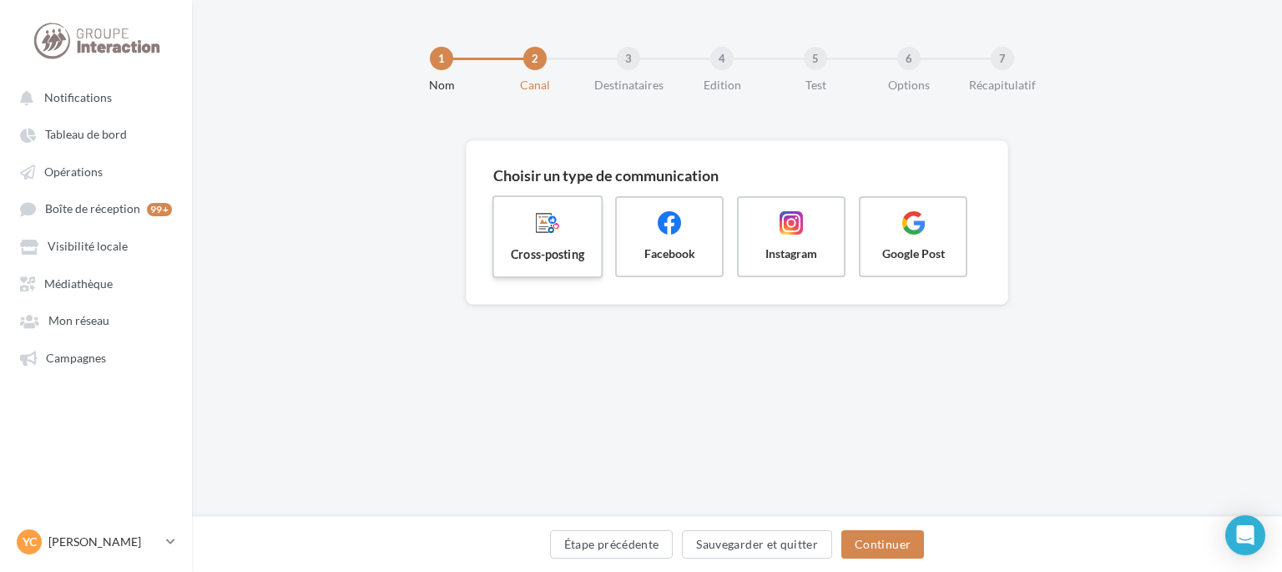
click at [533, 253] on span "Cross-posting" at bounding box center [548, 253] width 80 height 17
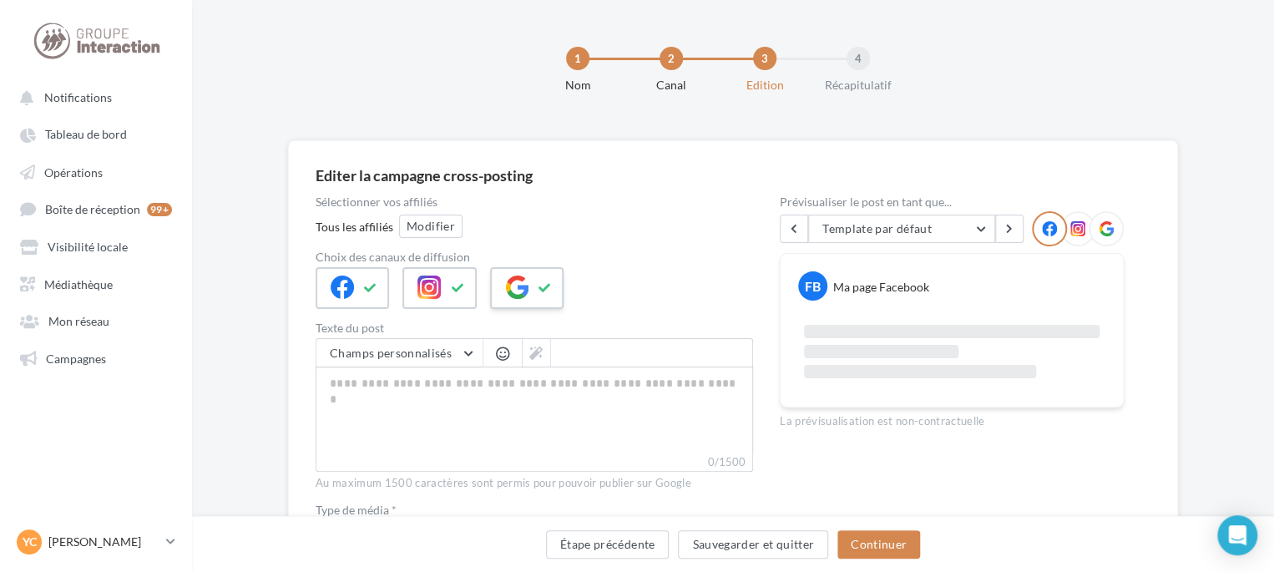
drag, startPoint x: 509, startPoint y: 280, endPoint x: 501, endPoint y: 276, distance: 9.0
click at [512, 280] on icon at bounding box center [516, 286] width 23 height 23
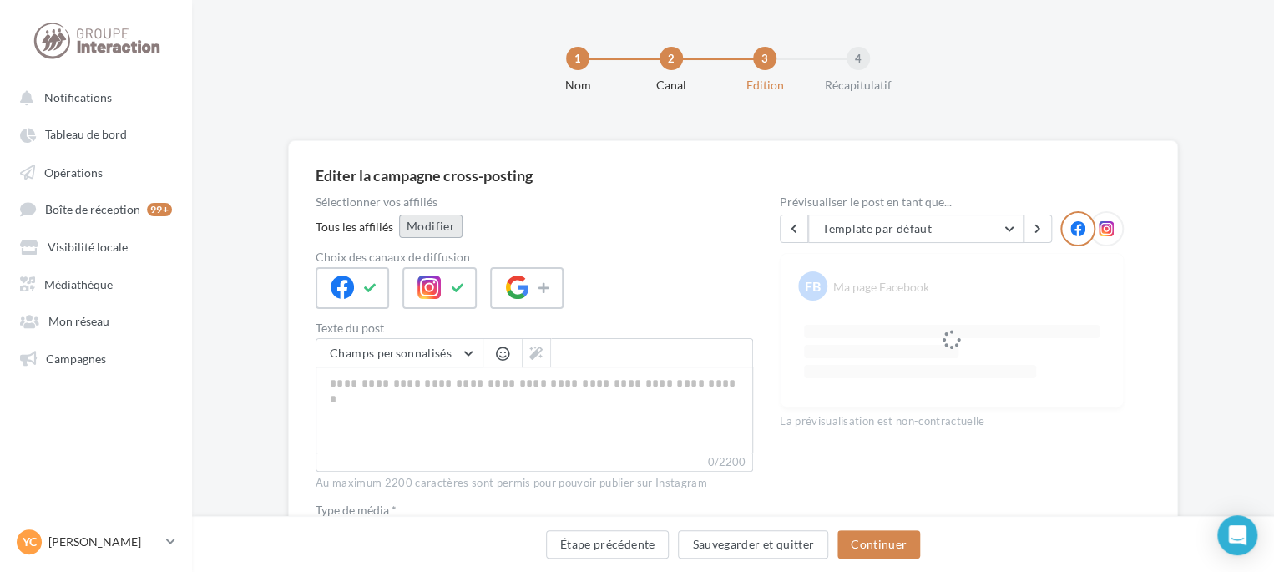
click at [432, 235] on button "Modifier" at bounding box center [430, 226] width 63 height 23
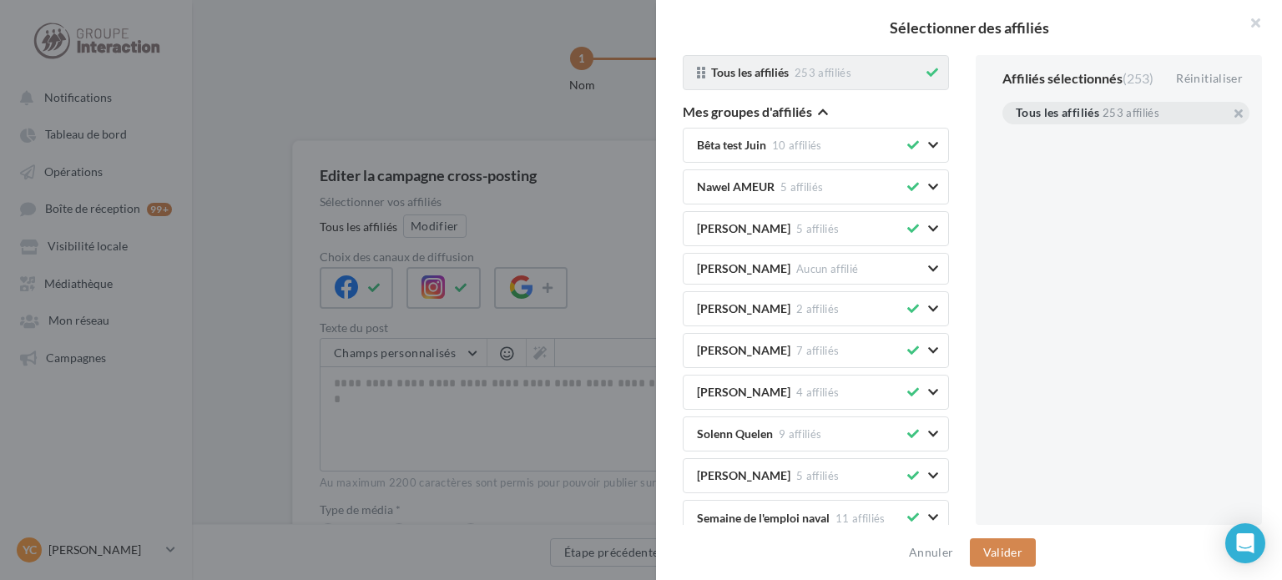
click at [927, 74] on button at bounding box center [932, 73] width 18 height 20
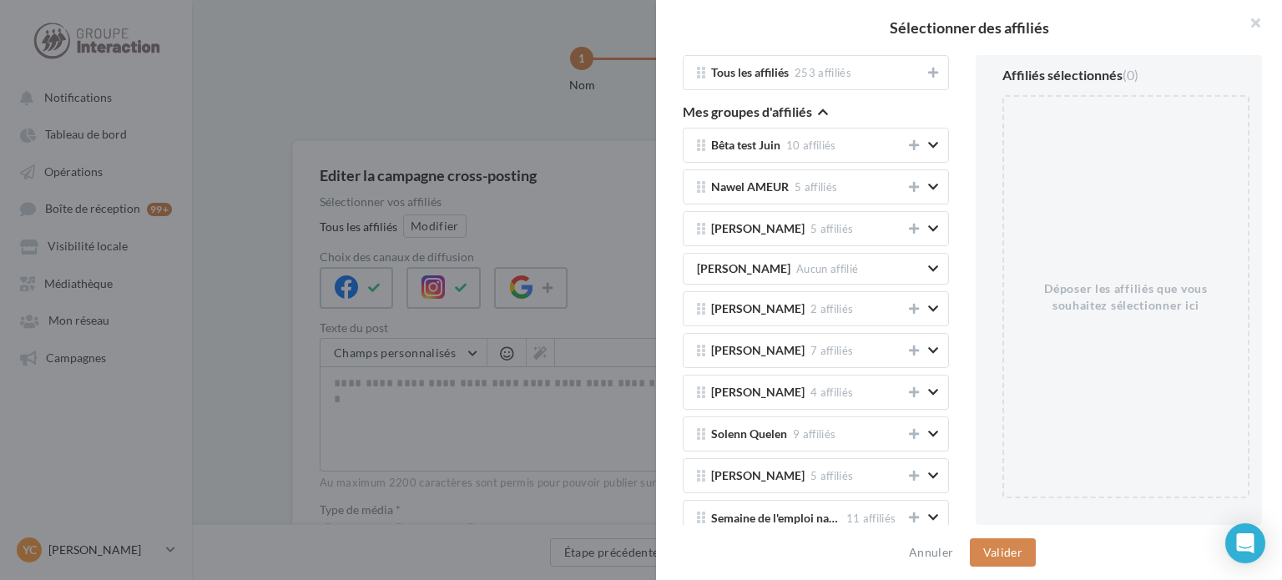
click at [820, 112] on icon "button" at bounding box center [823, 112] width 10 height 12
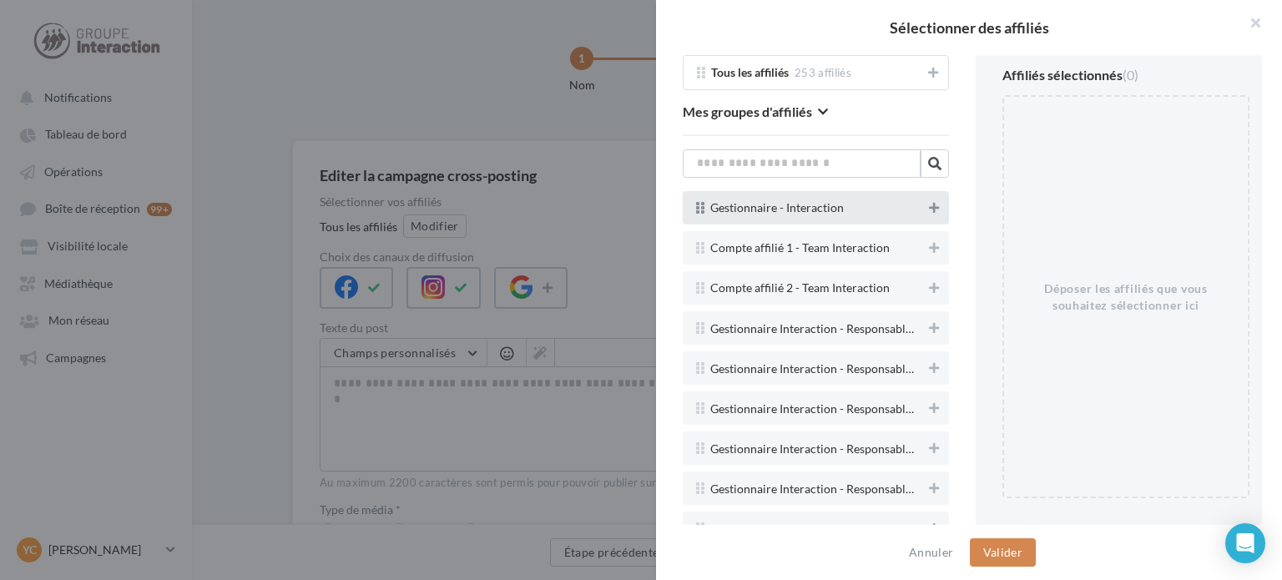
click at [927, 210] on button at bounding box center [934, 208] width 17 height 20
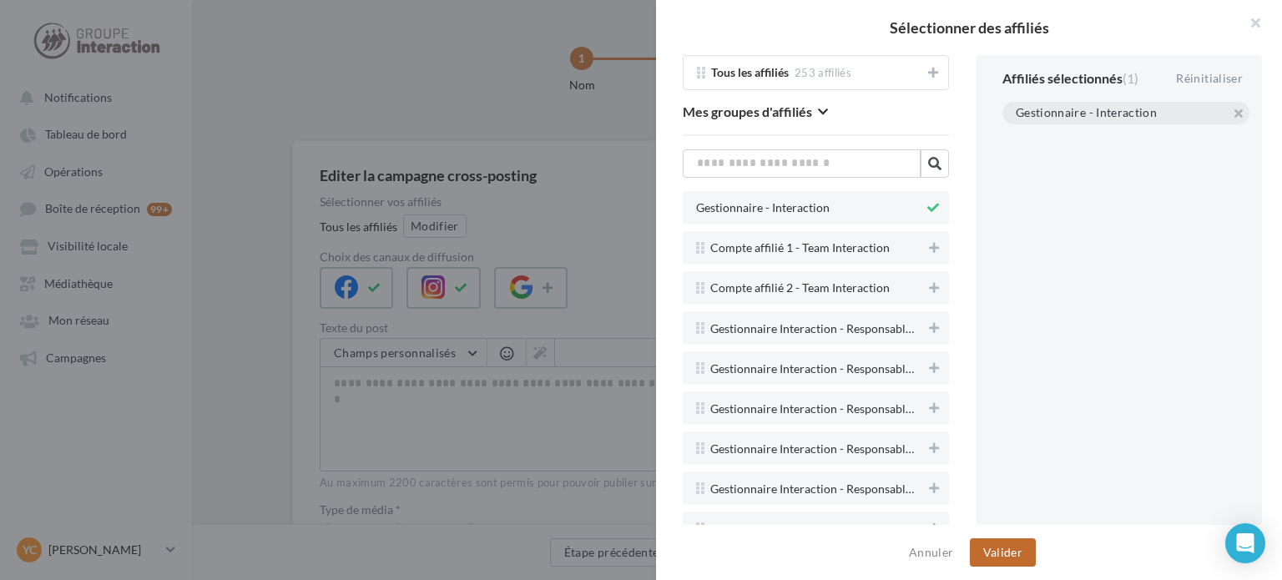
click at [1018, 540] on button "Valider" at bounding box center [1003, 552] width 66 height 28
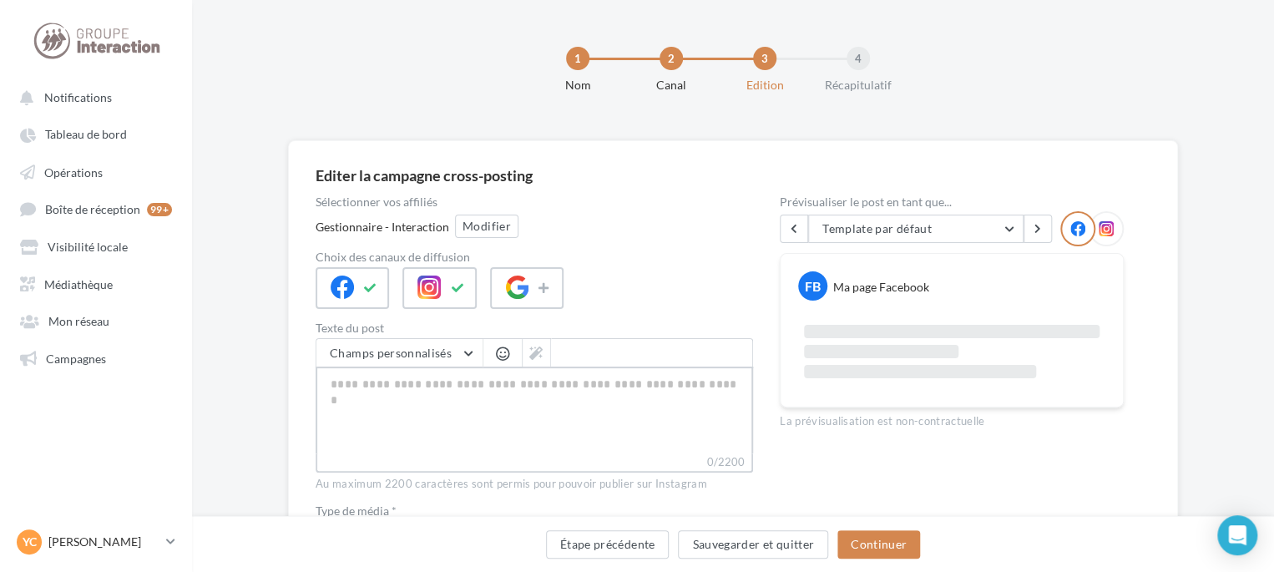
click at [421, 403] on textarea "0/2200" at bounding box center [534, 409] width 437 height 87
paste textarea "**********"
type textarea "**********"
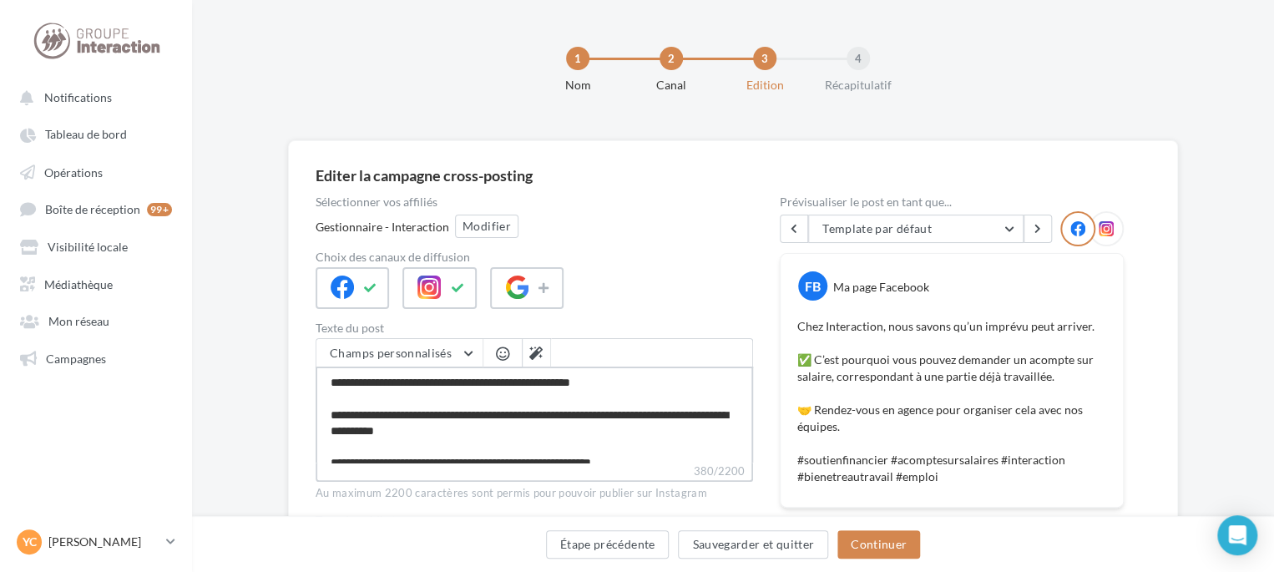
type textarea "**********"
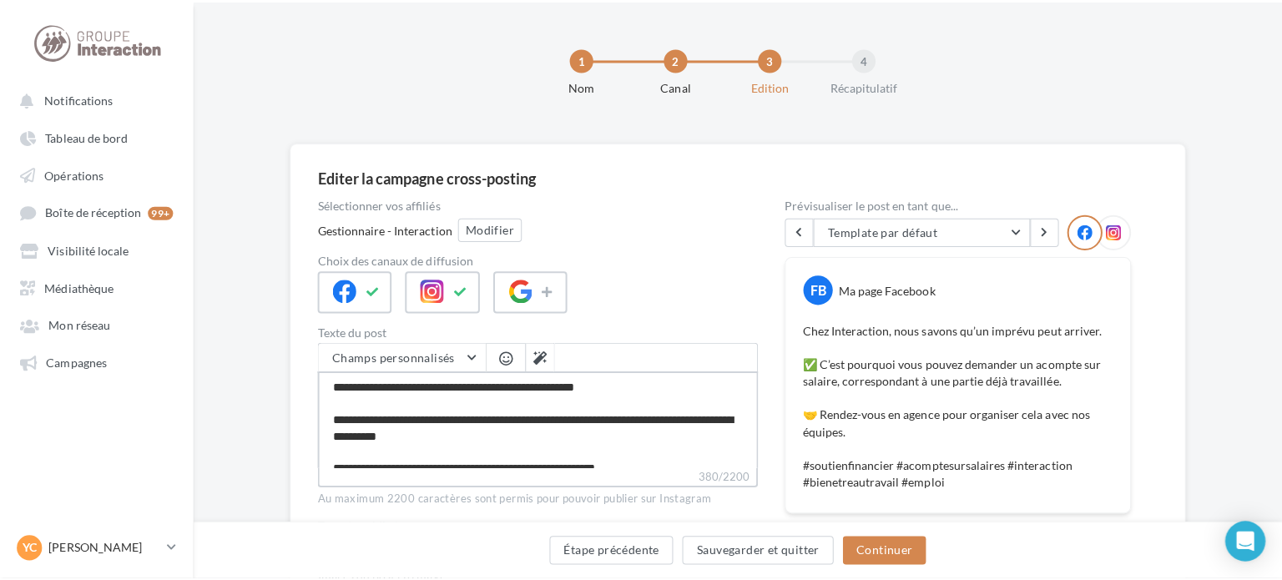
scroll to position [250, 0]
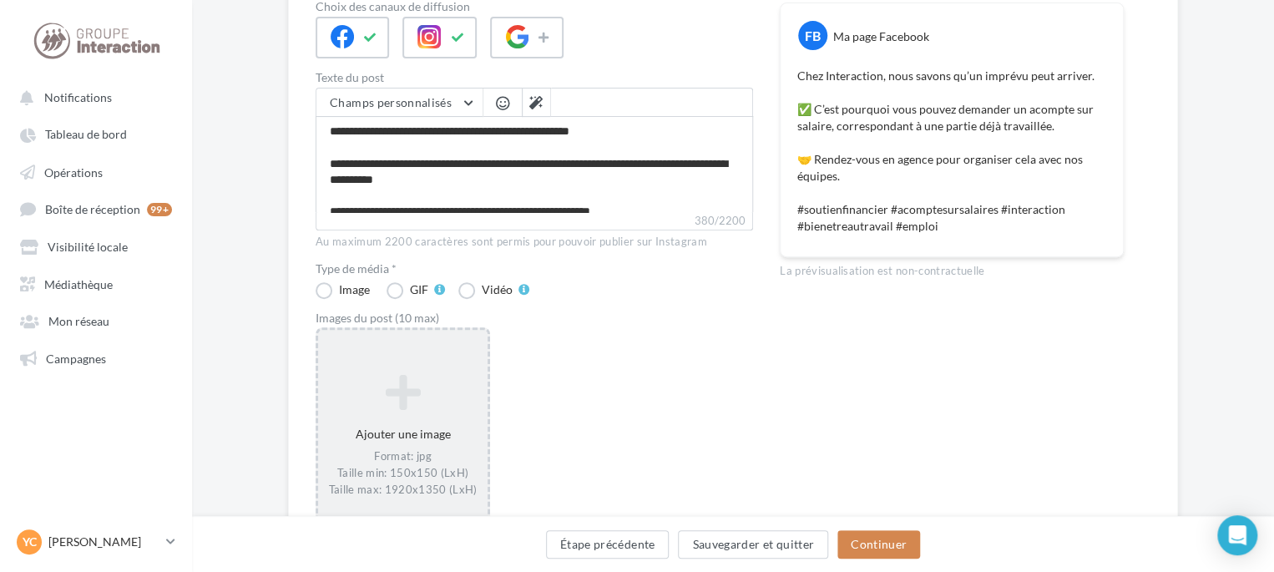
click at [402, 376] on icon at bounding box center [403, 392] width 156 height 40
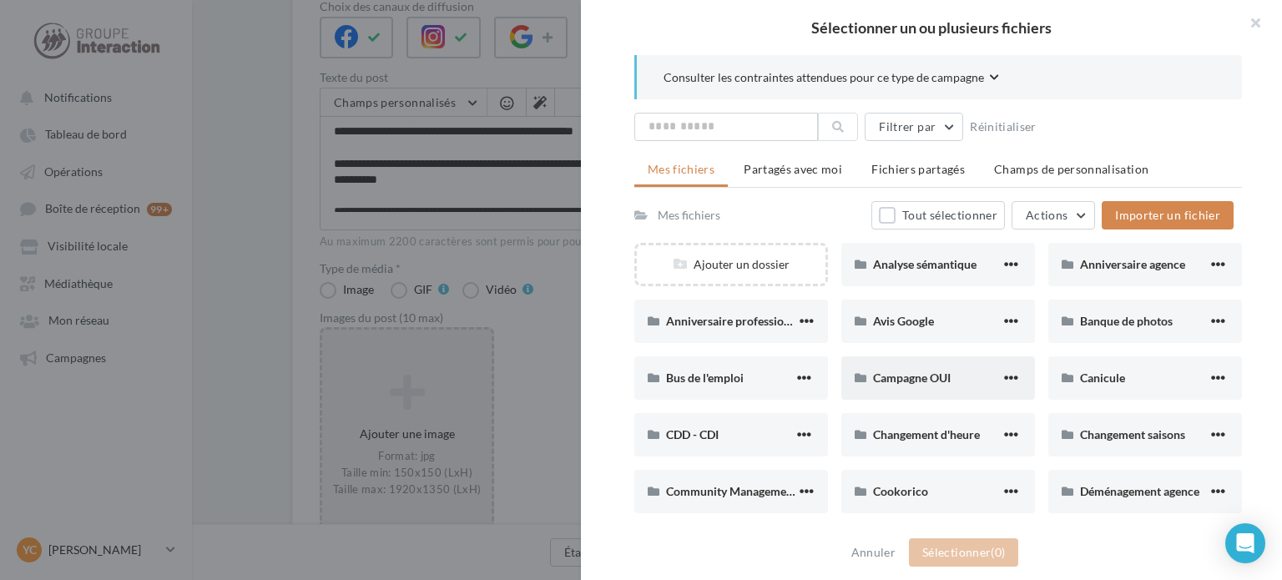
click at [927, 393] on div "Campagne OUI" at bounding box center [939, 377] width 194 height 43
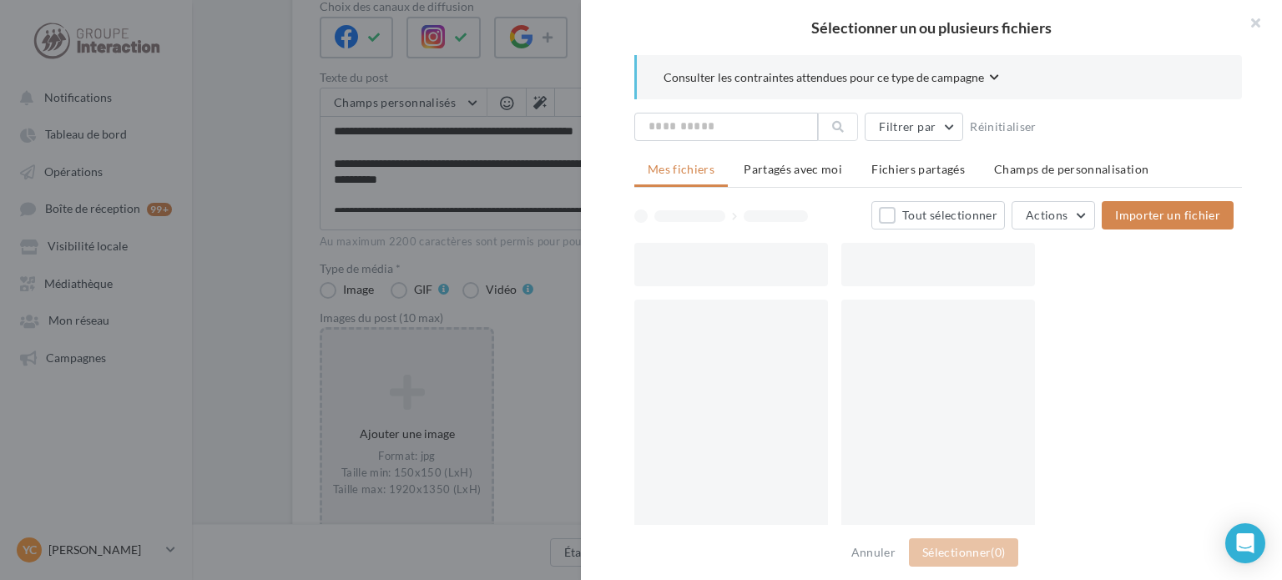
click at [927, 393] on div at bounding box center [939, 423] width 194 height 247
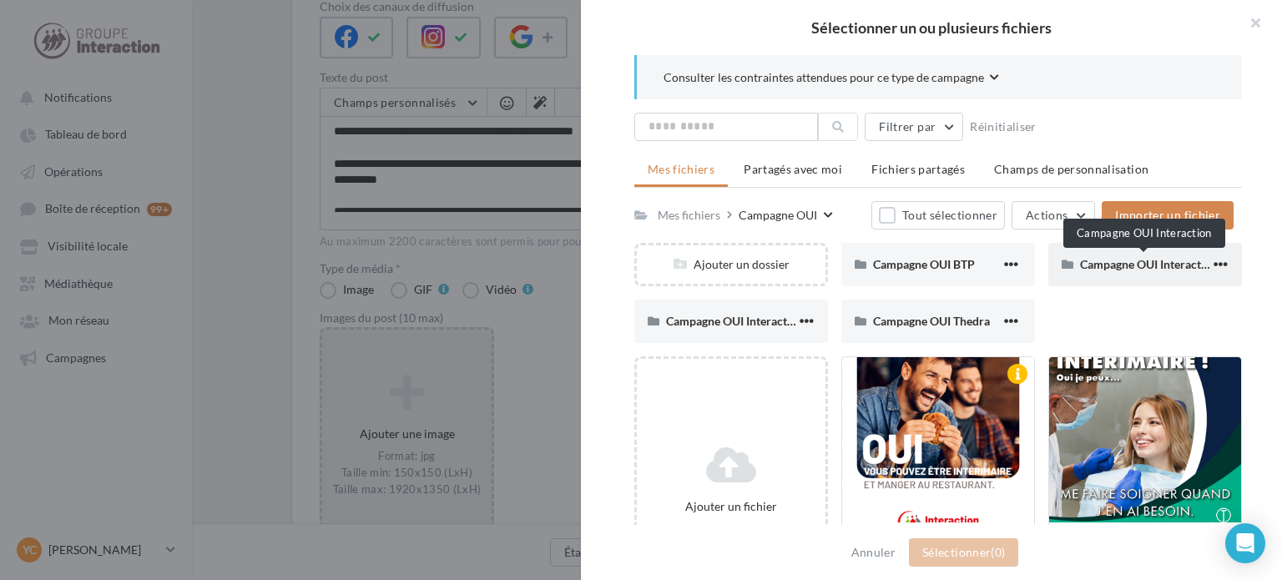
click at [1106, 263] on span "Campagne OUI Interaction" at bounding box center [1149, 264] width 138 height 14
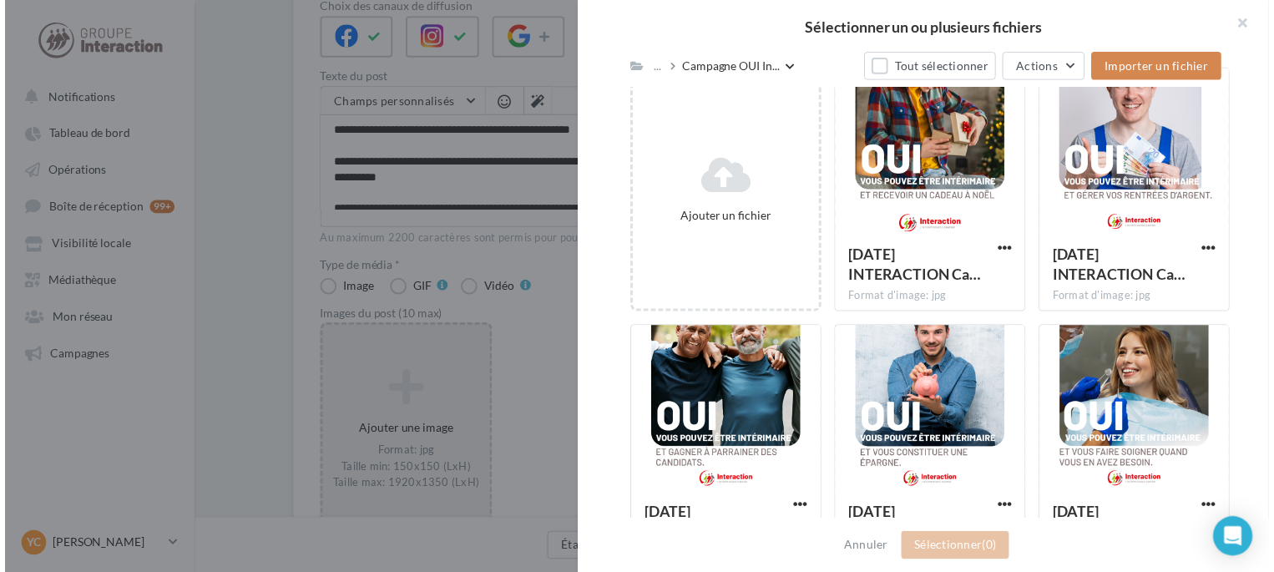
scroll to position [229, 0]
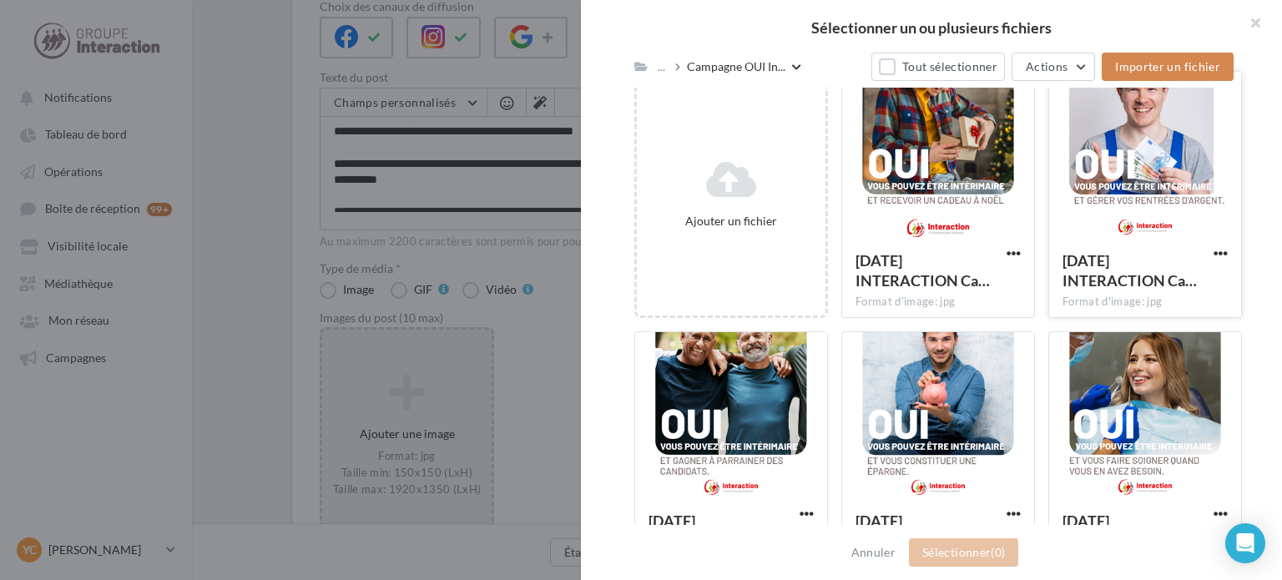
click at [1109, 175] on div at bounding box center [1145, 155] width 192 height 167
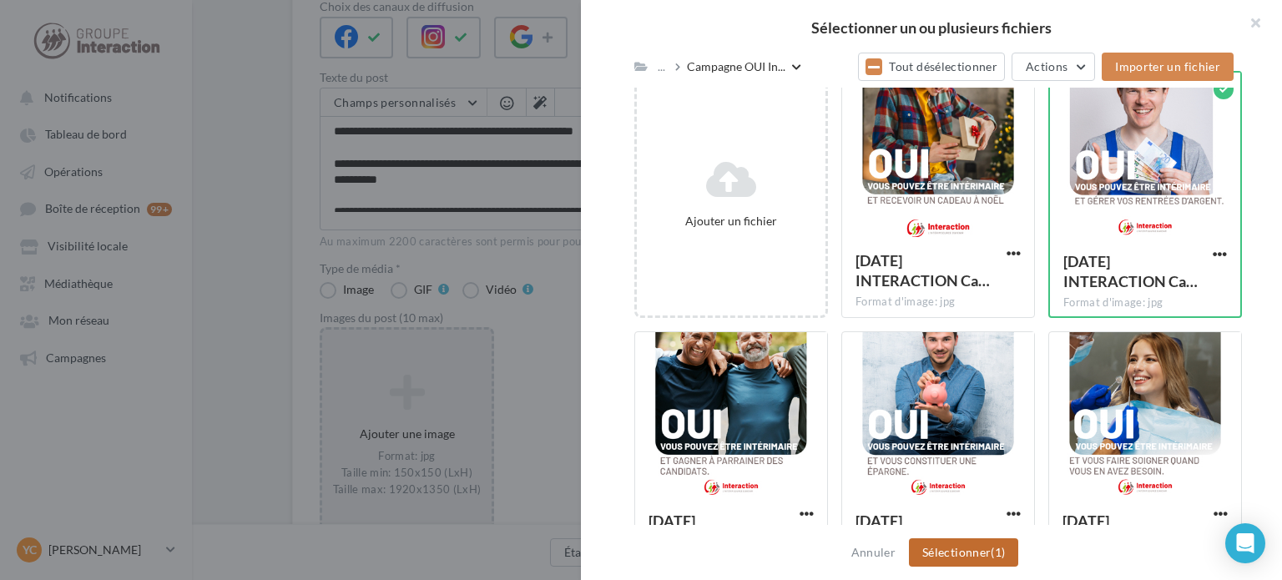
click at [1014, 552] on button "Sélectionner (1)" at bounding box center [963, 552] width 109 height 28
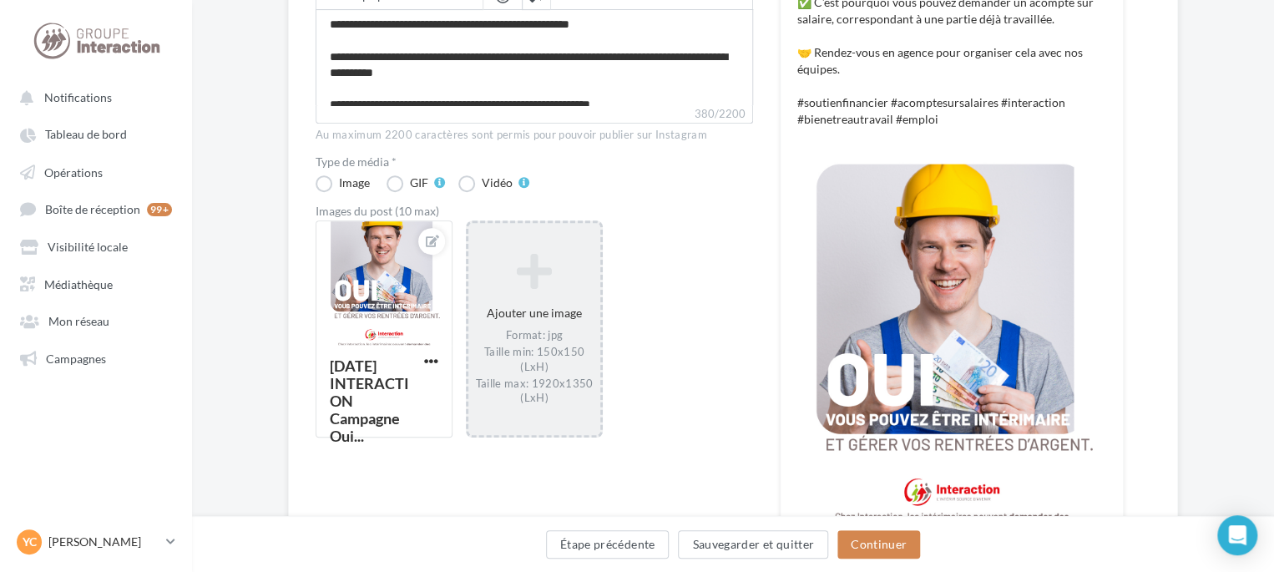
scroll to position [359, 0]
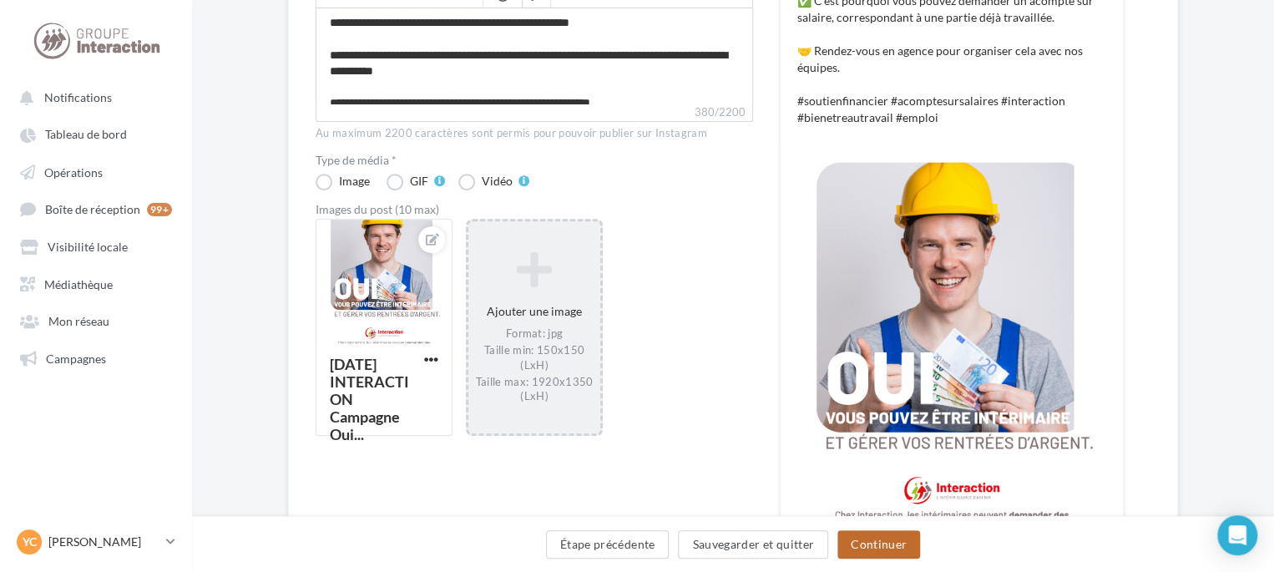
click at [872, 543] on button "Continuer" at bounding box center [878, 544] width 83 height 28
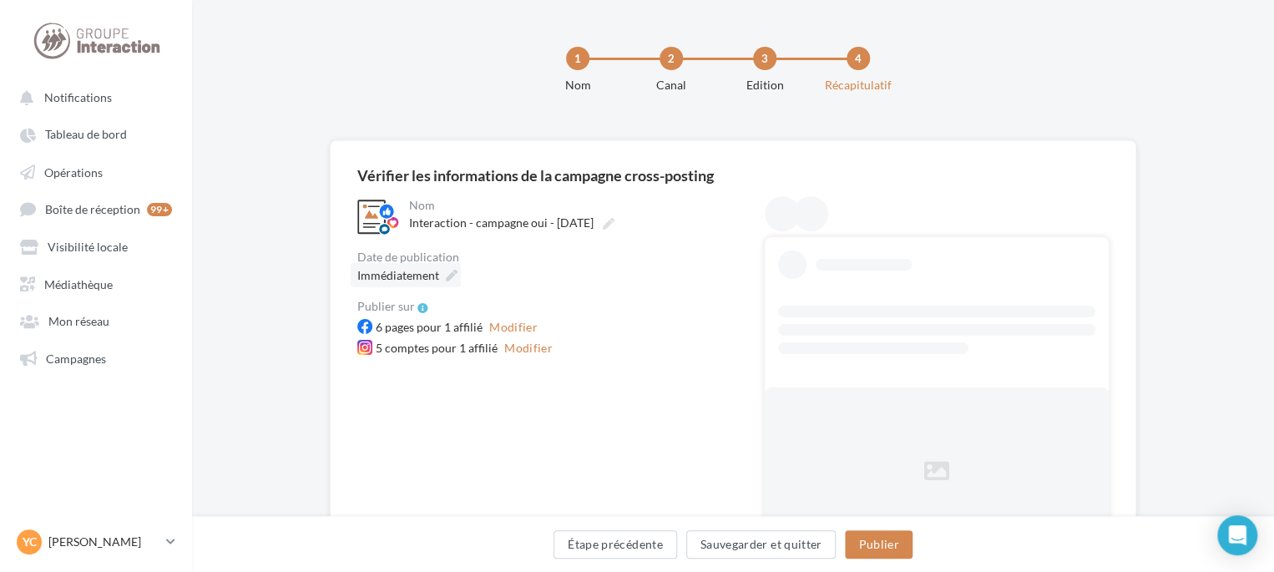
click at [397, 274] on span "Immédiatement" at bounding box center [398, 275] width 82 height 14
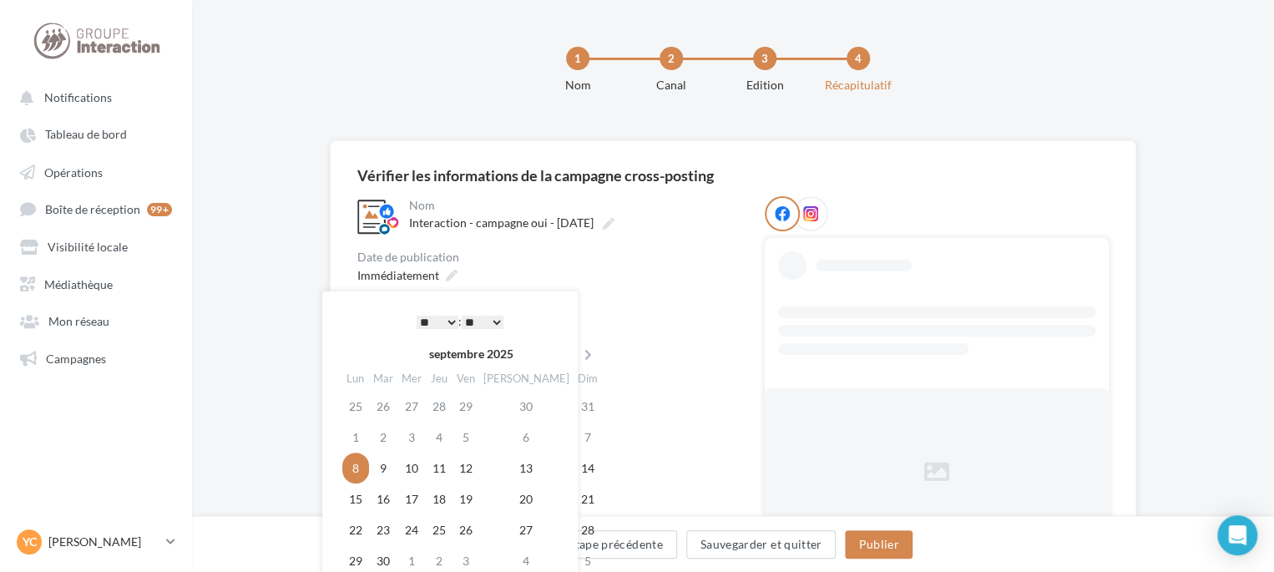
click at [444, 323] on select "* * * * * * * * * * ** ** ** ** ** ** ** ** ** ** ** ** ** **" at bounding box center [438, 322] width 42 height 13
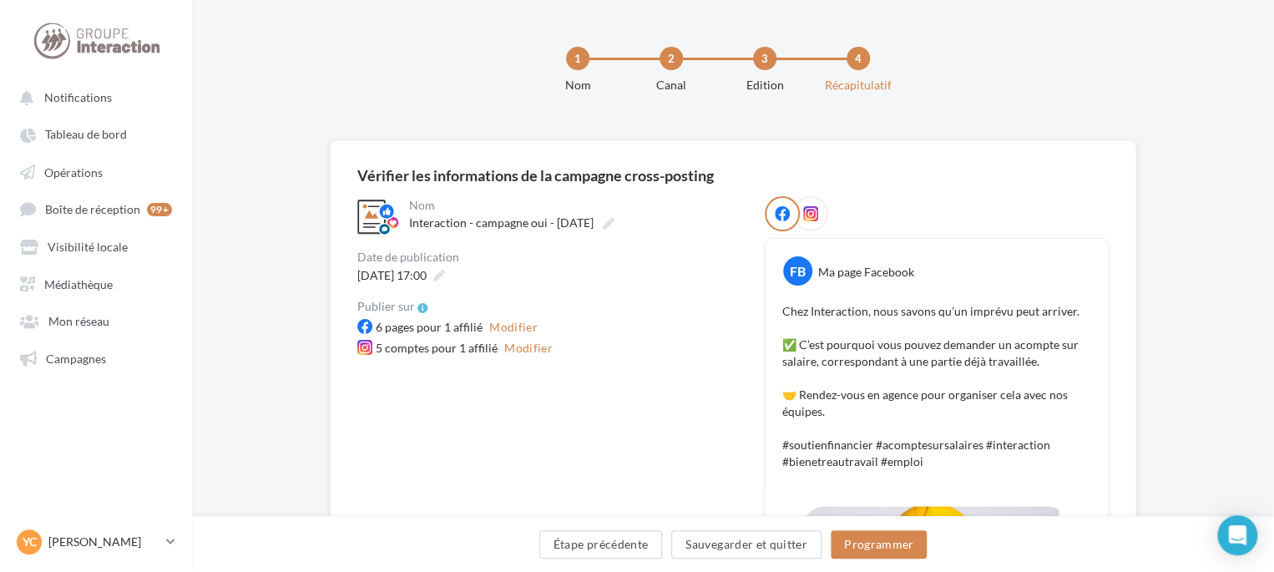
click at [706, 286] on div "08/09/2025 à 17:00" at bounding box center [547, 275] width 381 height 24
click at [520, 326] on button "Modifier" at bounding box center [514, 327] width 62 height 20
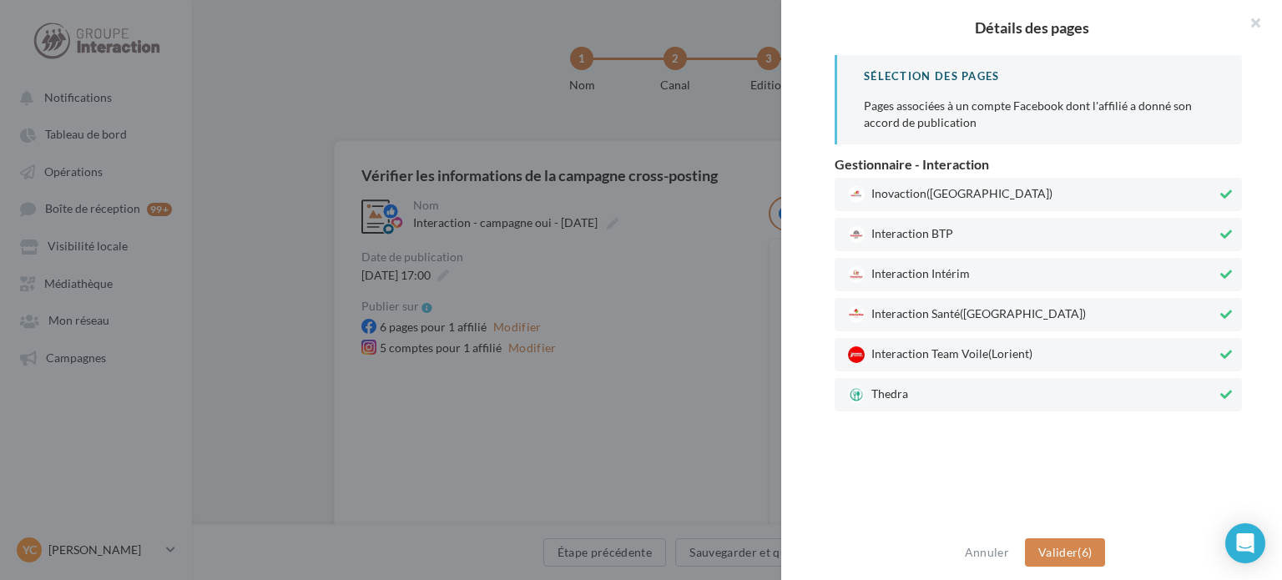
click at [958, 200] on span "(Rennes)" at bounding box center [990, 192] width 126 height 14
click at [968, 235] on span "Interaction BTP" at bounding box center [1032, 234] width 369 height 17
click at [980, 303] on div "Interaction Santé (Paris)" at bounding box center [1038, 314] width 407 height 33
click at [999, 343] on div "Interaction Team Voile (Lorient)" at bounding box center [1038, 354] width 407 height 33
click at [1014, 373] on div "Inovaction (Rennes) Interaction BTP Interaction Intérim Interaction Santé (Pari…" at bounding box center [1038, 295] width 407 height 234
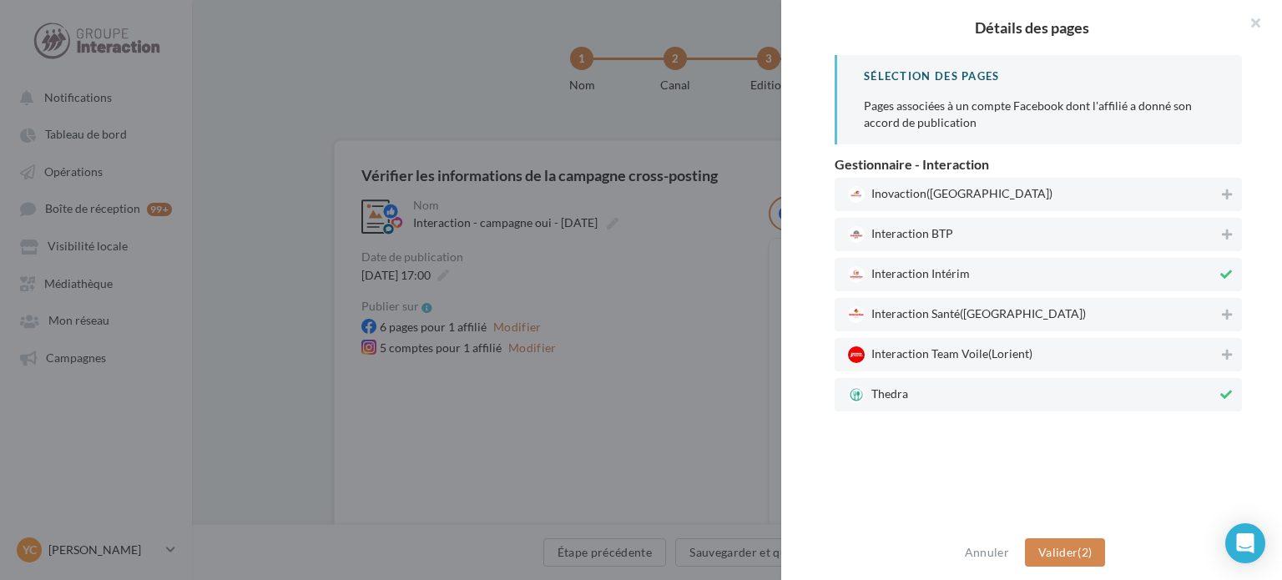
click at [1104, 387] on span "Thedra" at bounding box center [1032, 395] width 369 height 17
click at [1096, 554] on button "Valider (1)" at bounding box center [1065, 552] width 81 height 28
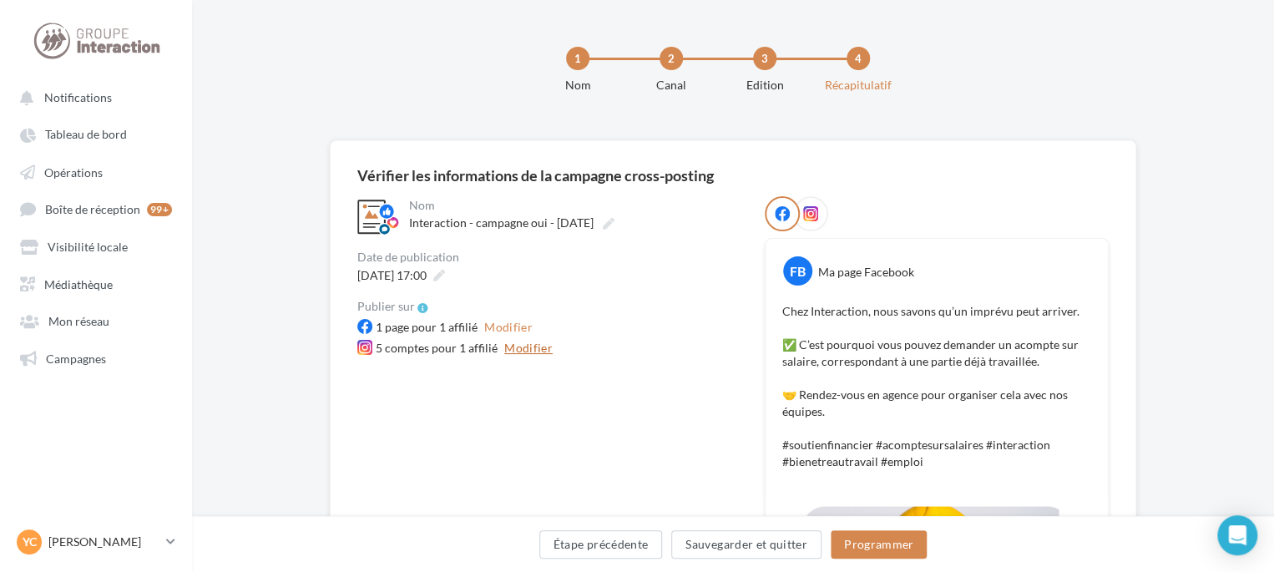
click at [533, 356] on button "Modifier" at bounding box center [529, 348] width 62 height 20
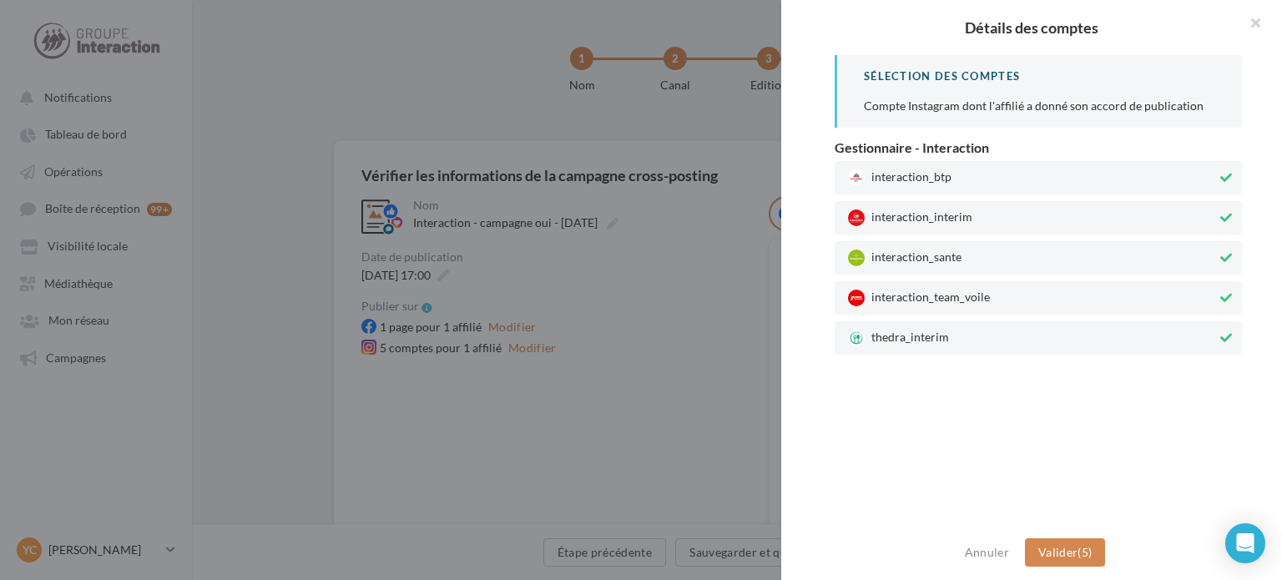
click at [924, 169] on span "interaction_btp" at bounding box center [1032, 177] width 369 height 17
click at [952, 256] on span "interaction_sante" at bounding box center [1032, 258] width 369 height 17
click at [968, 297] on span "interaction_team_voile" at bounding box center [1032, 298] width 369 height 17
click at [981, 327] on div "thedra_interim" at bounding box center [1038, 337] width 407 height 33
click at [1100, 553] on button "Valider (1)" at bounding box center [1065, 552] width 81 height 28
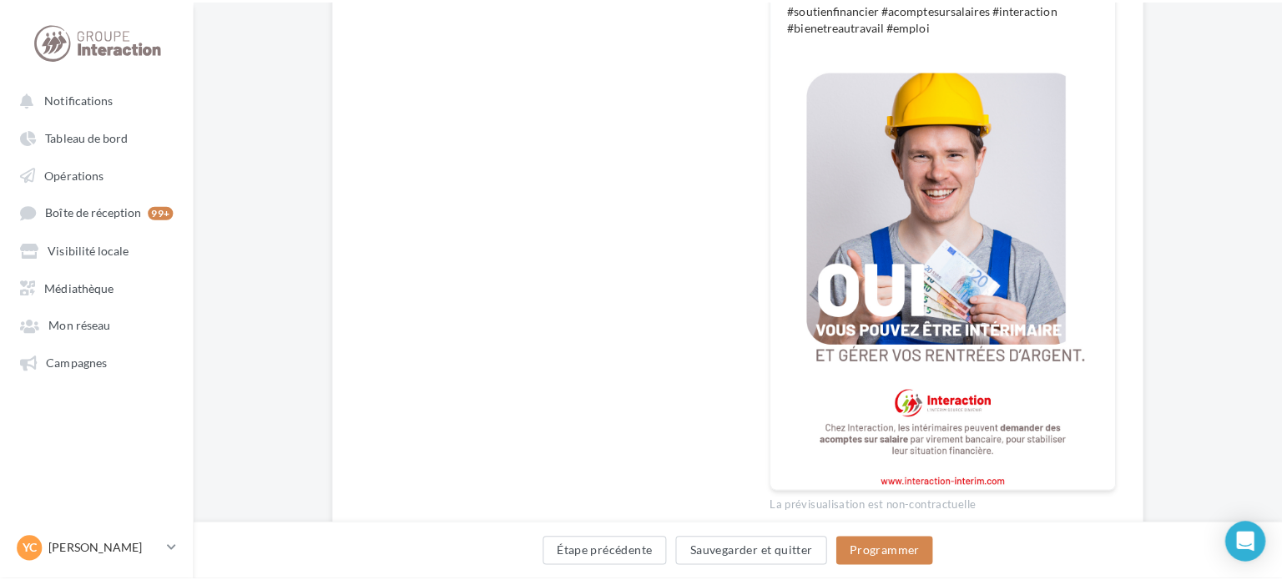
scroll to position [161, 0]
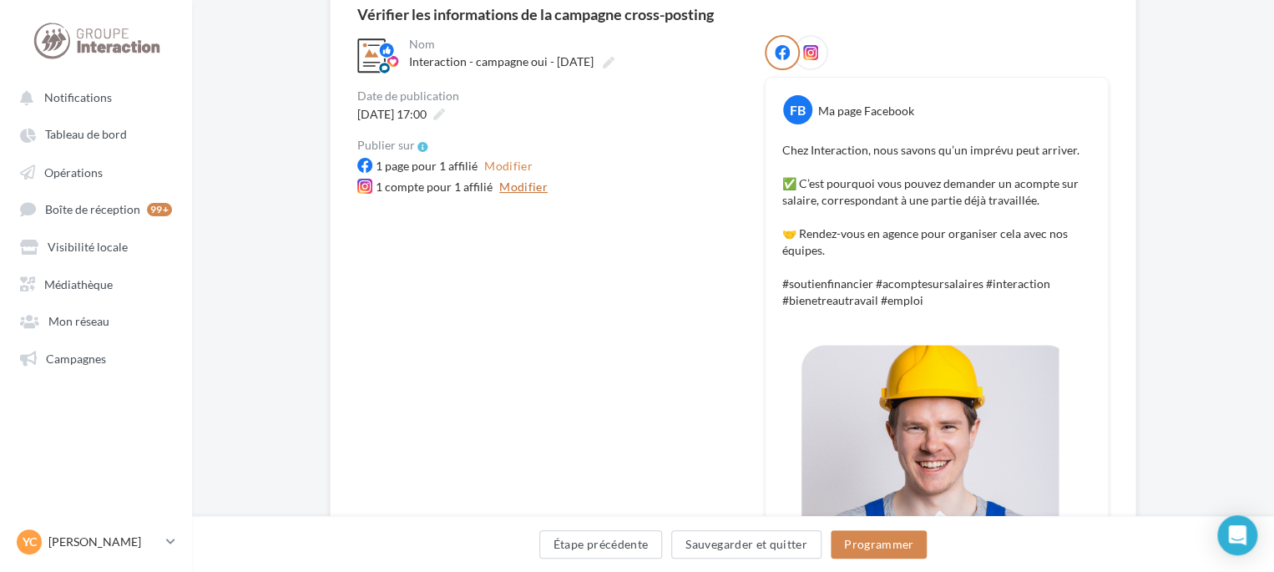
click at [526, 179] on button "Modifier" at bounding box center [524, 187] width 62 height 20
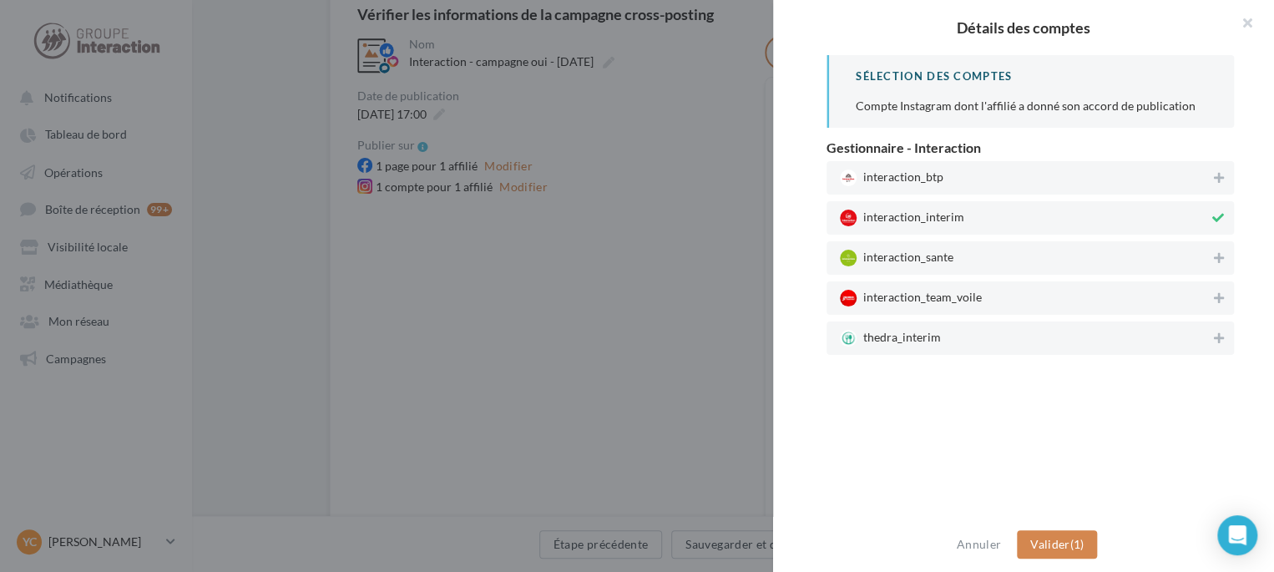
click at [544, 304] on div at bounding box center [637, 286] width 1274 height 572
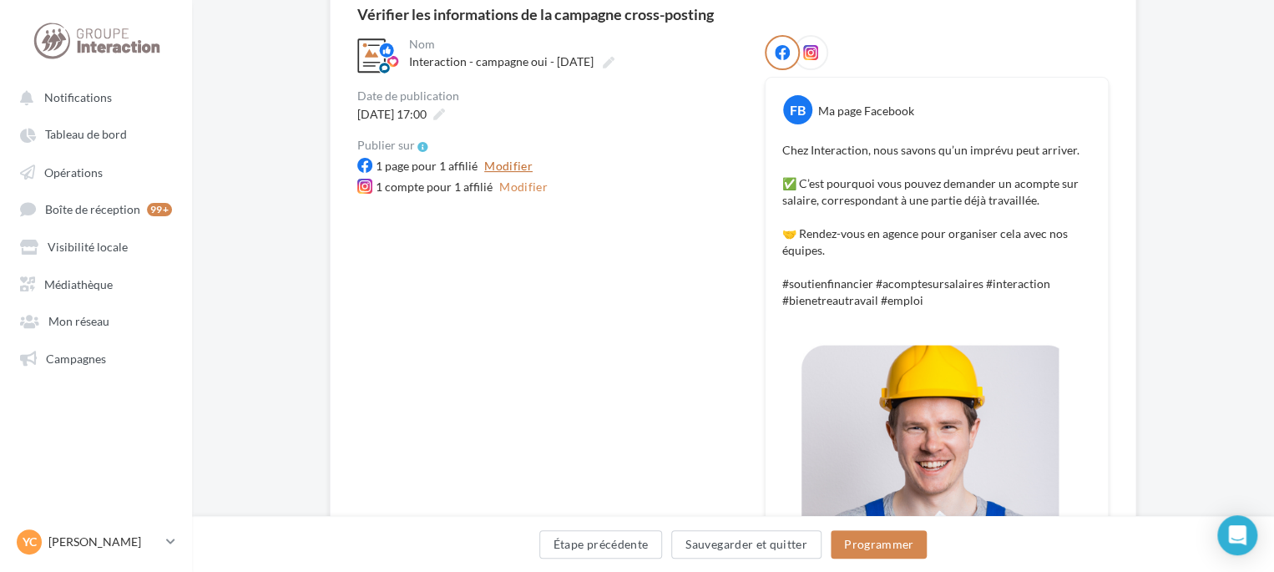
click at [504, 160] on button "Modifier" at bounding box center [509, 166] width 62 height 20
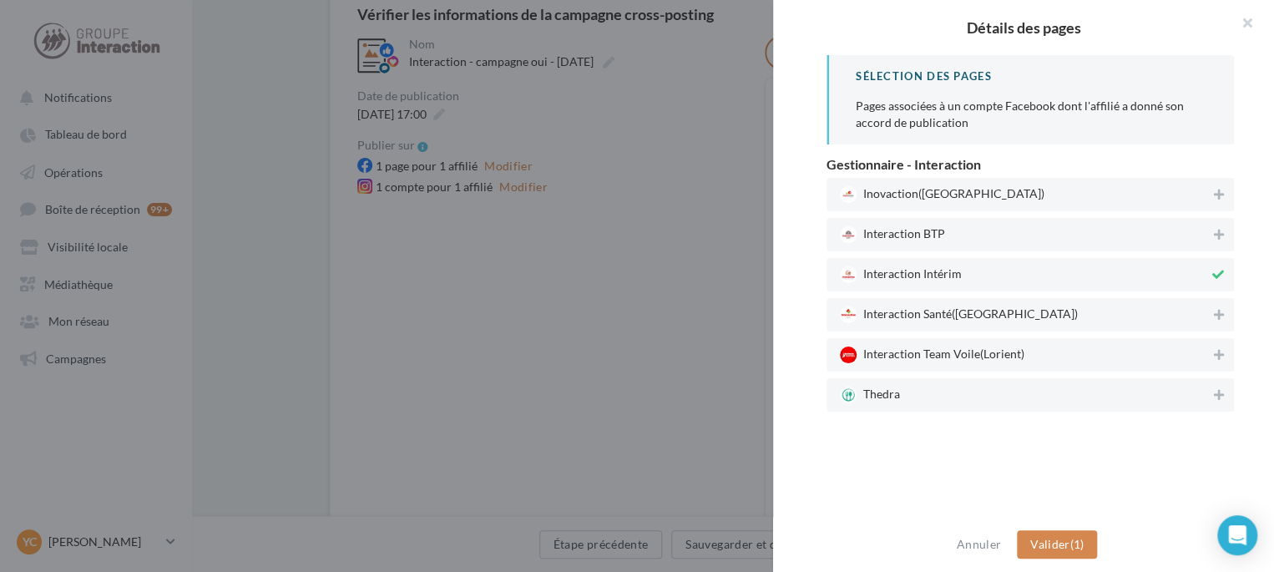
click at [538, 326] on div at bounding box center [637, 286] width 1274 height 572
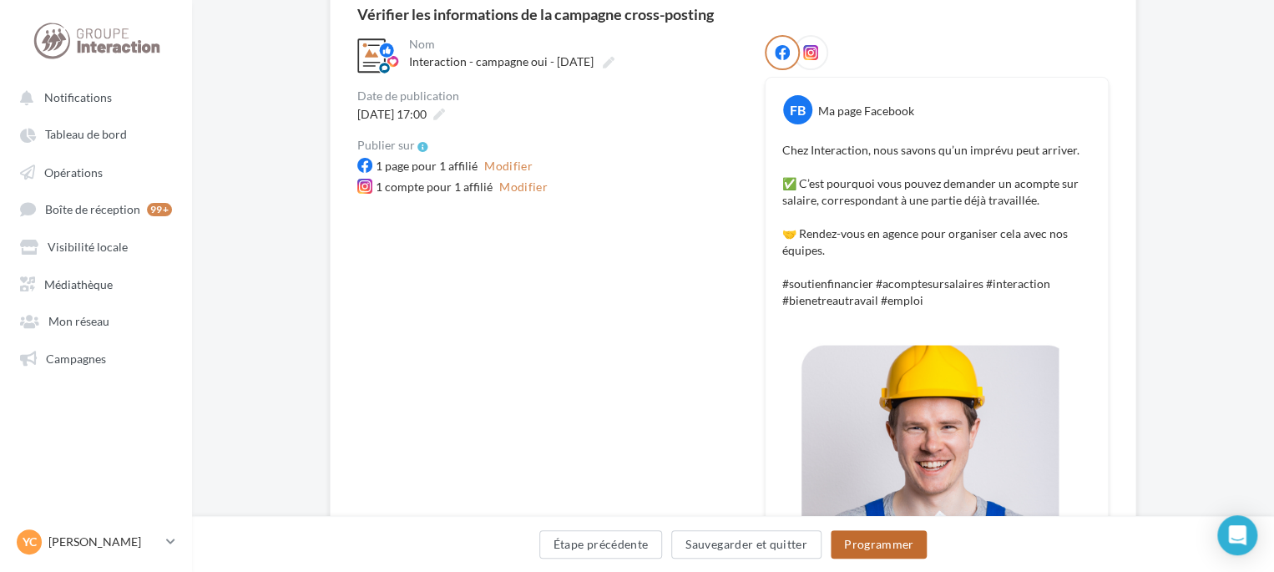
click at [858, 547] on button "Programmer" at bounding box center [879, 544] width 97 height 28
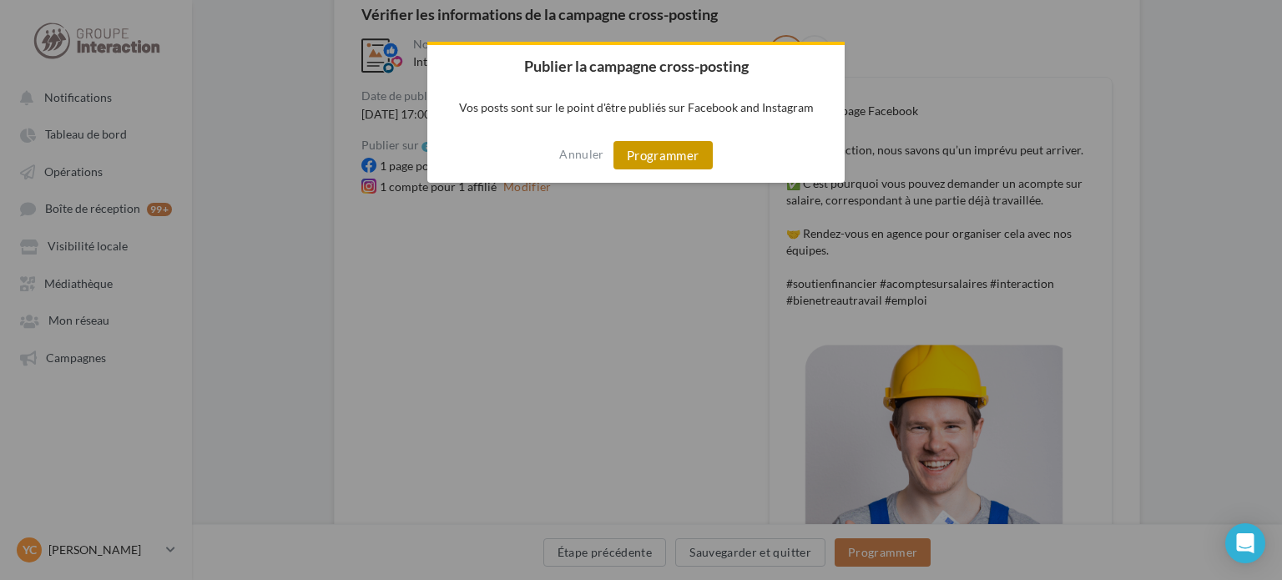
click at [655, 155] on button "Programmer" at bounding box center [663, 155] width 99 height 28
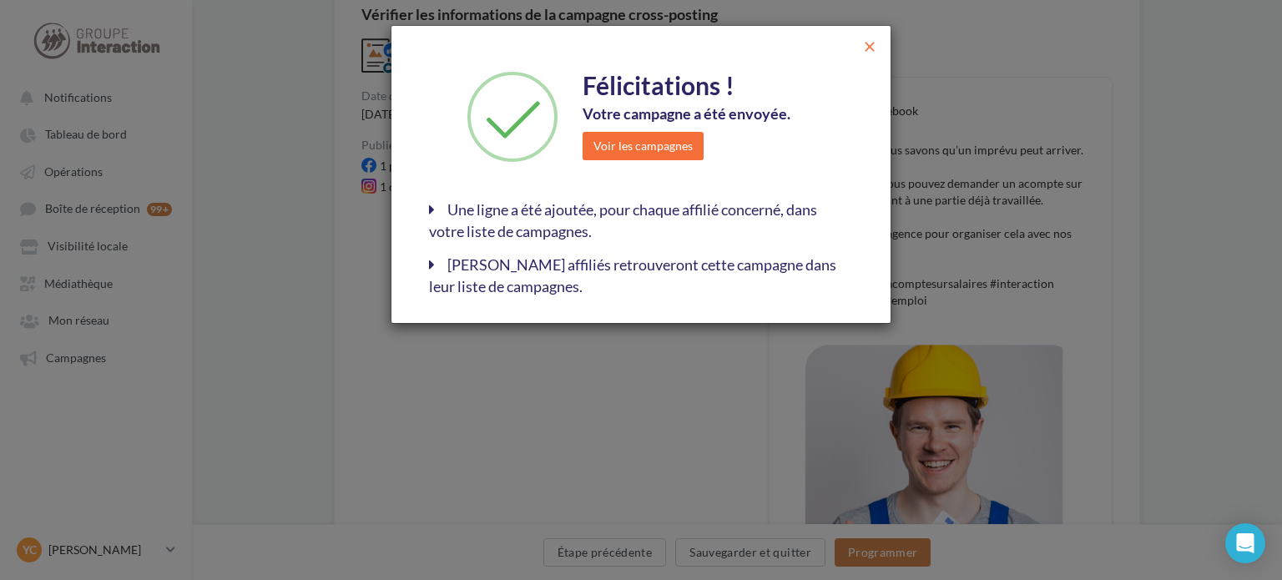
click at [865, 50] on span "close" at bounding box center [870, 46] width 17 height 17
